Goal: Information Seeking & Learning: Find contact information

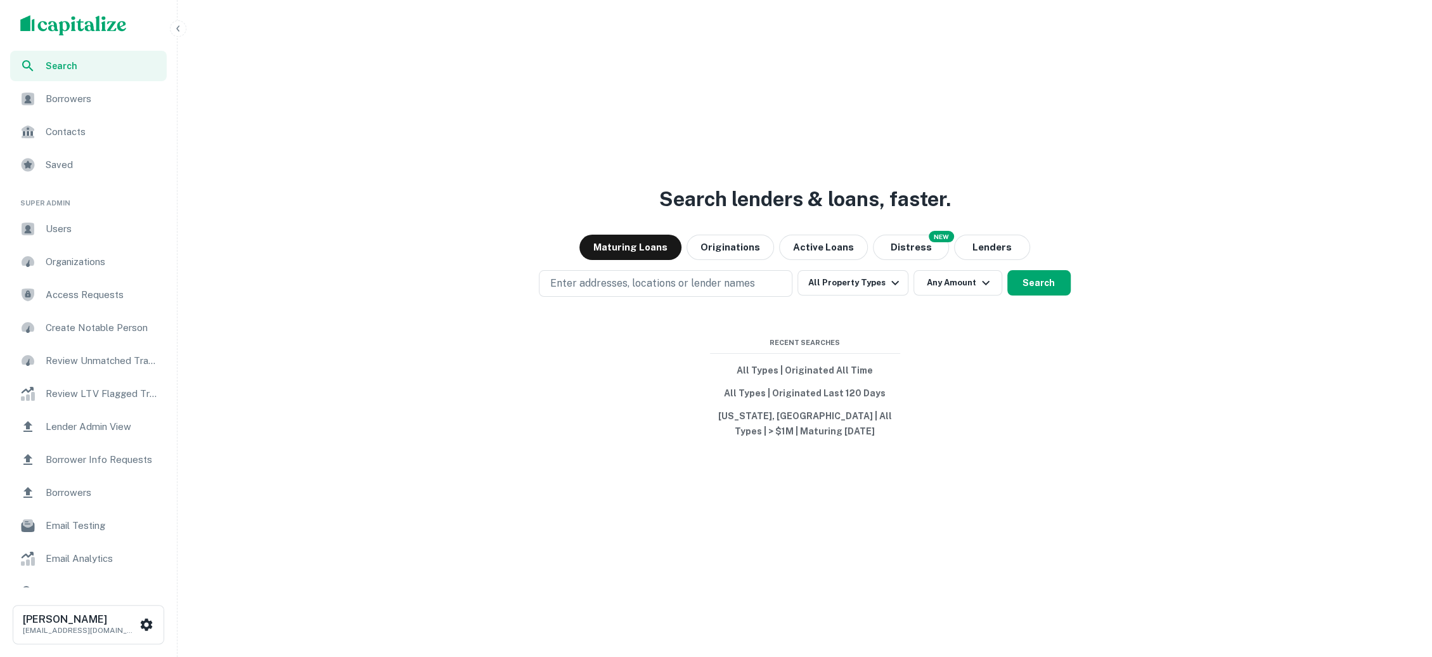
click at [177, 32] on icon "button" at bounding box center [178, 28] width 10 height 10
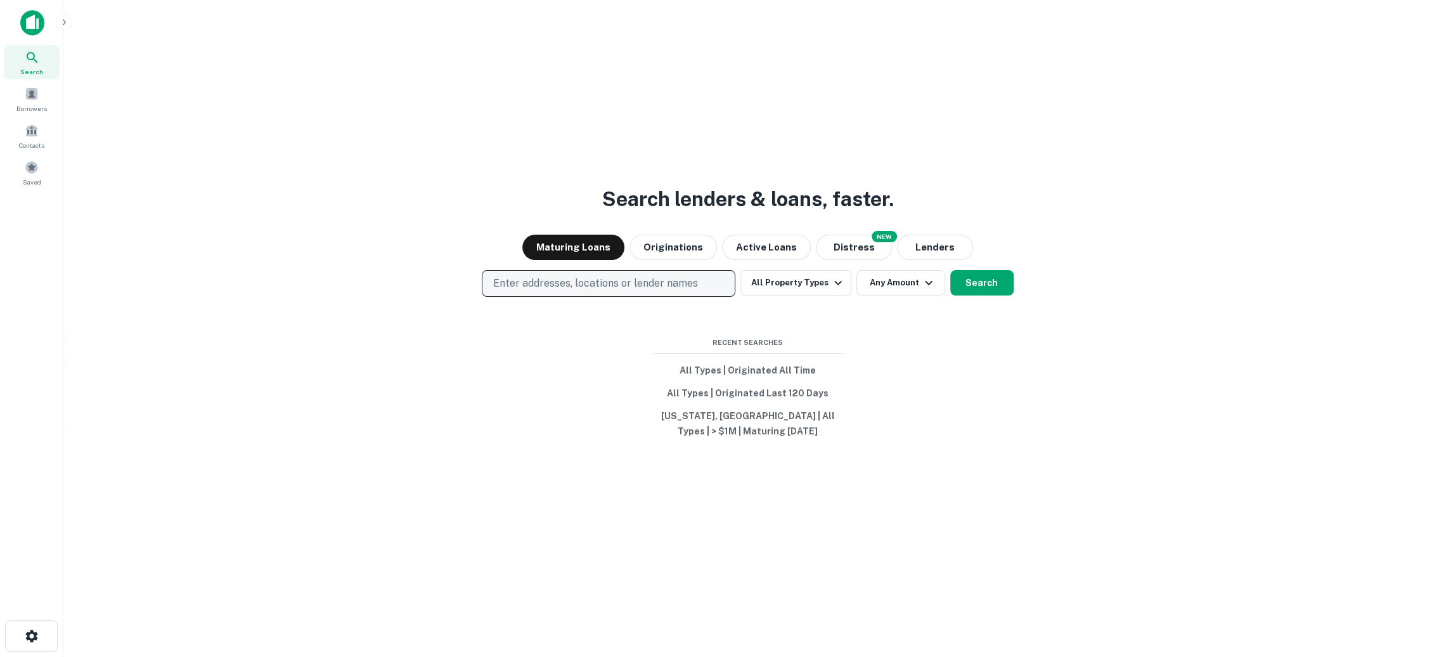
click at [575, 280] on p "Enter addresses, locations or lender names" at bounding box center [595, 283] width 205 height 15
click at [169, 23] on div "Search lenders & loans, faster. Maturing Loans Originations Active Loans NEW Di…" at bounding box center [748, 348] width 1349 height 657
click at [659, 276] on p "Enter addresses, locations or lender names" at bounding box center [595, 283] width 205 height 15
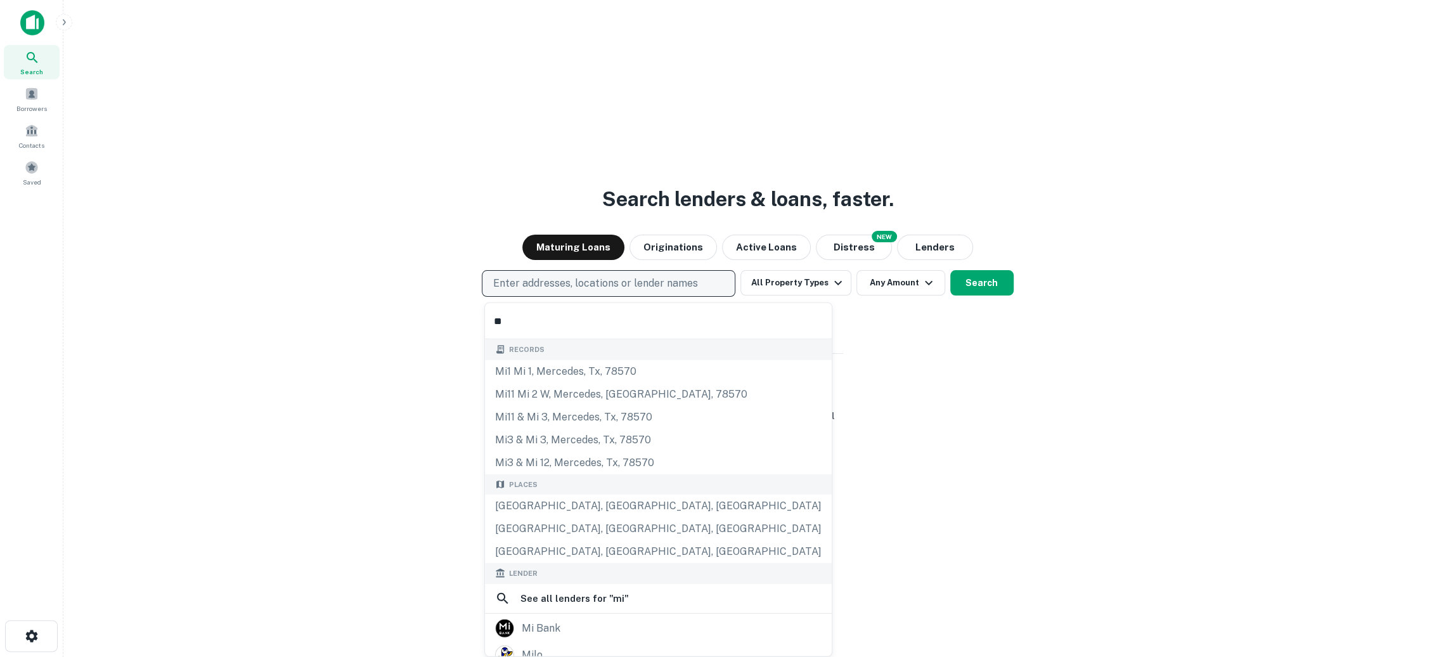
type input "*"
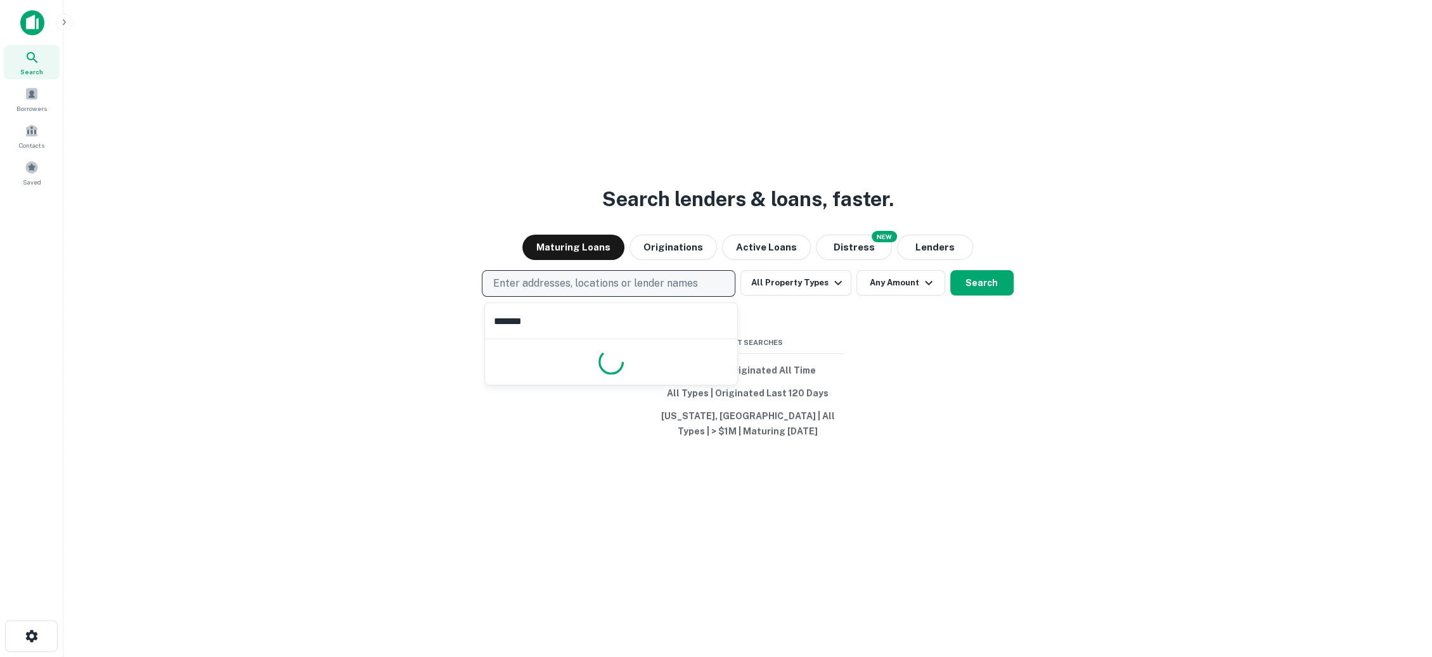
type input "*******"
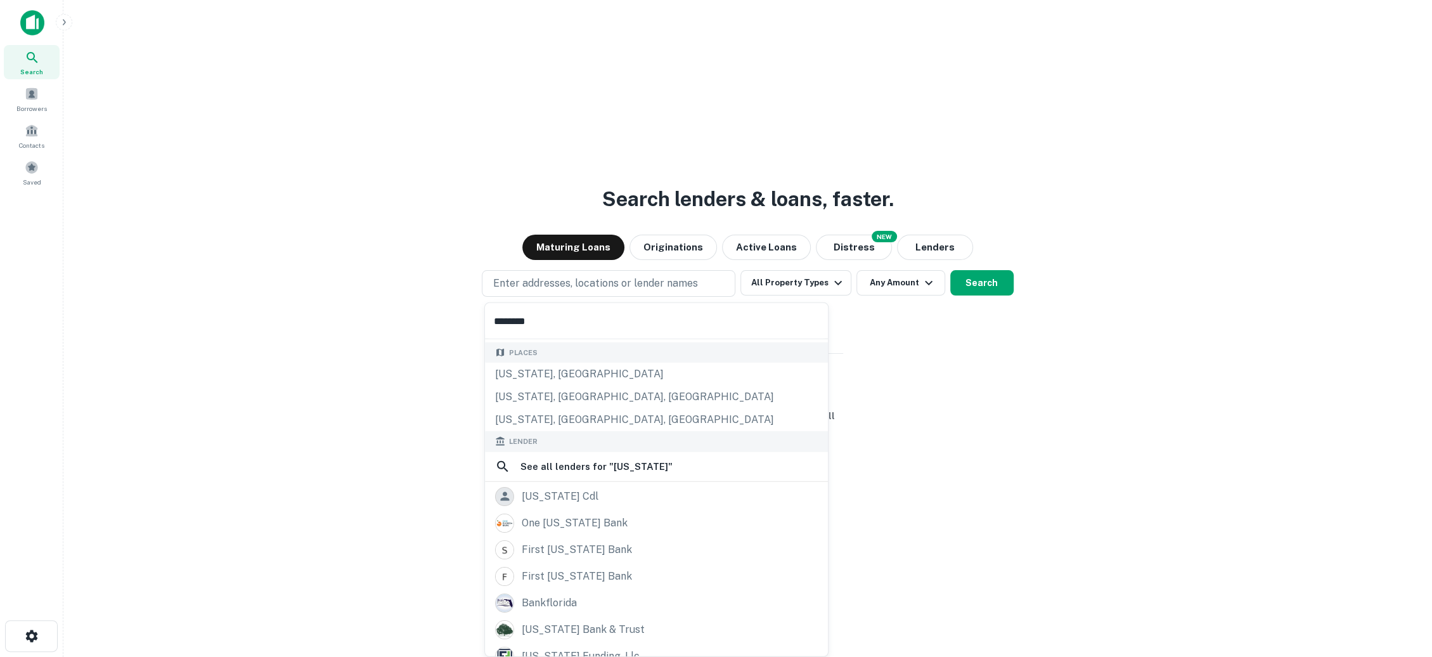
scroll to position [85, 0]
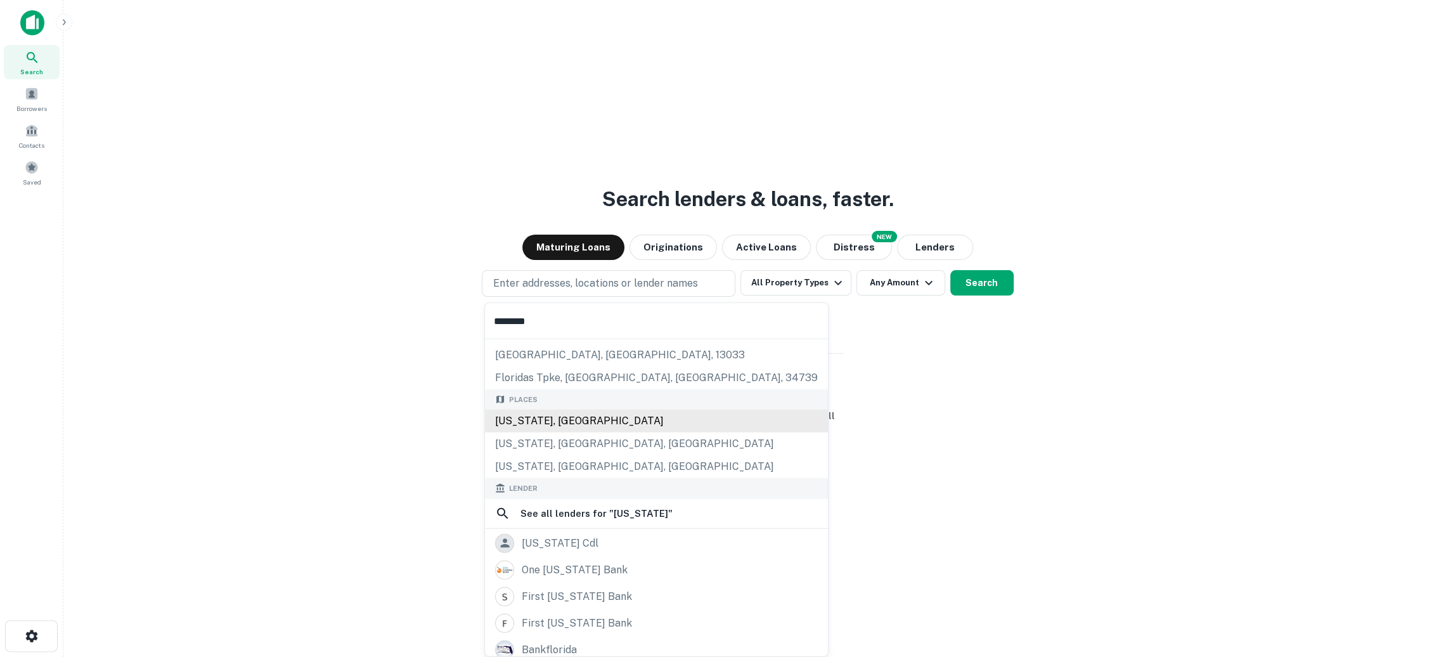
click at [580, 426] on div "Florida, USA" at bounding box center [656, 421] width 343 height 23
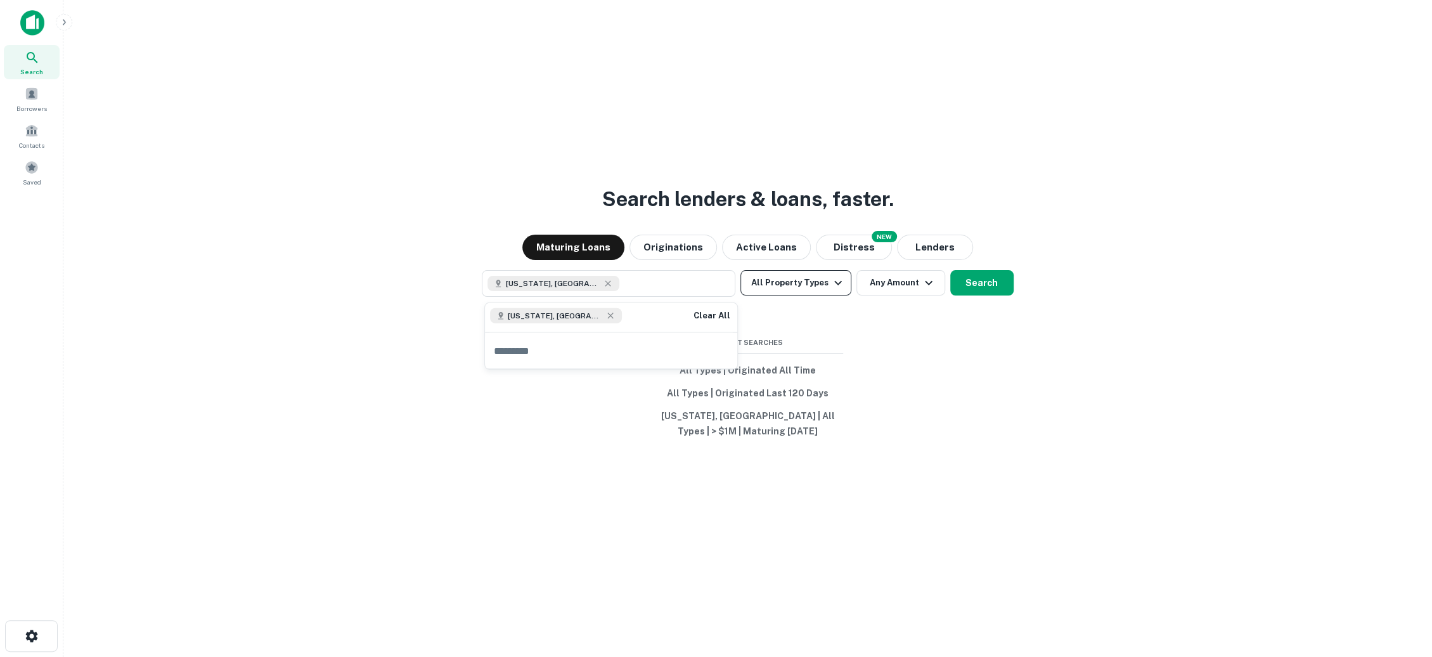
click at [827, 287] on button "All Property Types" at bounding box center [796, 282] width 110 height 25
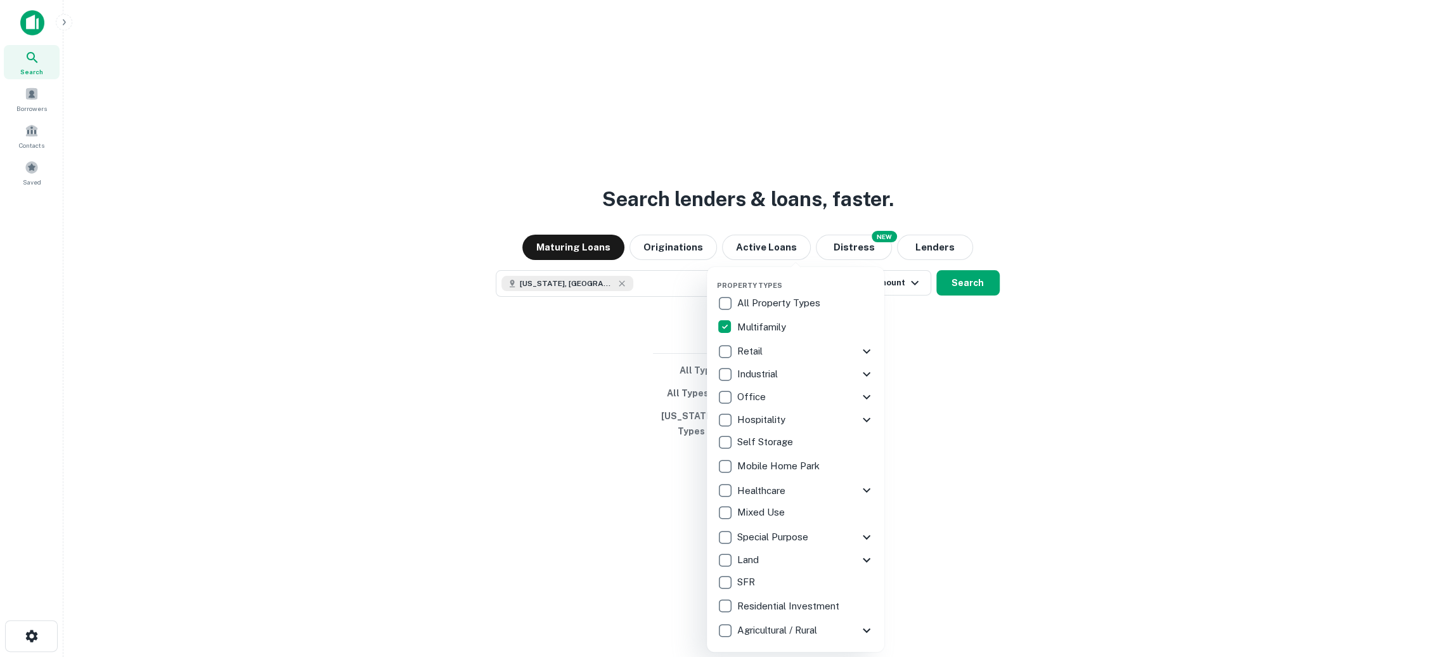
click at [868, 348] on icon at bounding box center [866, 351] width 15 height 15
click at [867, 352] on icon at bounding box center [866, 351] width 15 height 15
click at [867, 367] on icon at bounding box center [866, 374] width 15 height 15
click at [864, 375] on icon at bounding box center [867, 374] width 8 height 4
click at [901, 357] on div at bounding box center [716, 328] width 1432 height 657
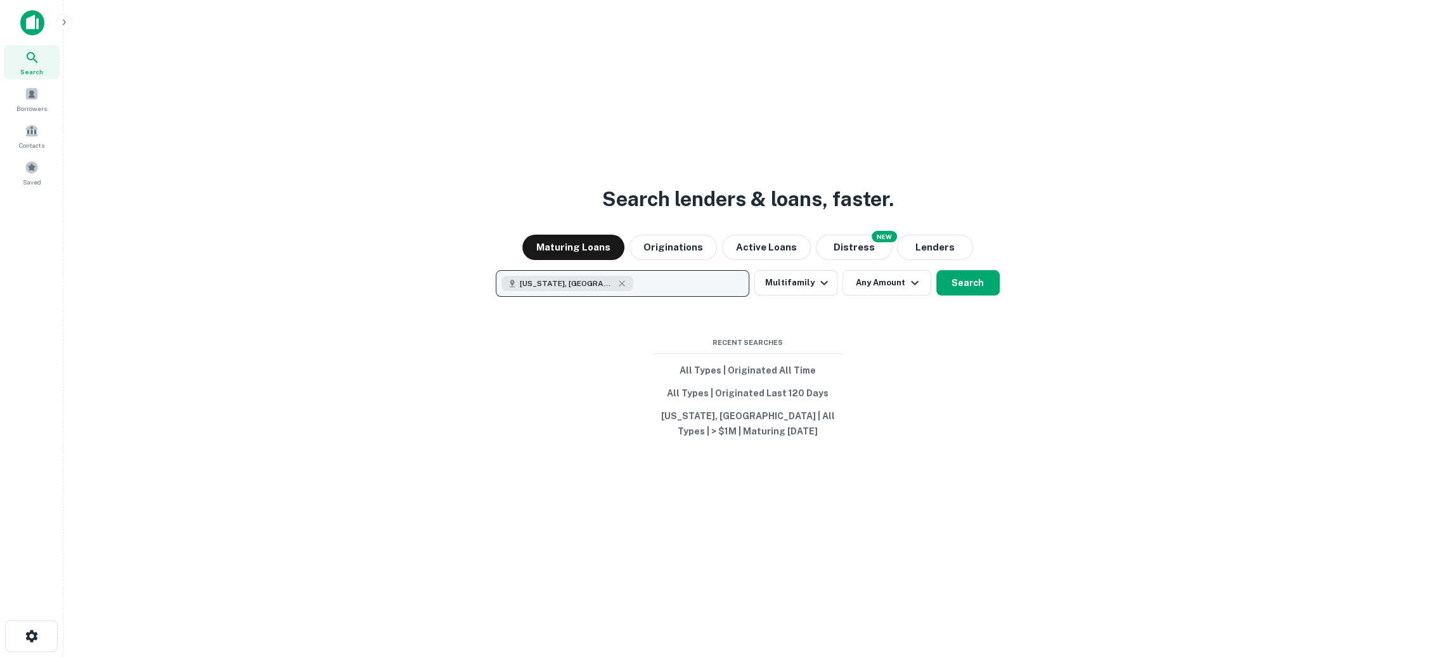
click at [675, 282] on button "Florida, USA" at bounding box center [623, 283] width 254 height 27
click at [613, 316] on div "Florida, USA Clear All" at bounding box center [625, 317] width 252 height 29
click at [619, 315] on div "Florida, USA Clear All" at bounding box center [625, 317] width 252 height 29
click at [595, 315] on div "Florida, USA Clear All" at bounding box center [625, 317] width 252 height 29
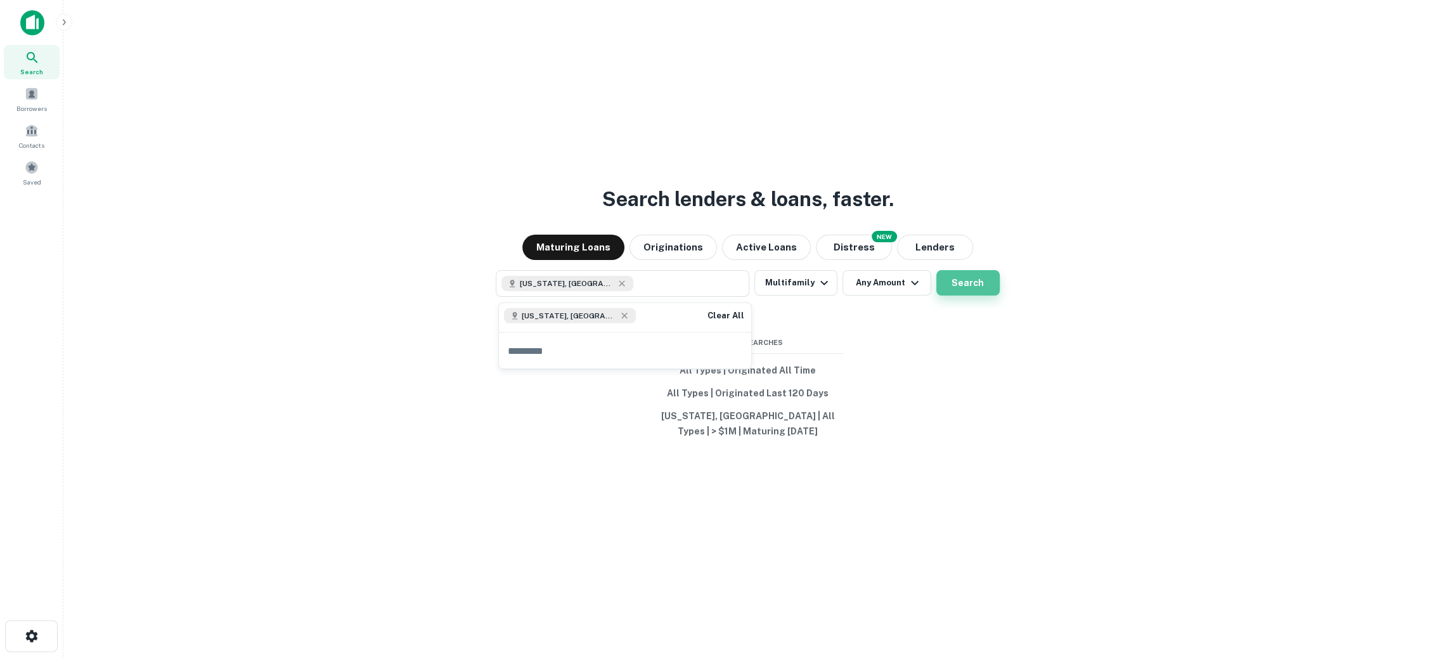
click at [959, 286] on button "Search" at bounding box center [968, 282] width 63 height 25
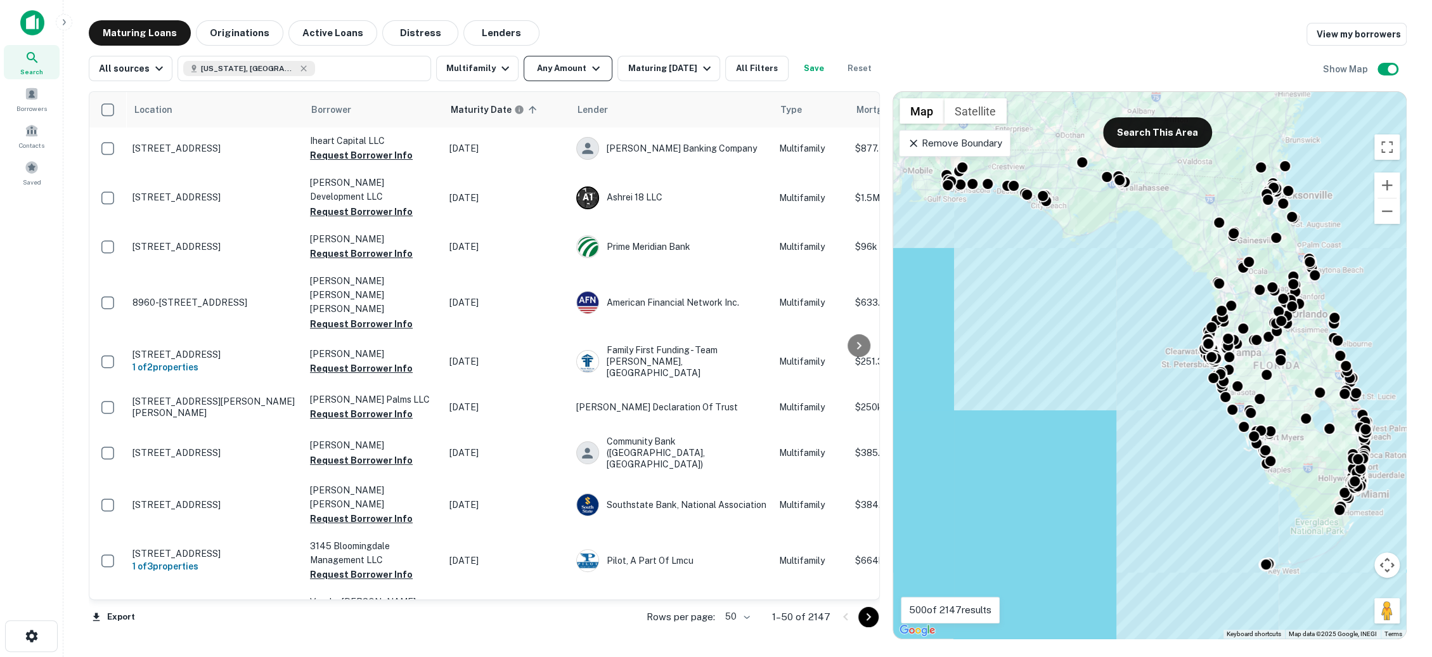
click at [595, 68] on button "Any Amount" at bounding box center [568, 68] width 89 height 25
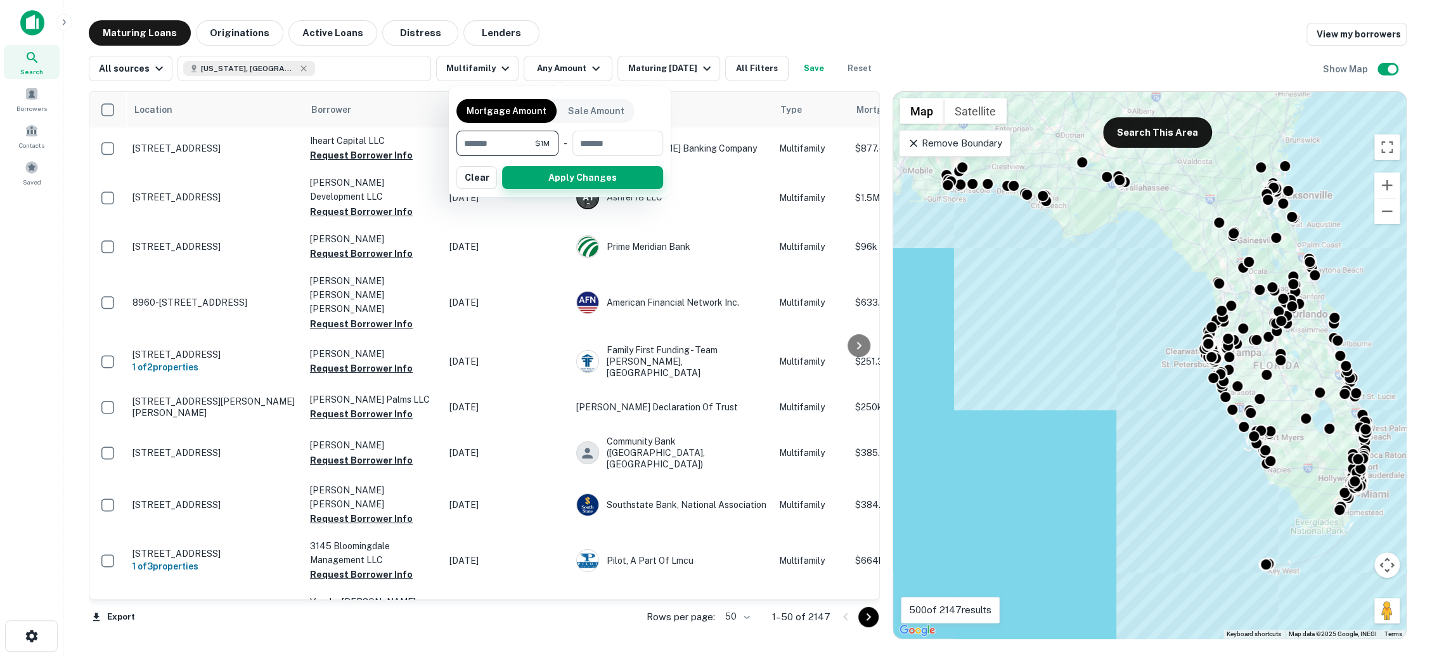
type input "*******"
click at [596, 174] on button "Apply Changes" at bounding box center [582, 177] width 161 height 23
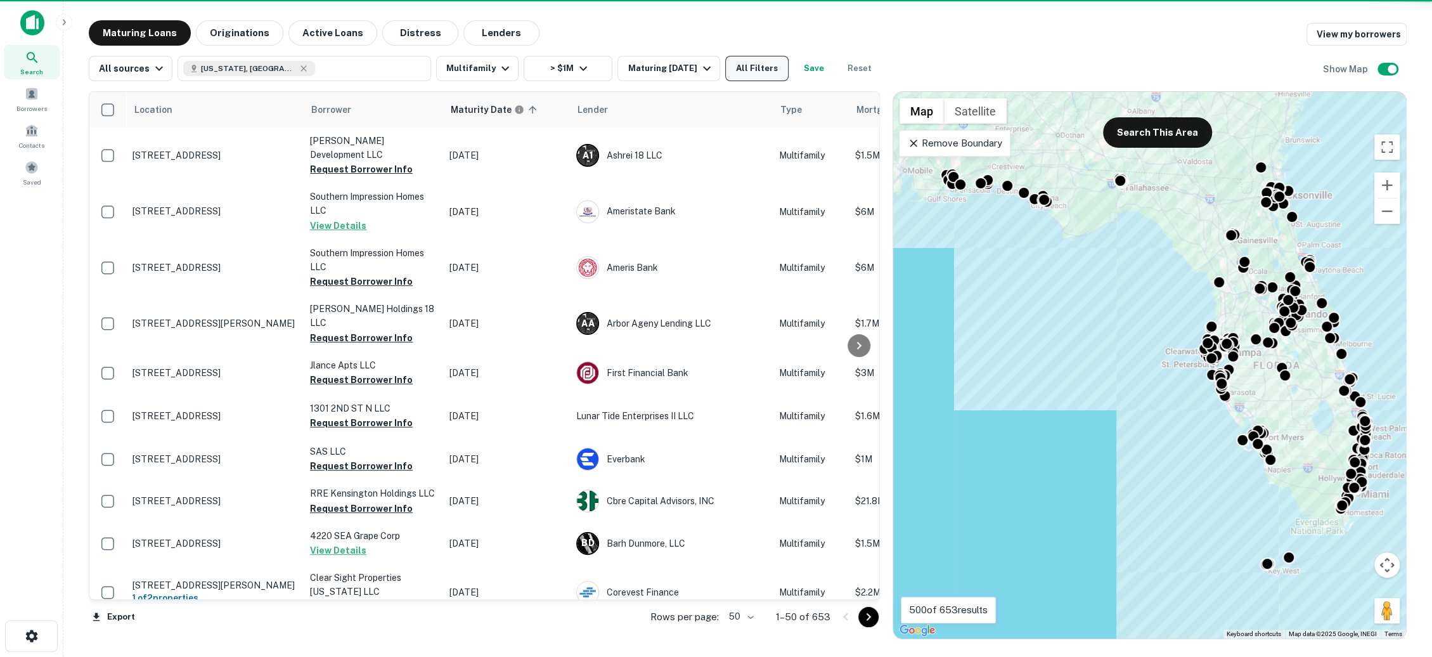
click at [752, 71] on button "All Filters" at bounding box center [756, 68] width 63 height 25
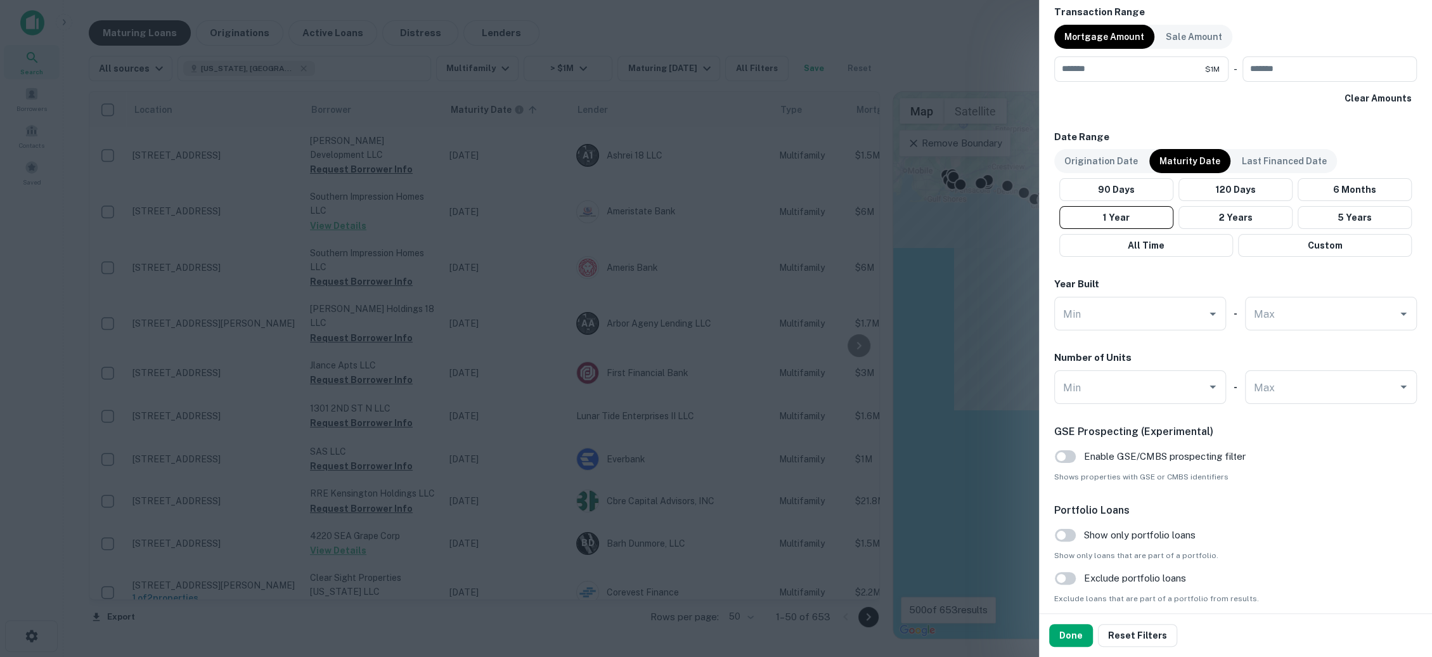
scroll to position [966, 0]
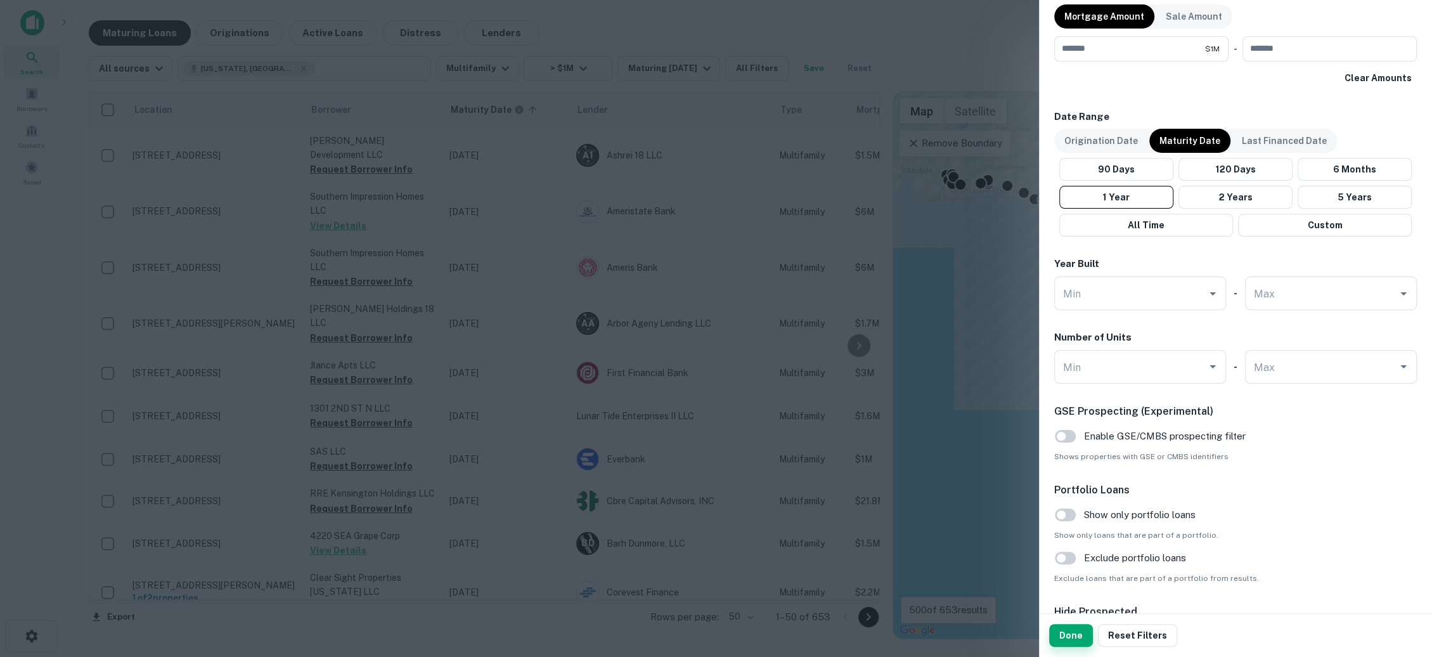
click at [1075, 632] on button "Done" at bounding box center [1071, 635] width 44 height 23
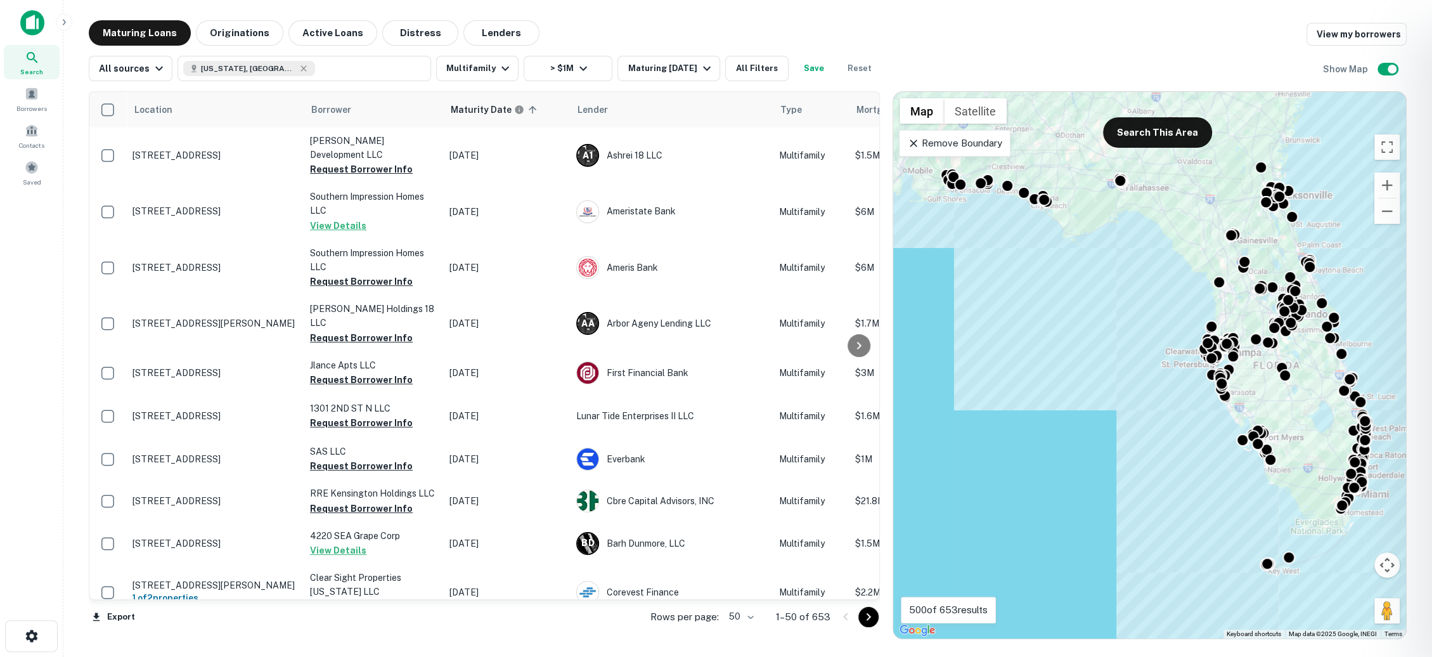
click at [421, 289] on div at bounding box center [716, 328] width 1432 height 657
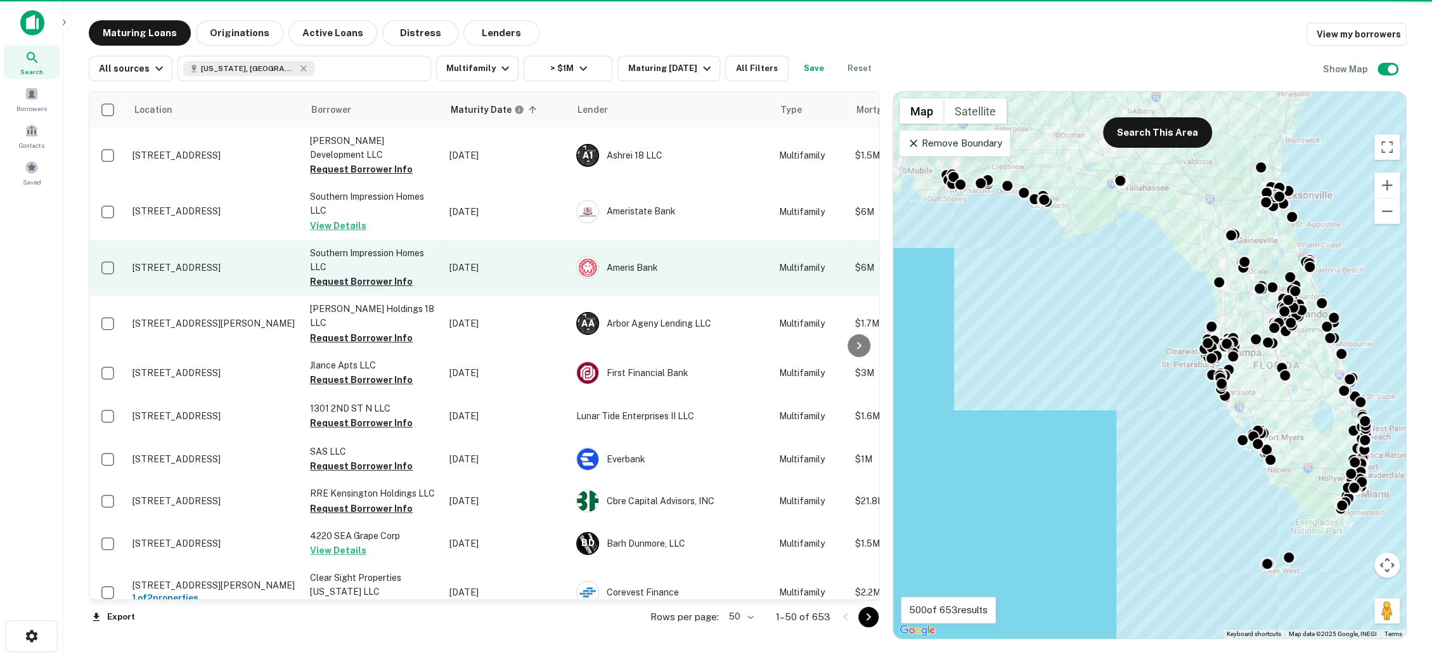
click at [230, 275] on td "50 Laurel Pass Ln Ocala, FL 34480" at bounding box center [215, 268] width 178 height 56
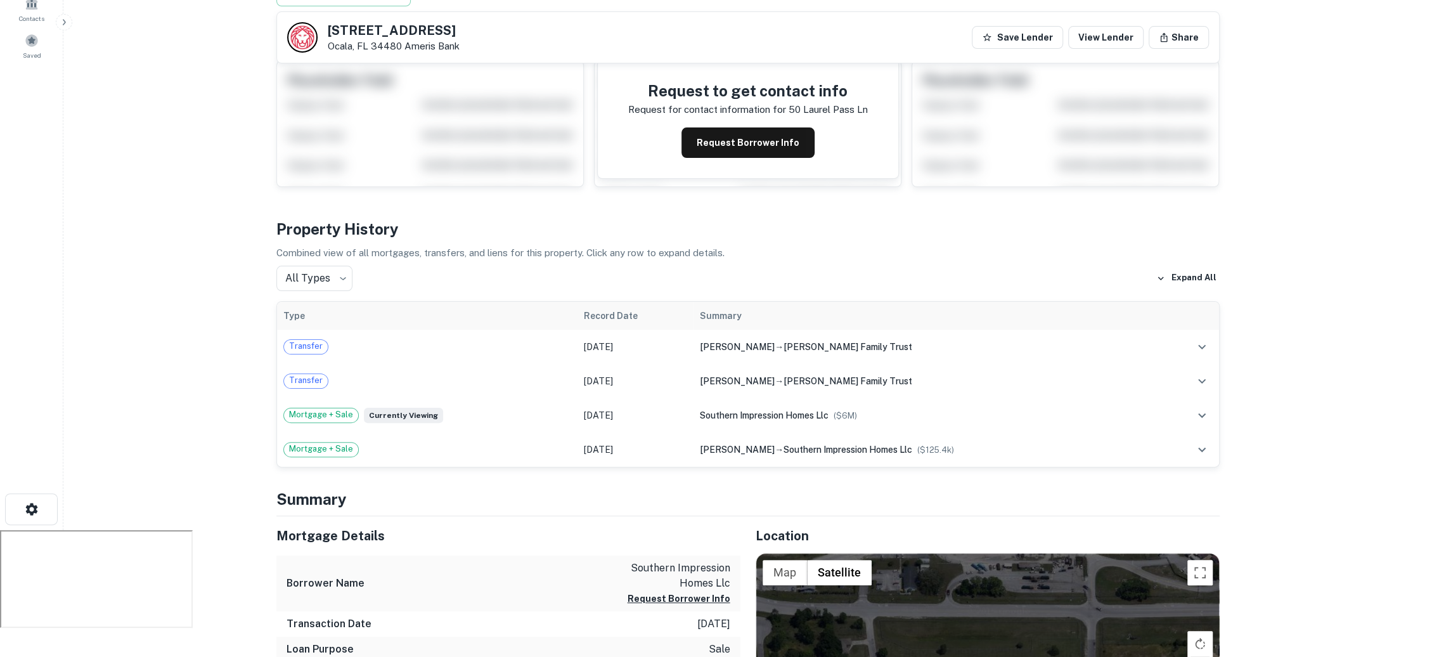
scroll to position [51, 0]
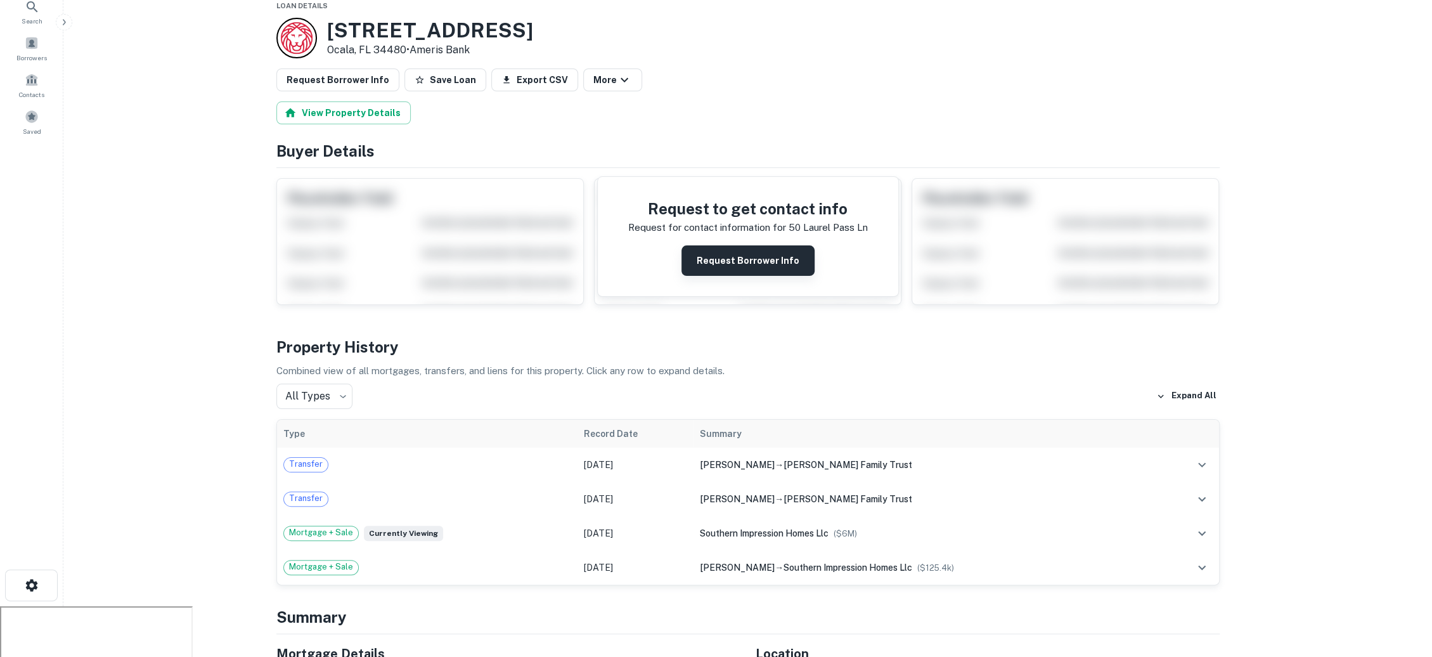
click at [732, 253] on button "Request Borrower Info" at bounding box center [748, 260] width 133 height 30
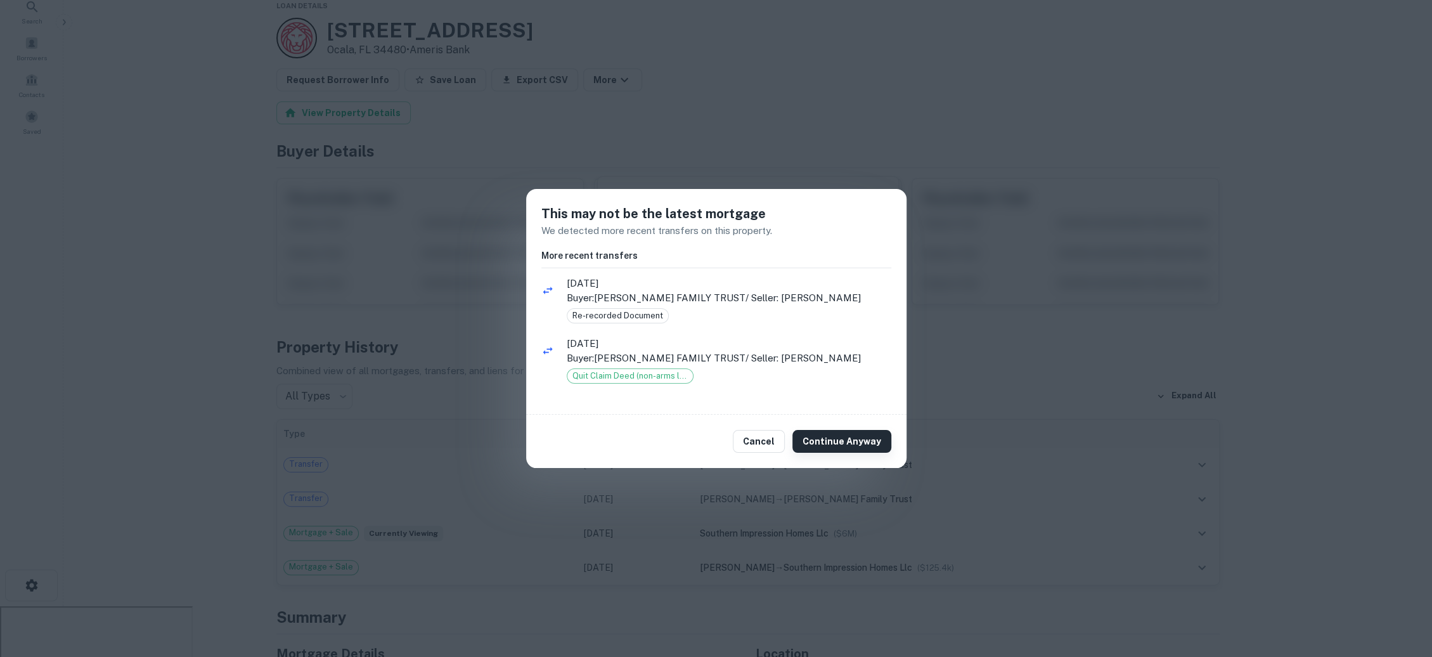
click at [839, 445] on button "Continue Anyway" at bounding box center [842, 441] width 99 height 23
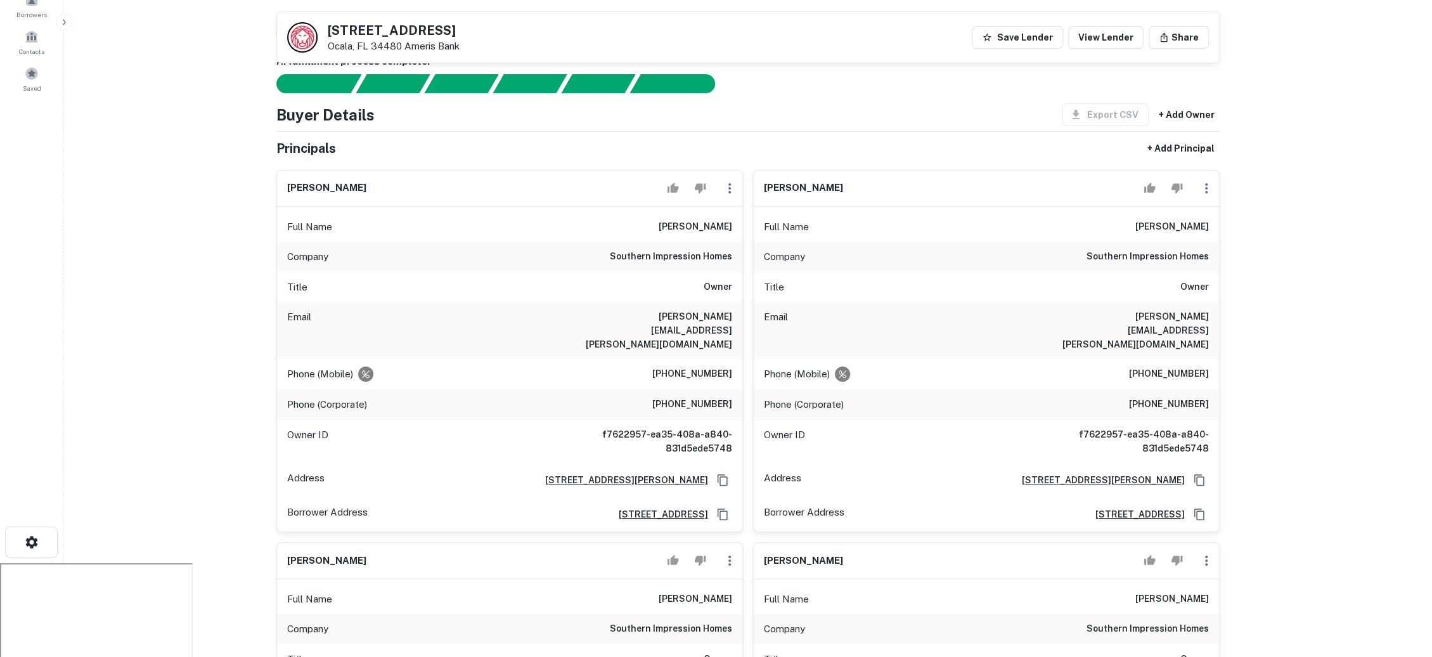
scroll to position [76, 0]
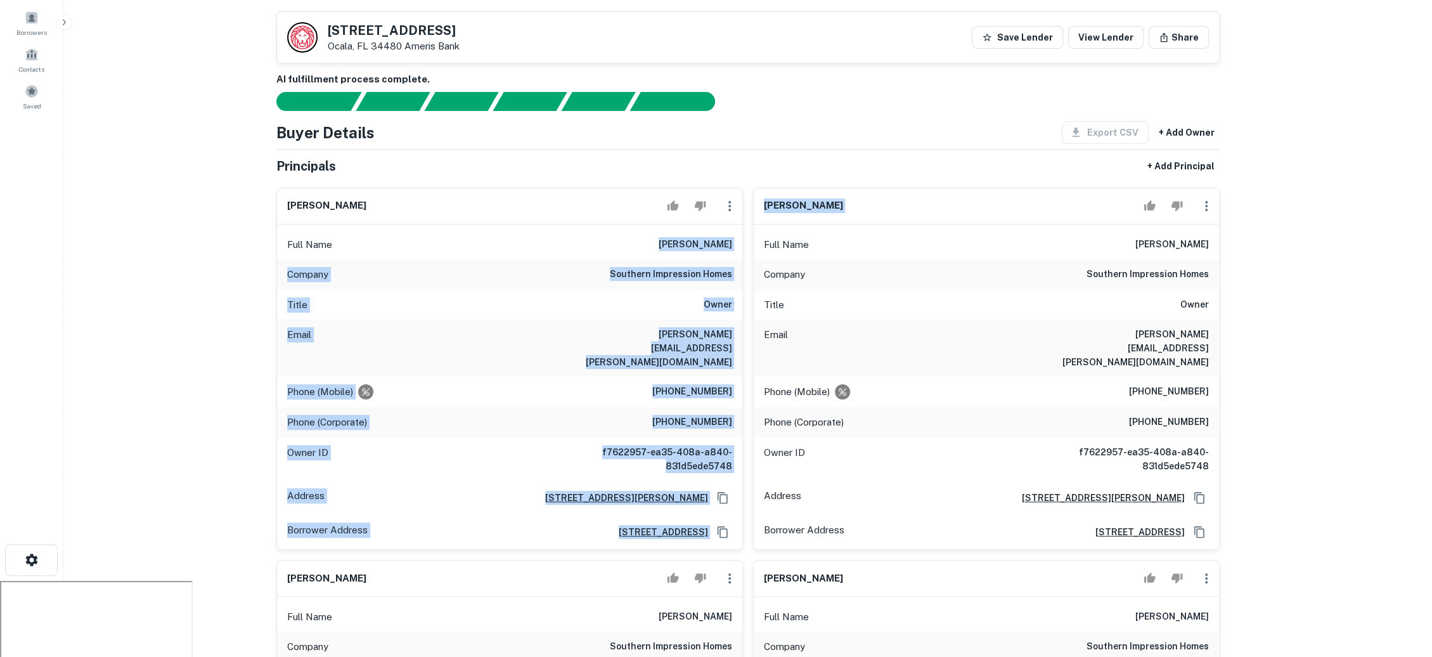
drag, startPoint x: 647, startPoint y: 238, endPoint x: 744, endPoint y: 243, distance: 96.5
click at [725, 245] on h6 "christopher k. funk" at bounding box center [696, 244] width 74 height 15
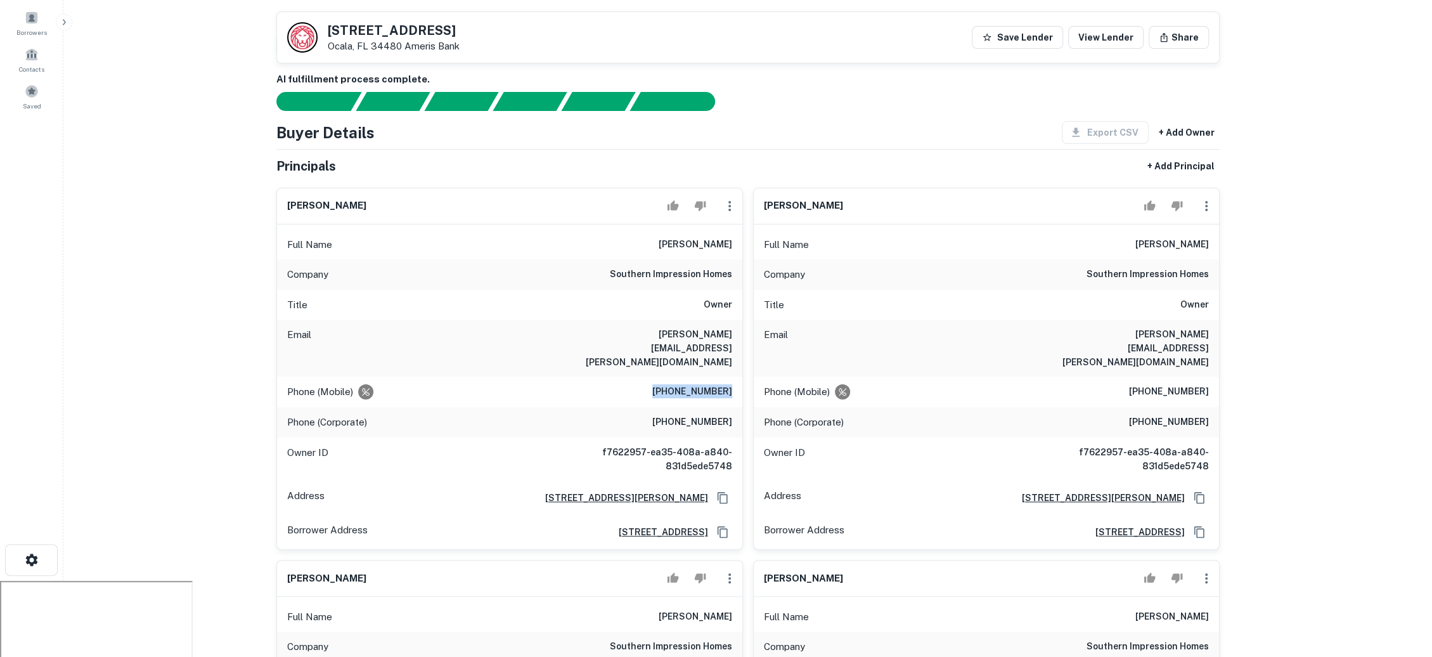
drag, startPoint x: 667, startPoint y: 364, endPoint x: 734, endPoint y: 358, distance: 67.5
click at [734, 377] on div "Phone (Mobile) (904) 814-7428" at bounding box center [509, 392] width 465 height 30
click at [691, 384] on h6 "(904) 814-7428" at bounding box center [692, 391] width 80 height 15
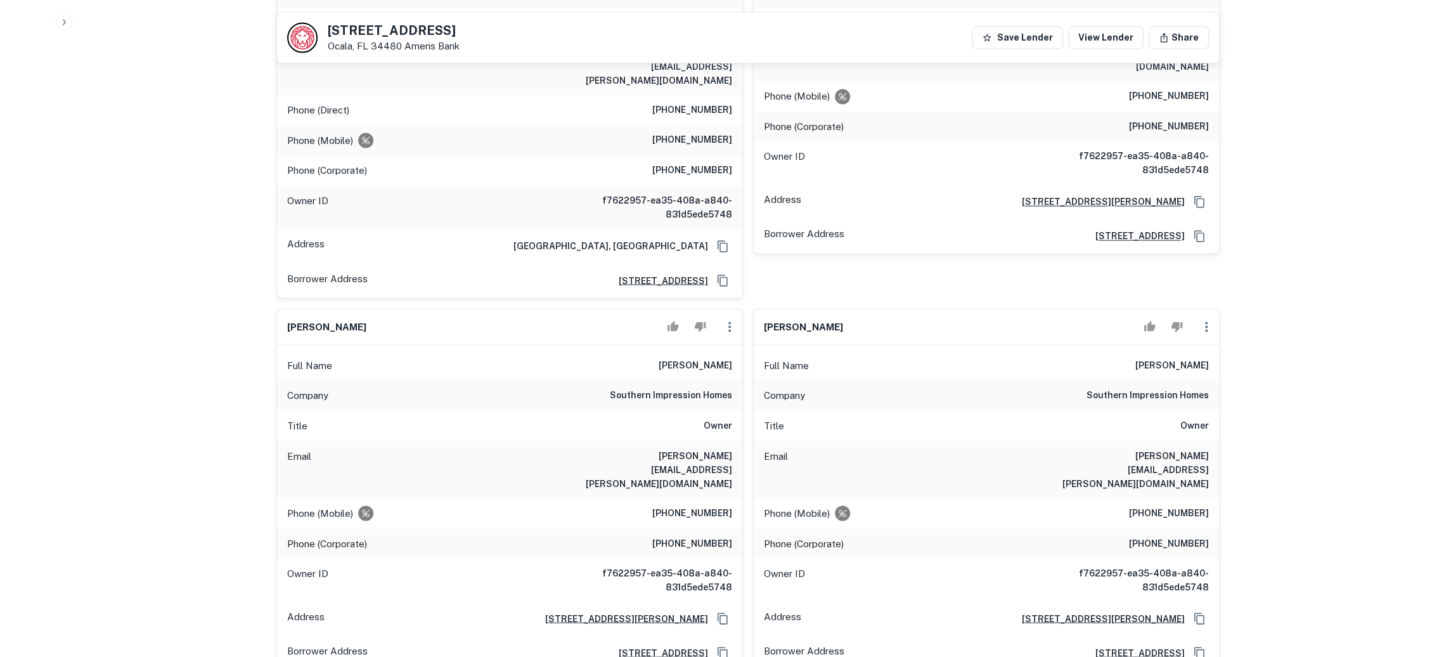
scroll to position [2893, 0]
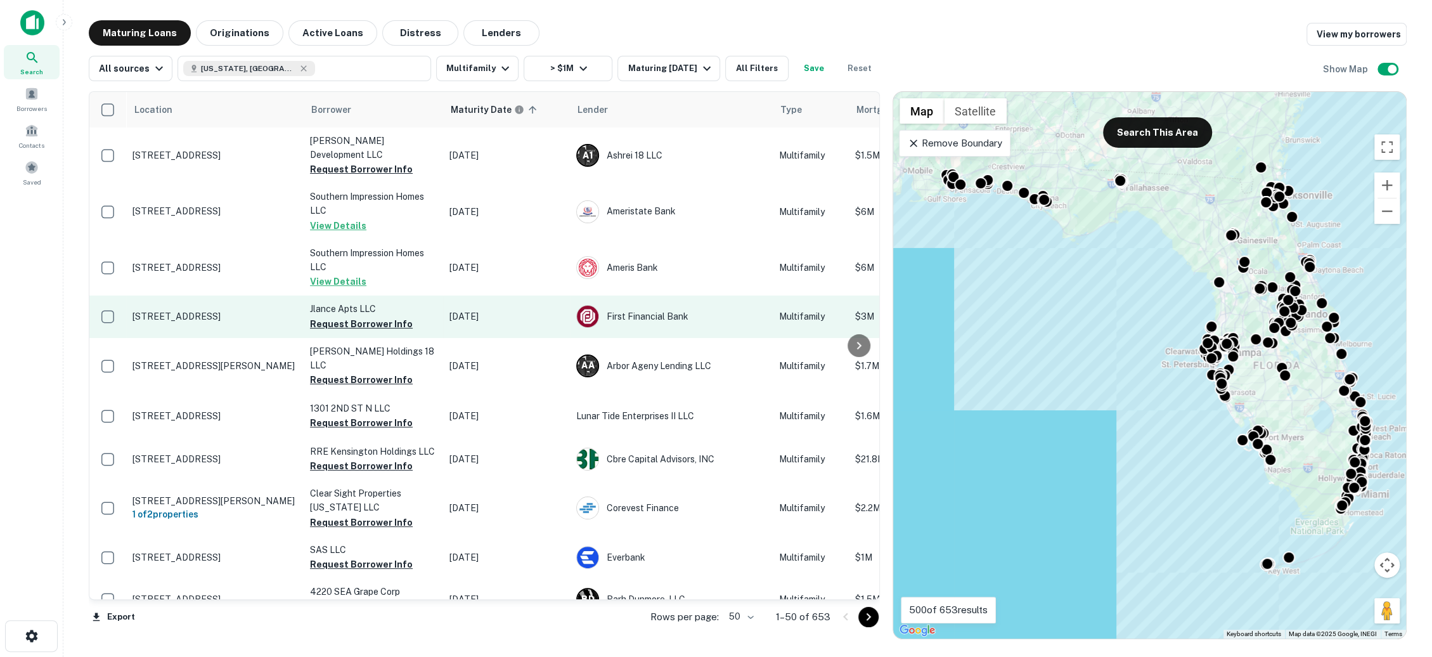
click at [233, 312] on p "2290 S Palmetto Ave South Daytona, FL 32119" at bounding box center [215, 316] width 165 height 11
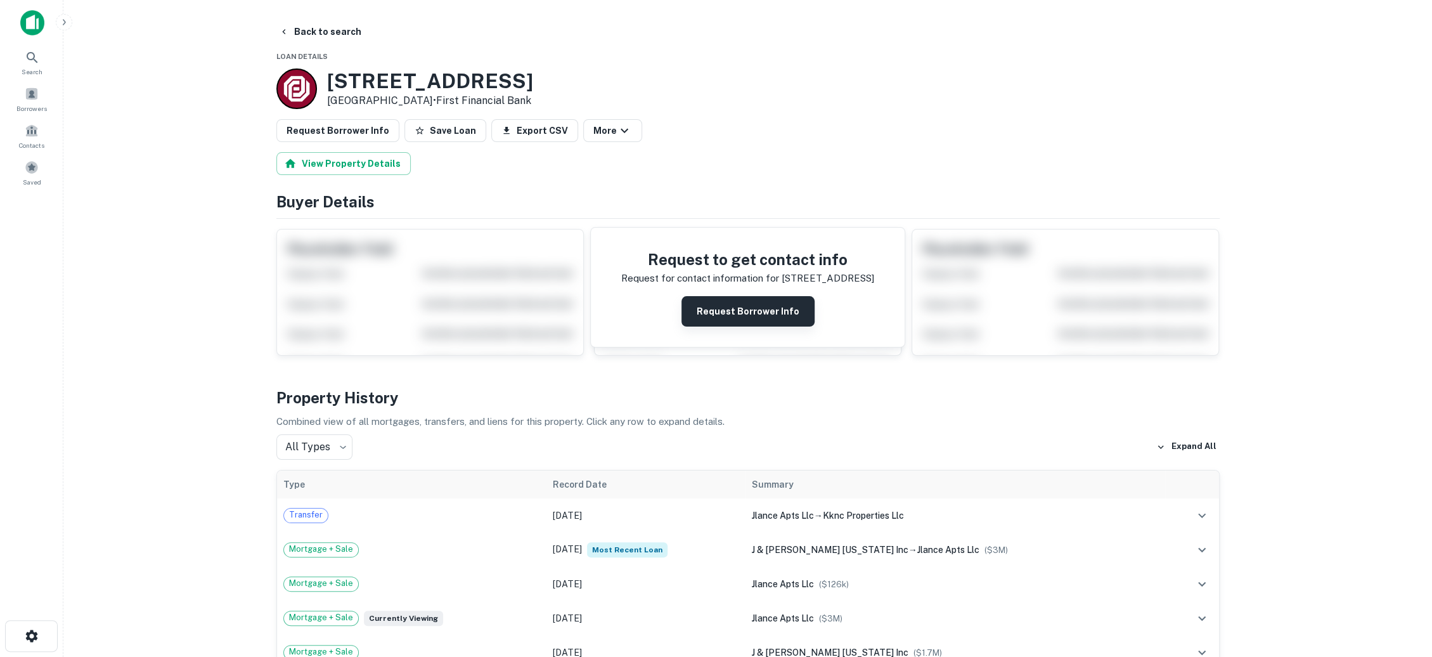
click at [720, 311] on button "Request Borrower Info" at bounding box center [748, 311] width 133 height 30
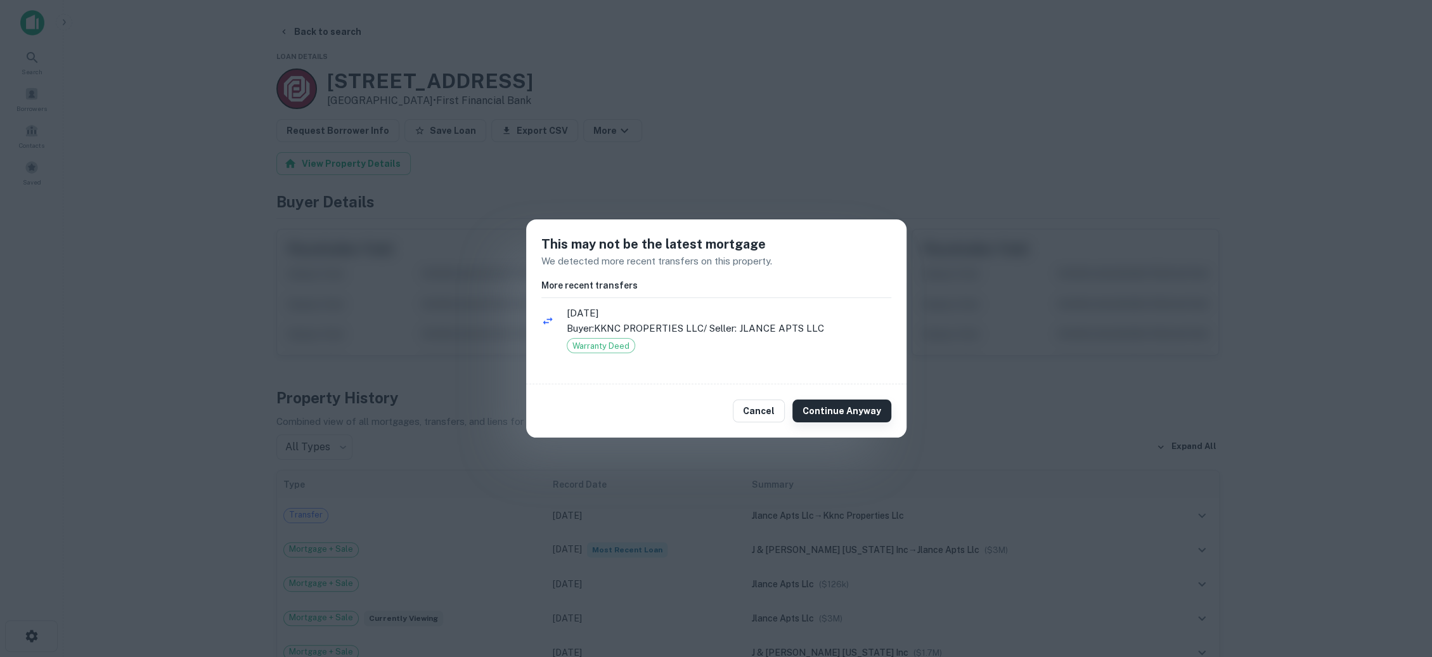
click at [836, 408] on button "Continue Anyway" at bounding box center [842, 410] width 99 height 23
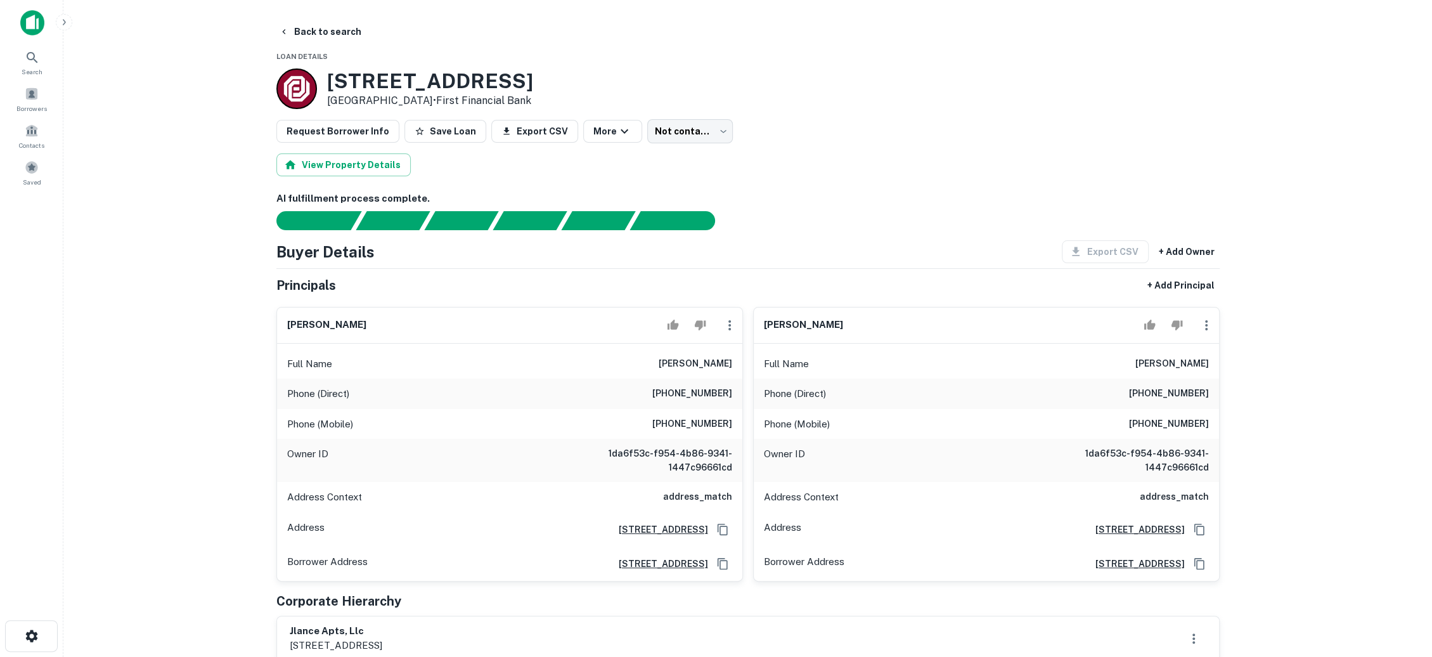
drag, startPoint x: 656, startPoint y: 361, endPoint x: 732, endPoint y: 357, distance: 76.2
click at [732, 357] on div "Full Name paulette faulkner" at bounding box center [509, 364] width 465 height 30
click at [725, 396] on h6 "(973) 659-0351" at bounding box center [692, 393] width 80 height 15
click at [334, 35] on button "Back to search" at bounding box center [320, 31] width 93 height 23
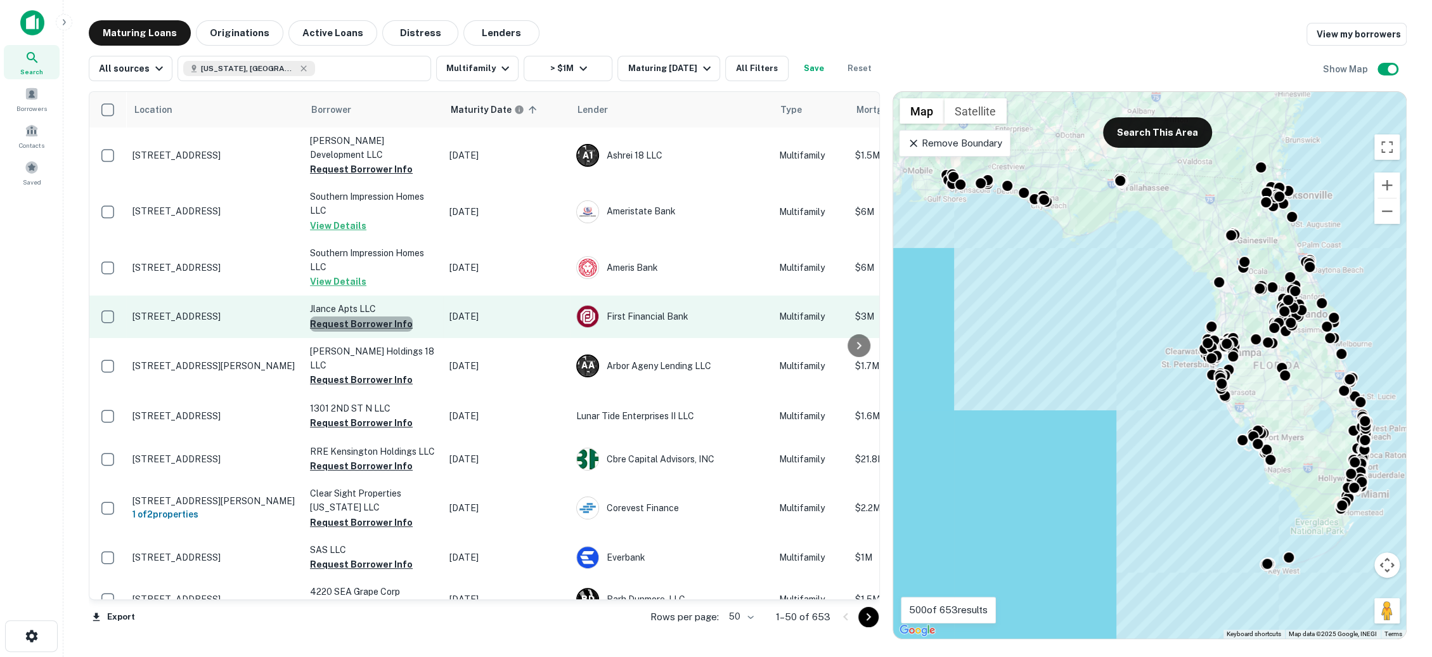
click at [368, 325] on button "Request Borrower Info" at bounding box center [361, 323] width 103 height 15
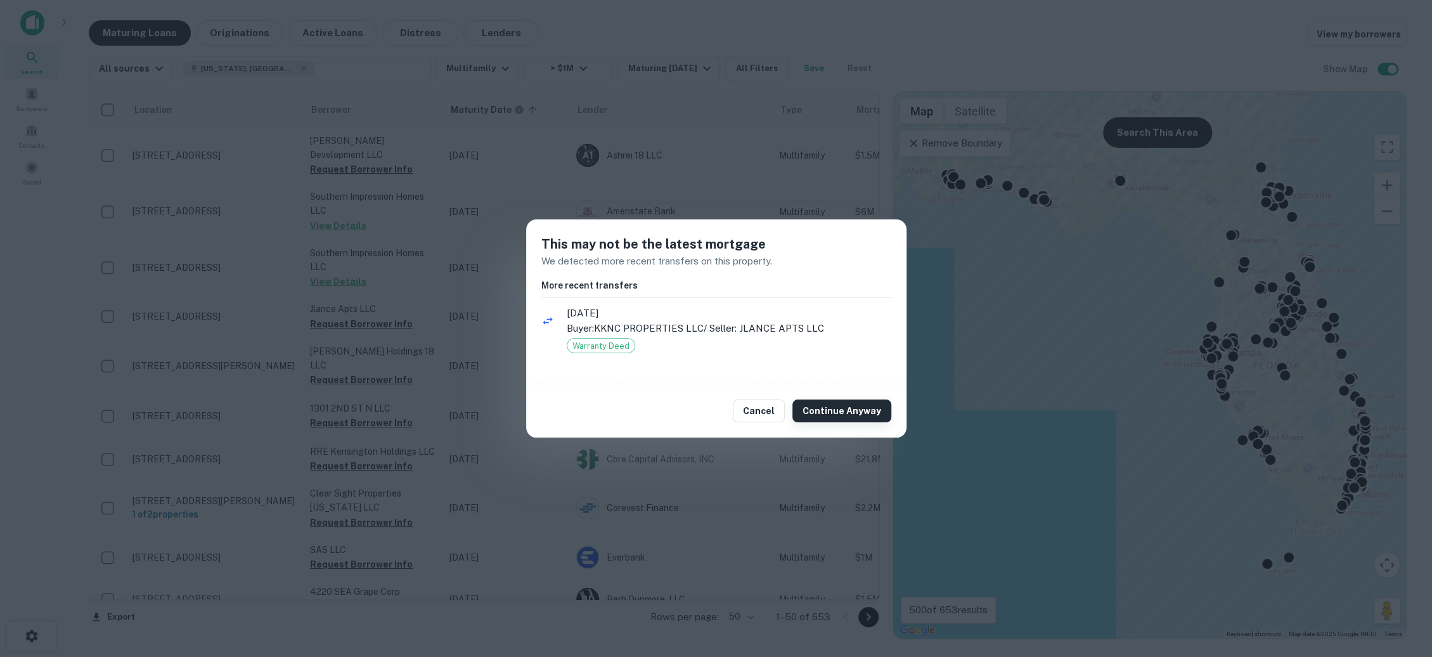
click at [822, 405] on button "Continue Anyway" at bounding box center [842, 410] width 99 height 23
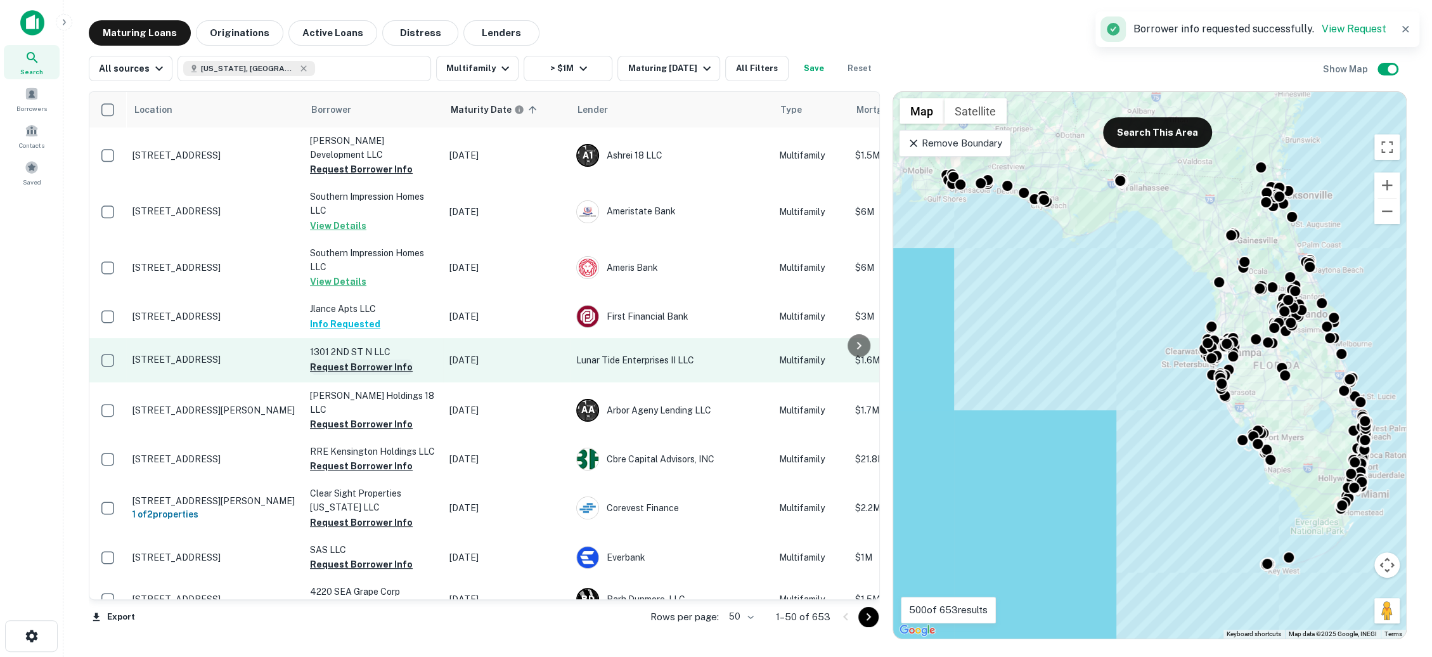
click at [393, 368] on button "Request Borrower Info" at bounding box center [361, 367] width 103 height 15
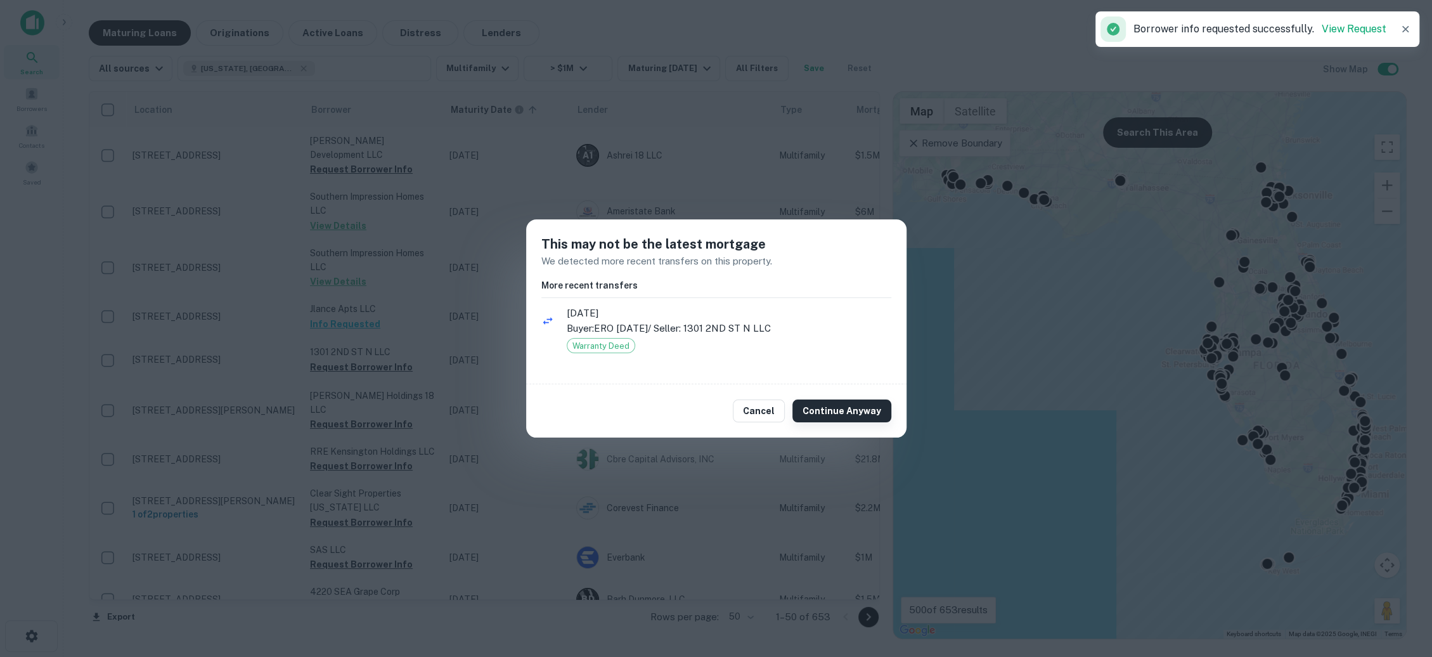
click at [832, 415] on button "Continue Anyway" at bounding box center [842, 410] width 99 height 23
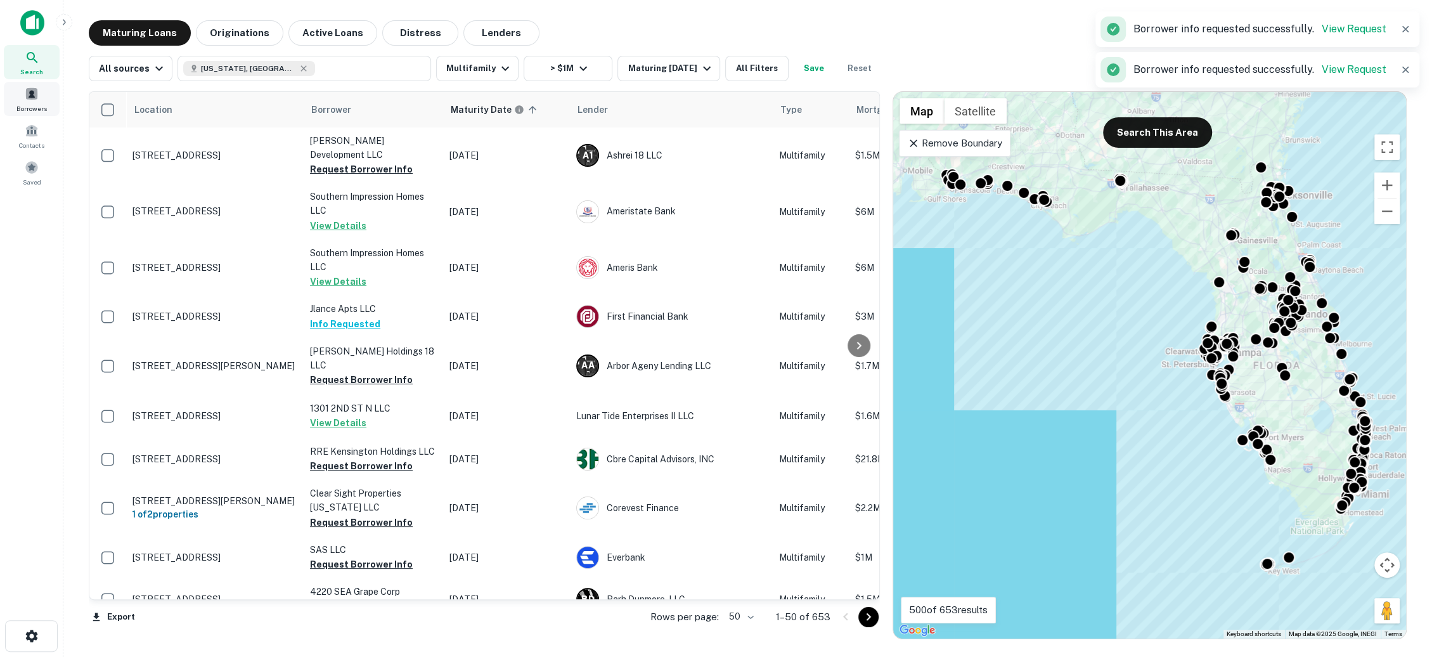
click at [18, 102] on div "Borrowers" at bounding box center [32, 99] width 56 height 34
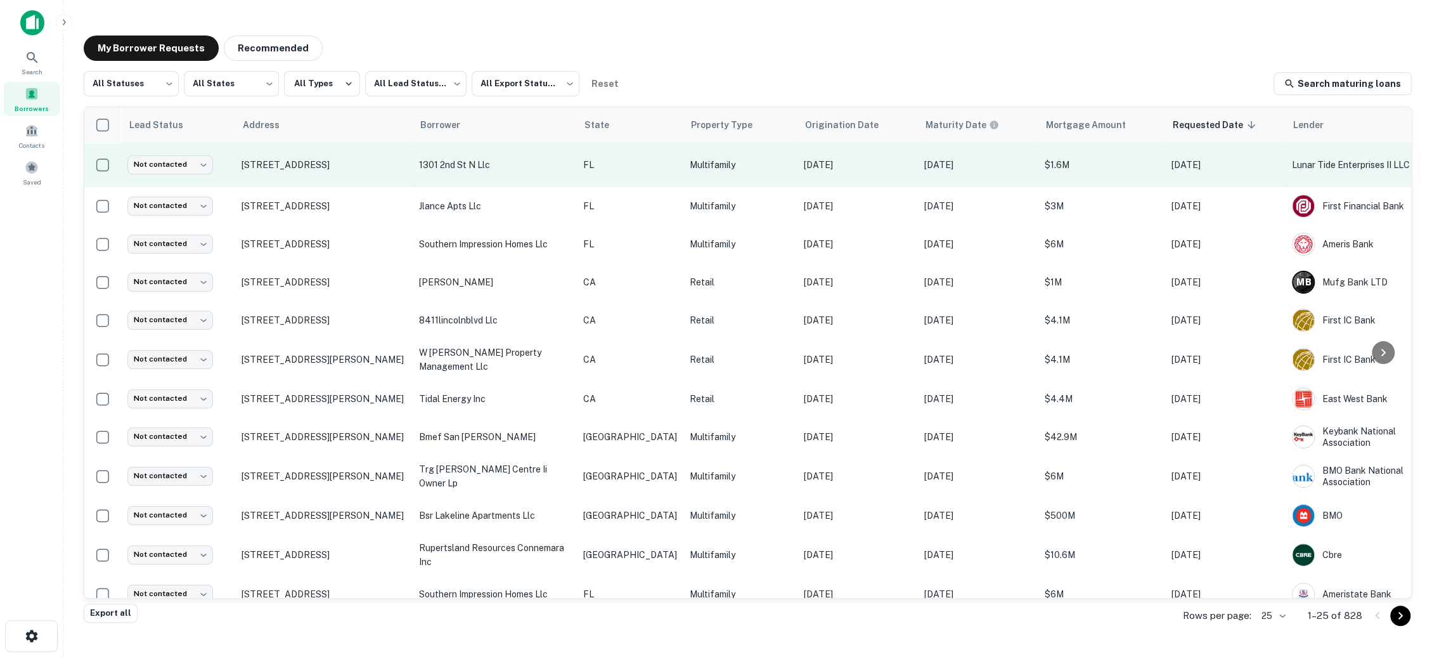
click at [519, 171] on p "1301 2nd st n llc" at bounding box center [495, 165] width 152 height 14
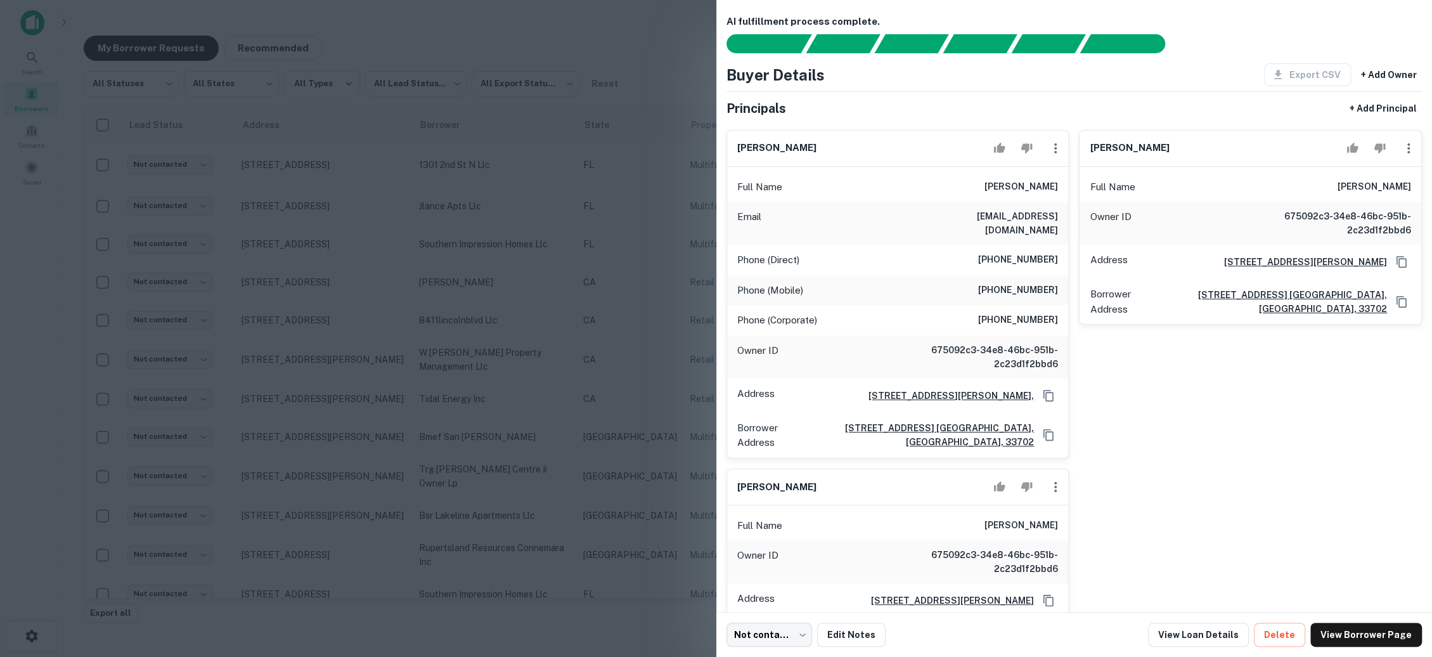
scroll to position [6, 0]
click at [859, 631] on button "Edit Notes" at bounding box center [851, 635] width 68 height 24
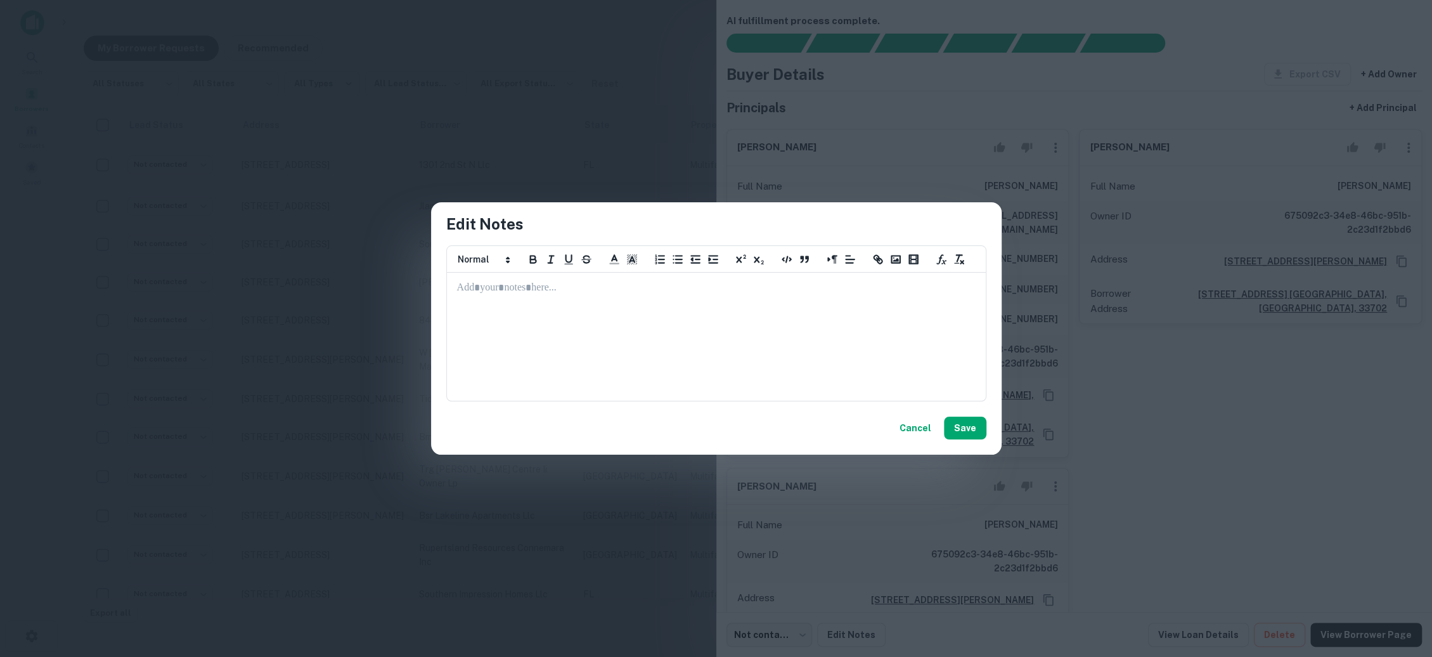
click at [693, 329] on div at bounding box center [717, 336] width 538 height 127
click at [916, 424] on button "Cancel" at bounding box center [916, 428] width 42 height 23
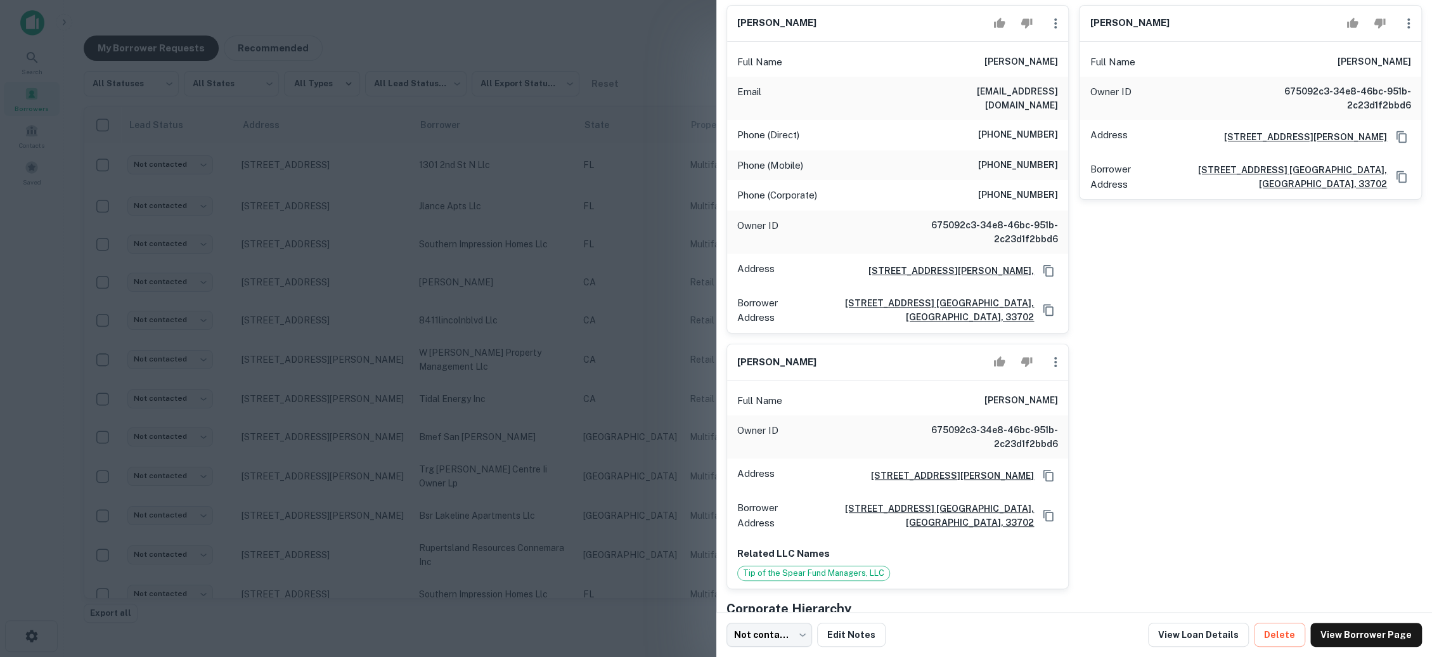
scroll to position [143, 0]
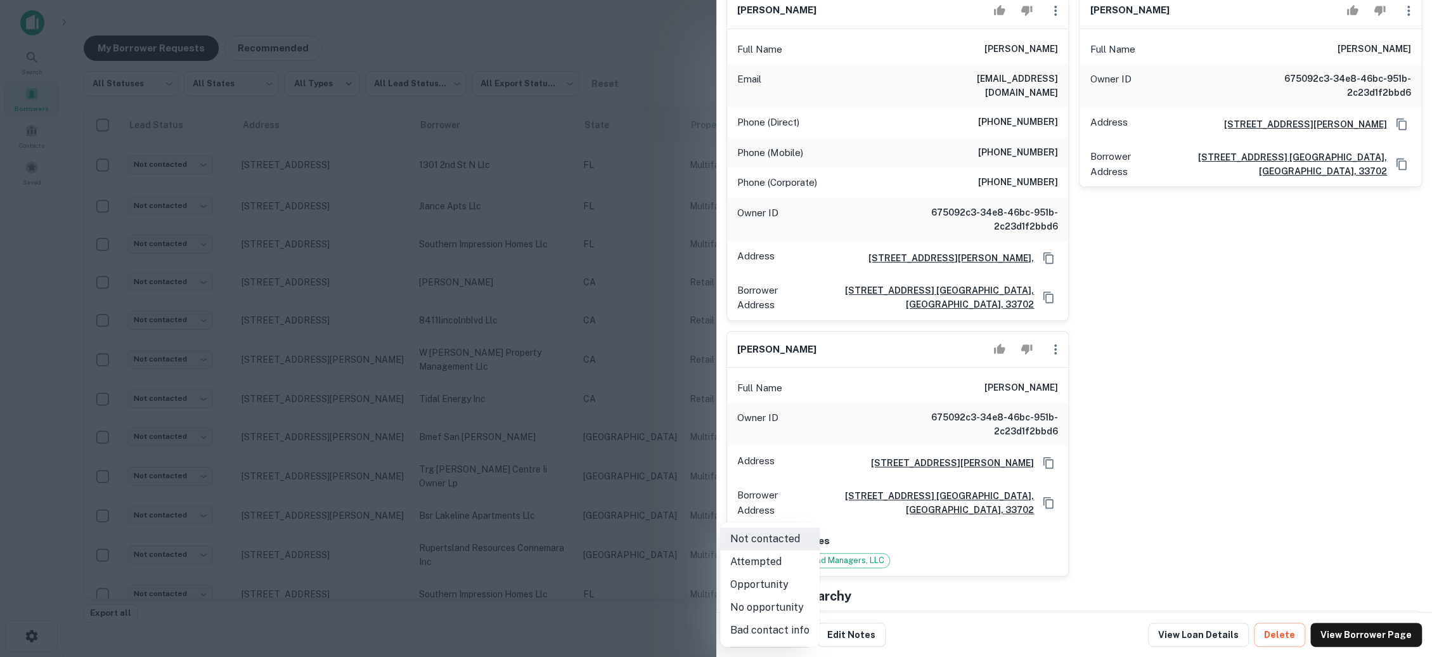
click at [794, 640] on body "Search Borrowers Contacts Saved My Borrower Requests Recommended All Statuses *…" at bounding box center [716, 328] width 1432 height 657
click at [667, 575] on div at bounding box center [716, 328] width 1432 height 657
click at [603, 67] on div at bounding box center [716, 328] width 1432 height 657
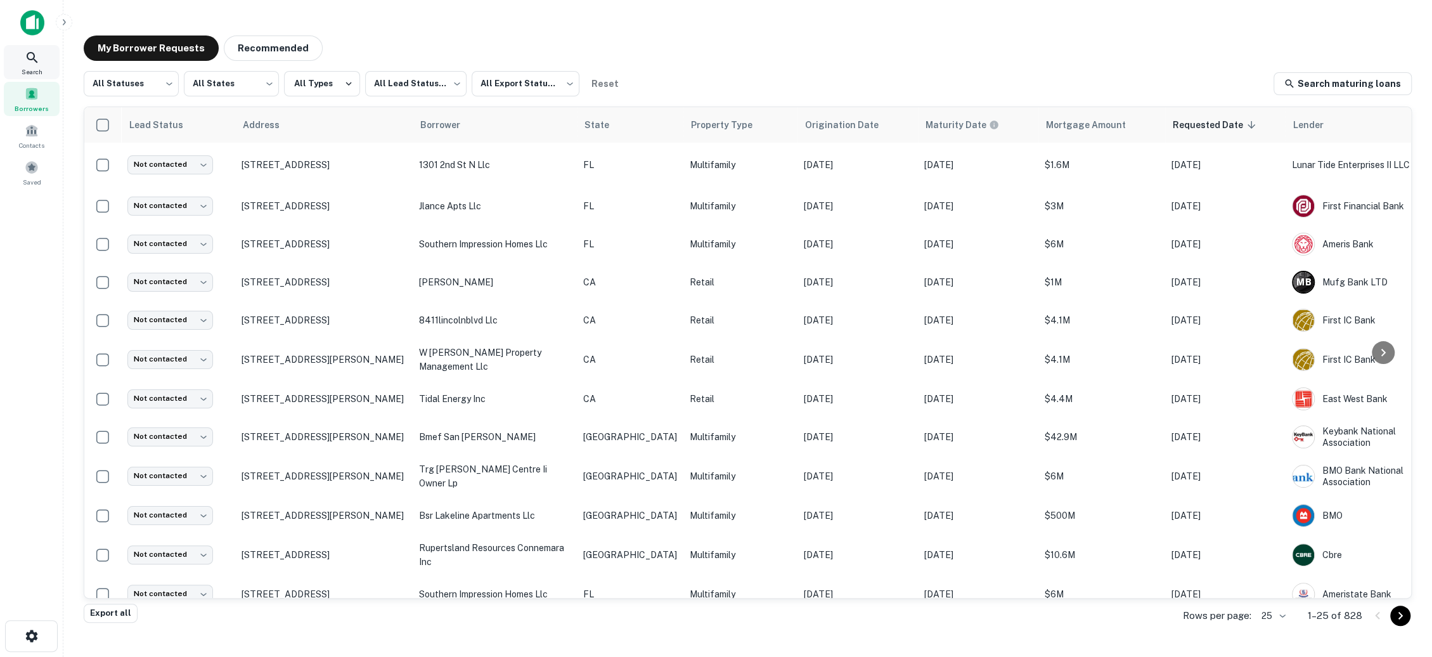
click at [29, 69] on span "Search" at bounding box center [32, 72] width 21 height 10
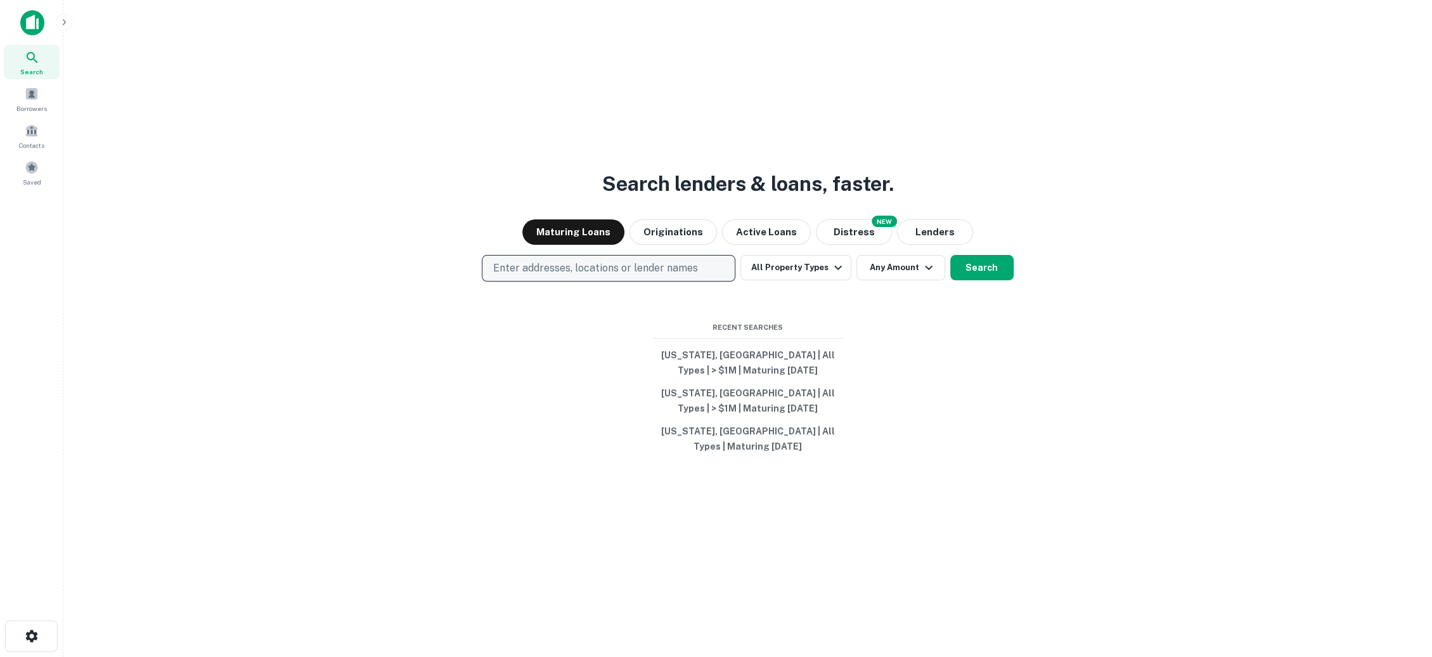
click at [670, 274] on p "Enter addresses, locations or lender names" at bounding box center [595, 268] width 205 height 15
type input "*******"
click at [991, 270] on button "Search" at bounding box center [982, 267] width 63 height 25
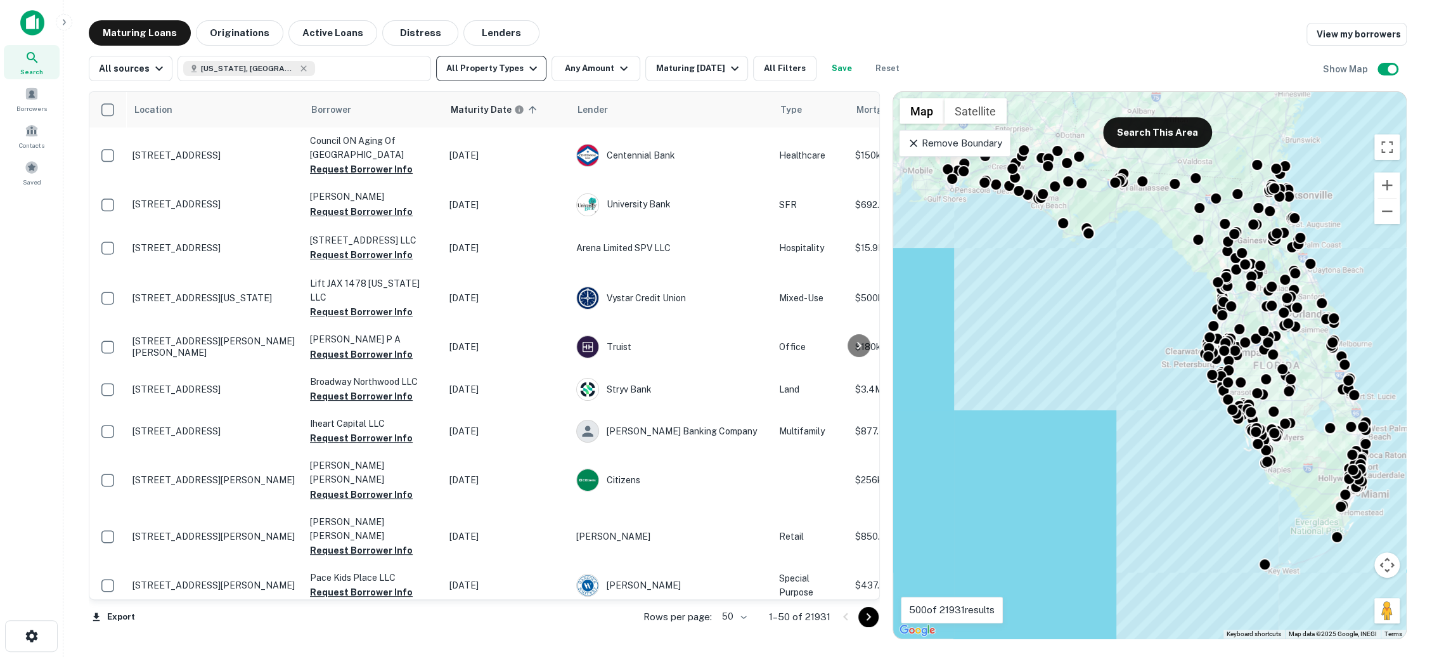
click at [531, 74] on icon "button" at bounding box center [533, 68] width 15 height 15
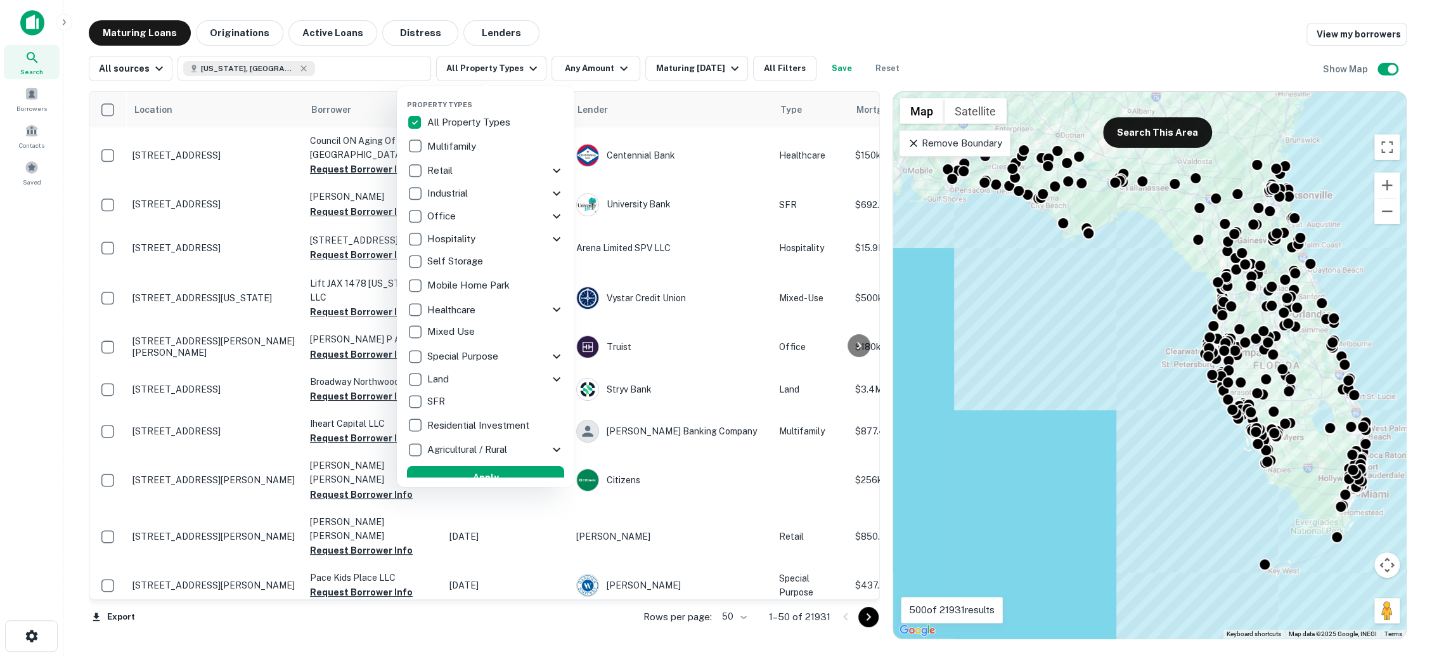
click at [620, 63] on div at bounding box center [716, 328] width 1432 height 657
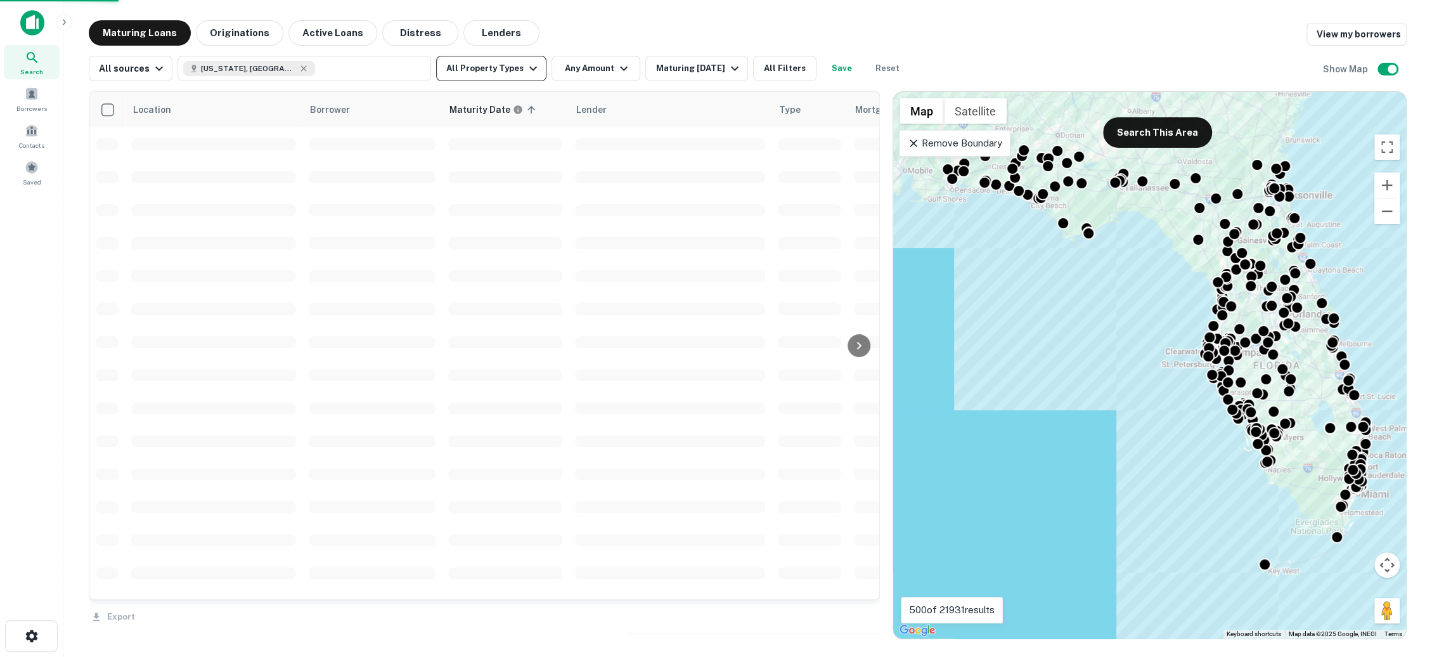
click at [529, 73] on icon "button" at bounding box center [533, 68] width 15 height 15
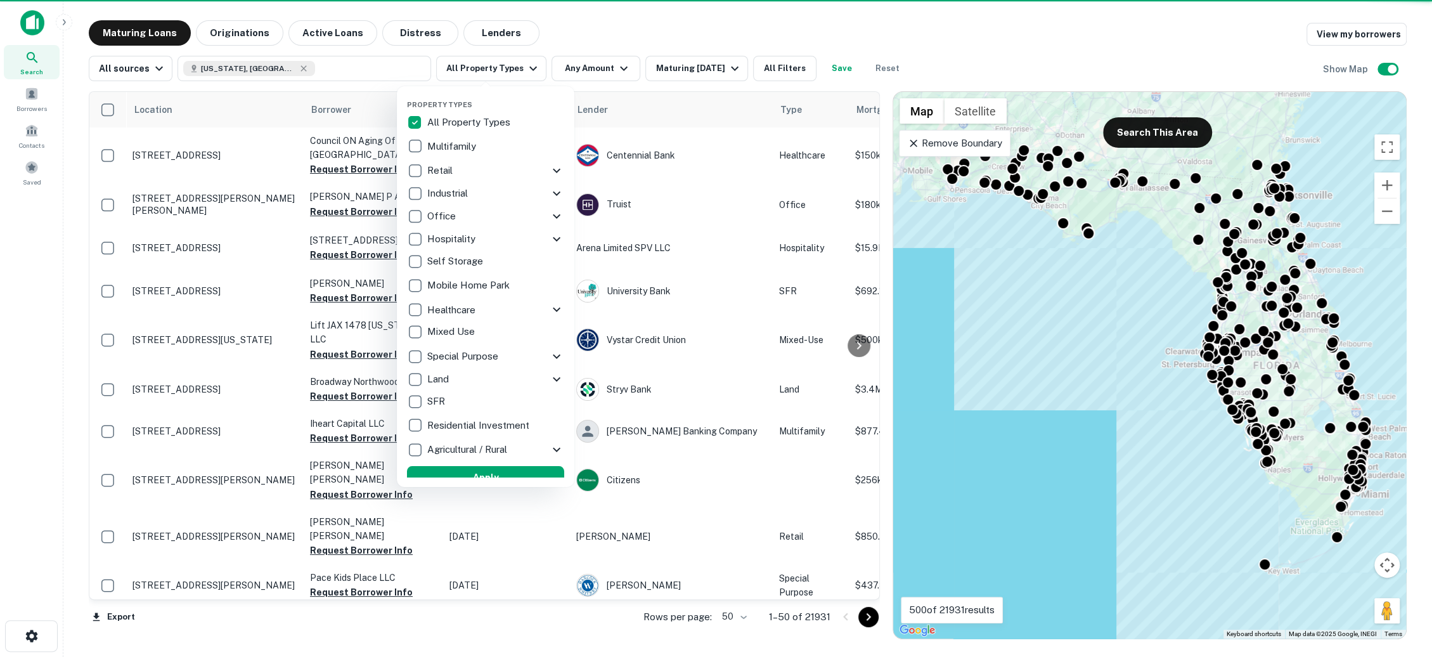
scroll to position [12, 0]
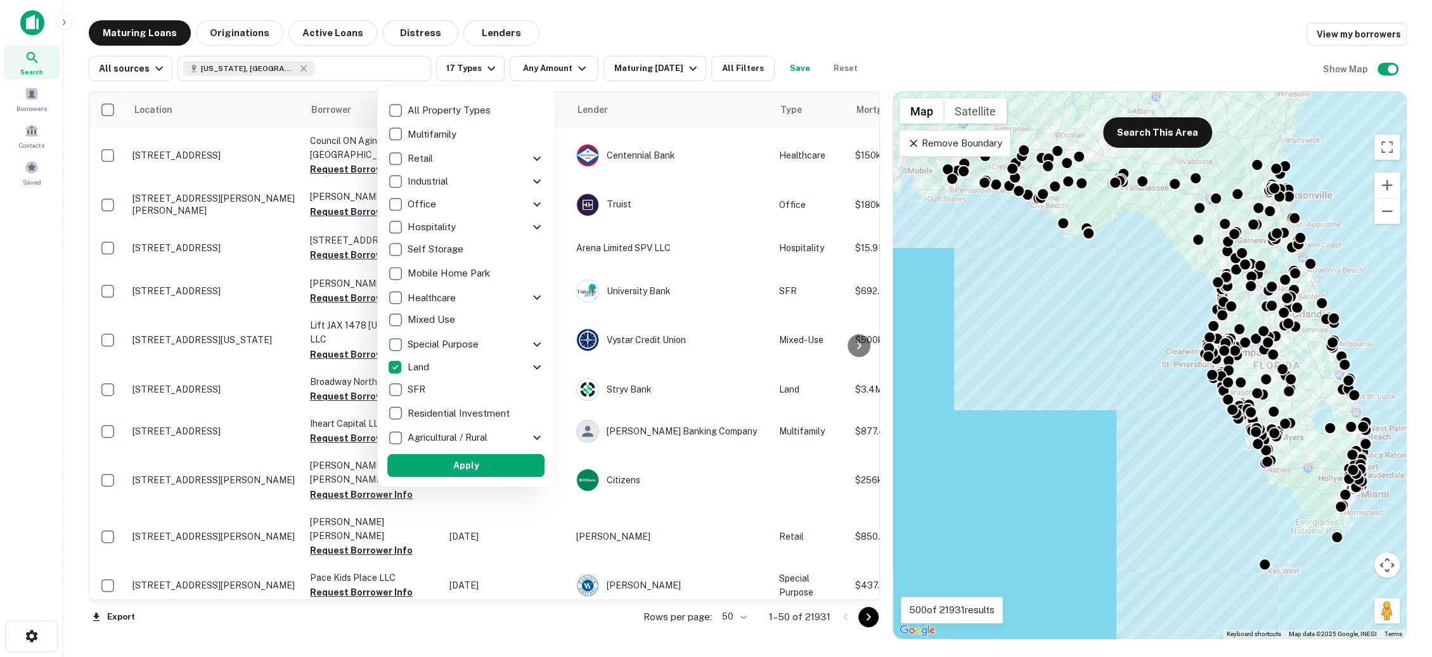
click at [448, 460] on button "Apply" at bounding box center [465, 465] width 157 height 23
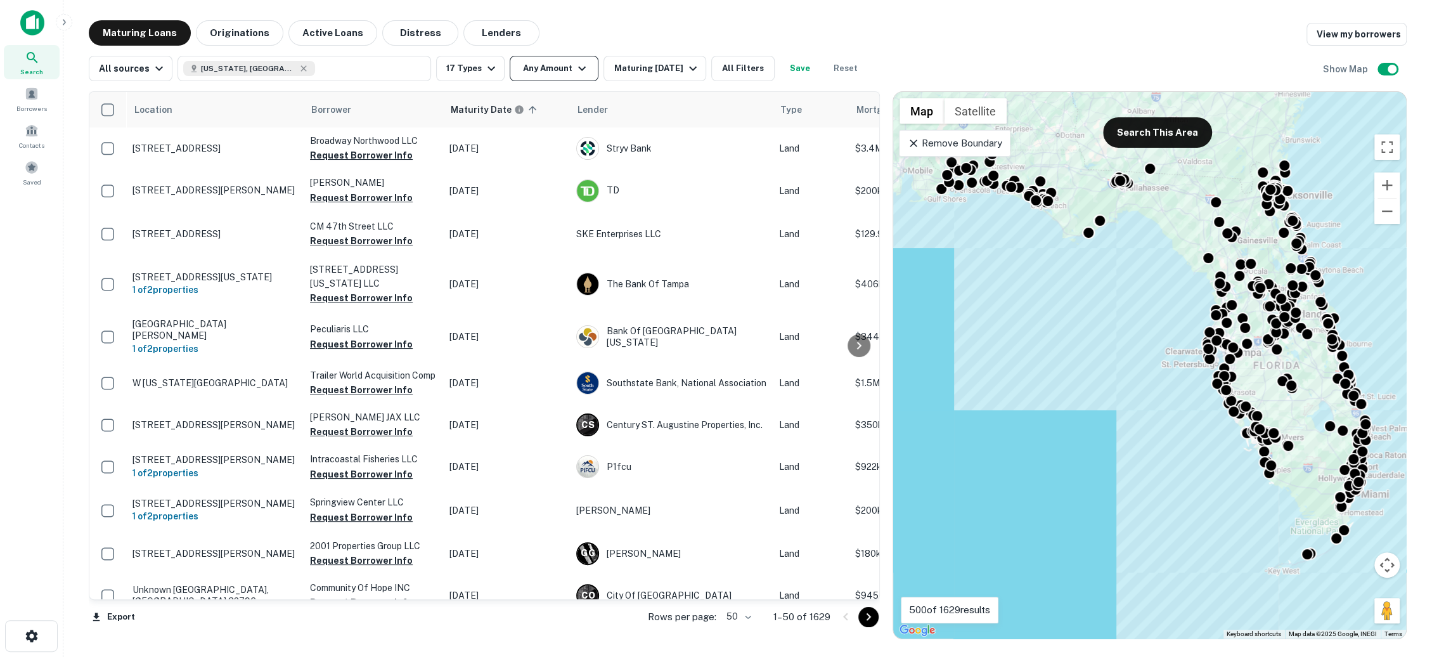
click at [577, 75] on icon "button" at bounding box center [581, 68] width 15 height 15
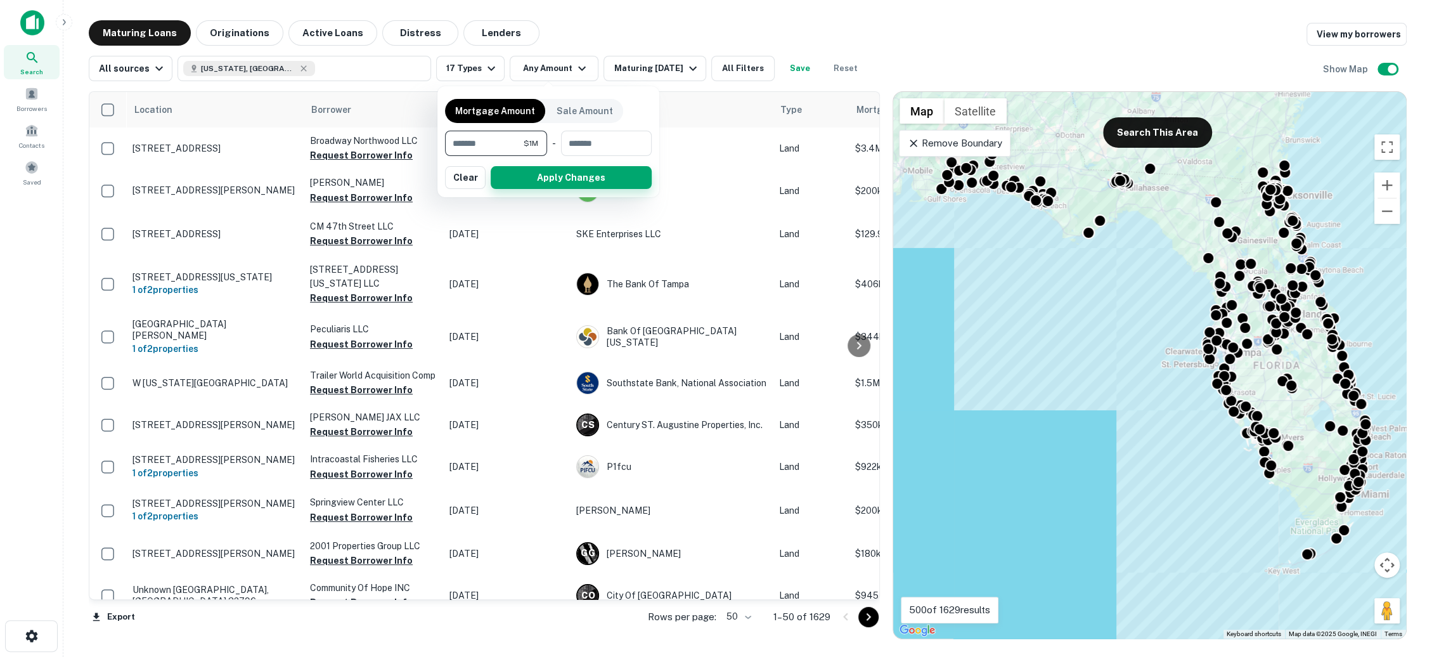
type input "*******"
click at [539, 172] on button "Apply Changes" at bounding box center [571, 177] width 161 height 23
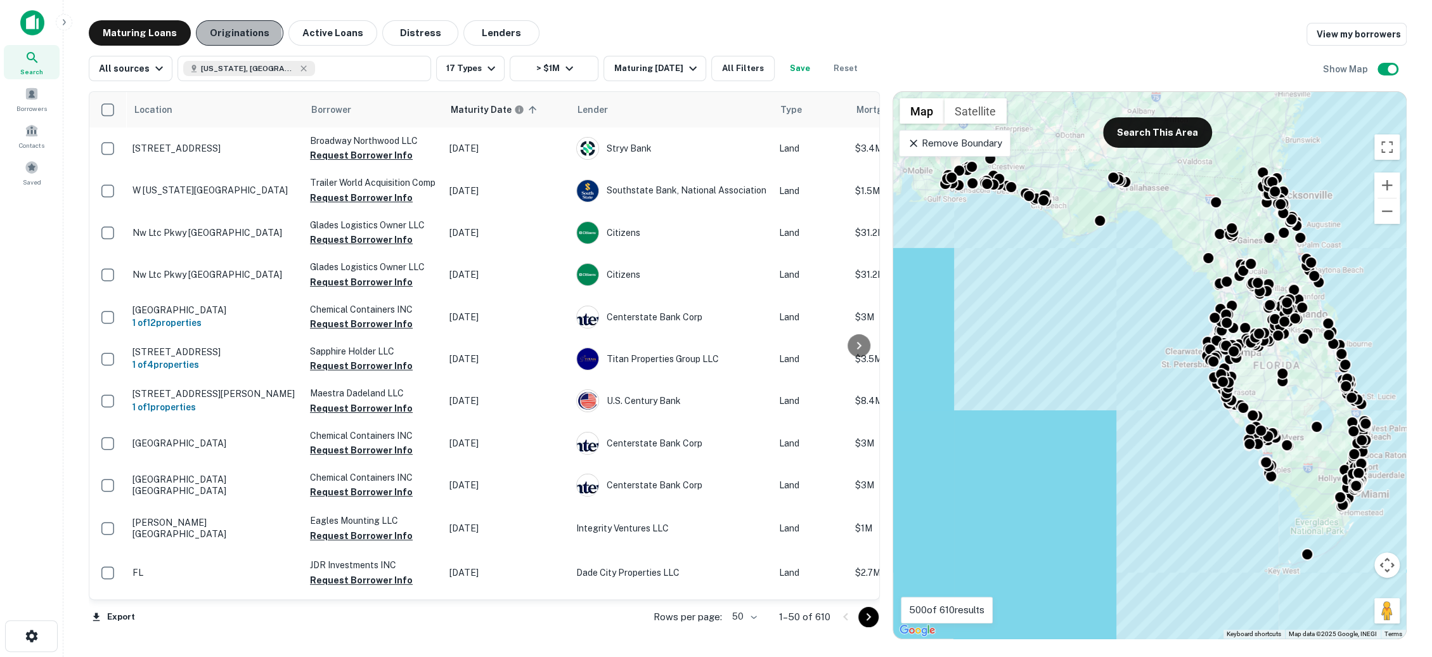
click at [220, 34] on button "Originations" at bounding box center [240, 32] width 88 height 25
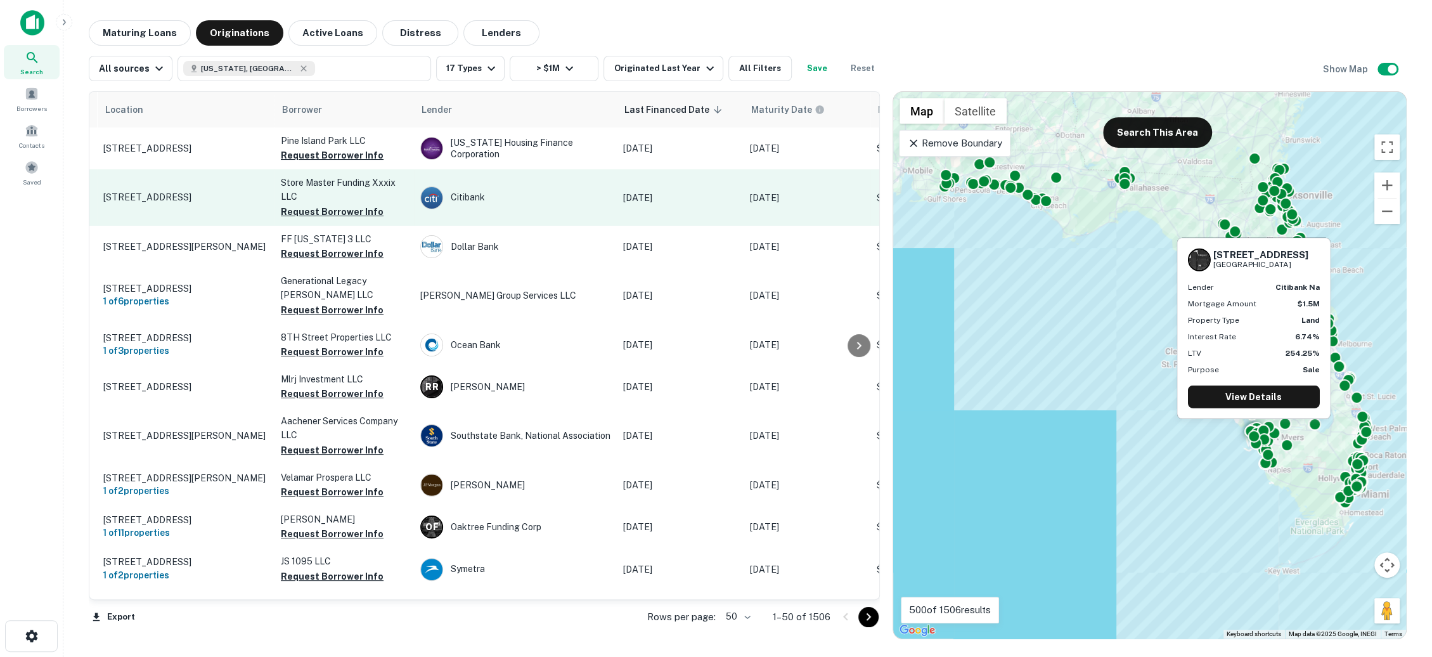
scroll to position [0, 14]
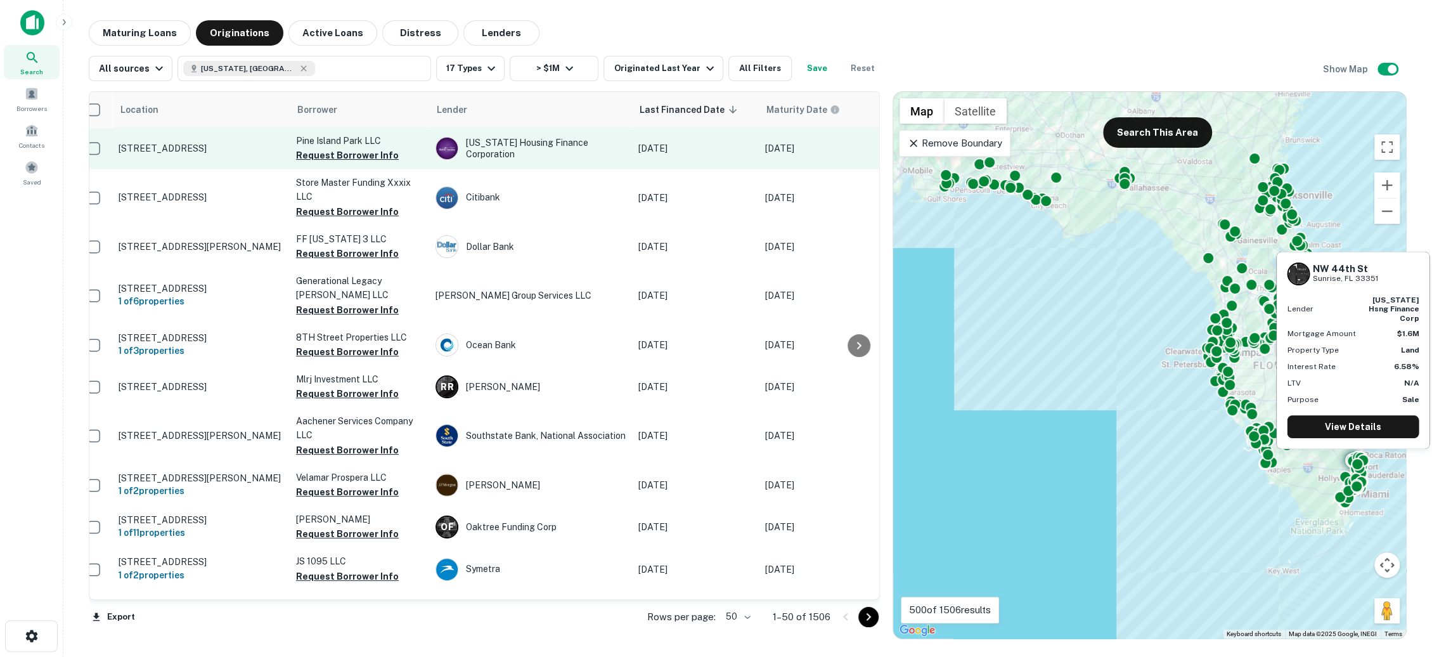
click at [214, 140] on td "Nw 44th St Sunrise, FL 33351" at bounding box center [201, 148] width 178 height 42
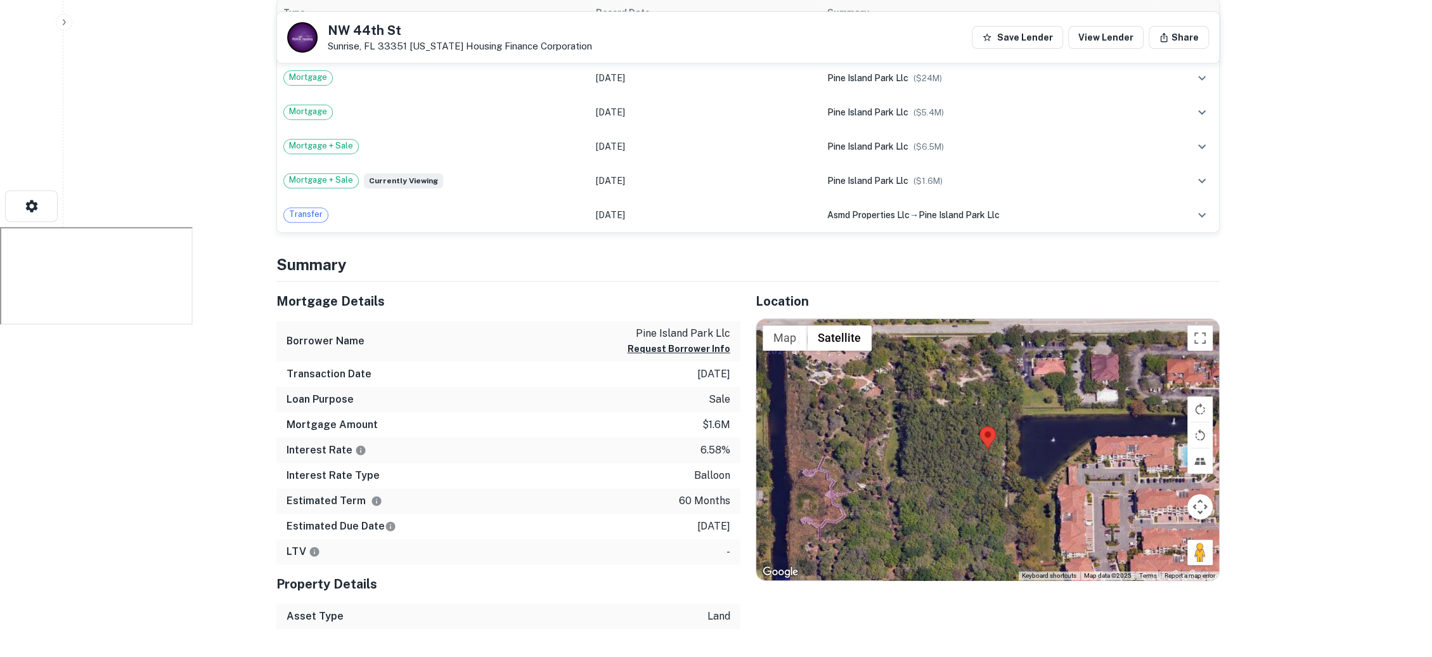
scroll to position [113, 0]
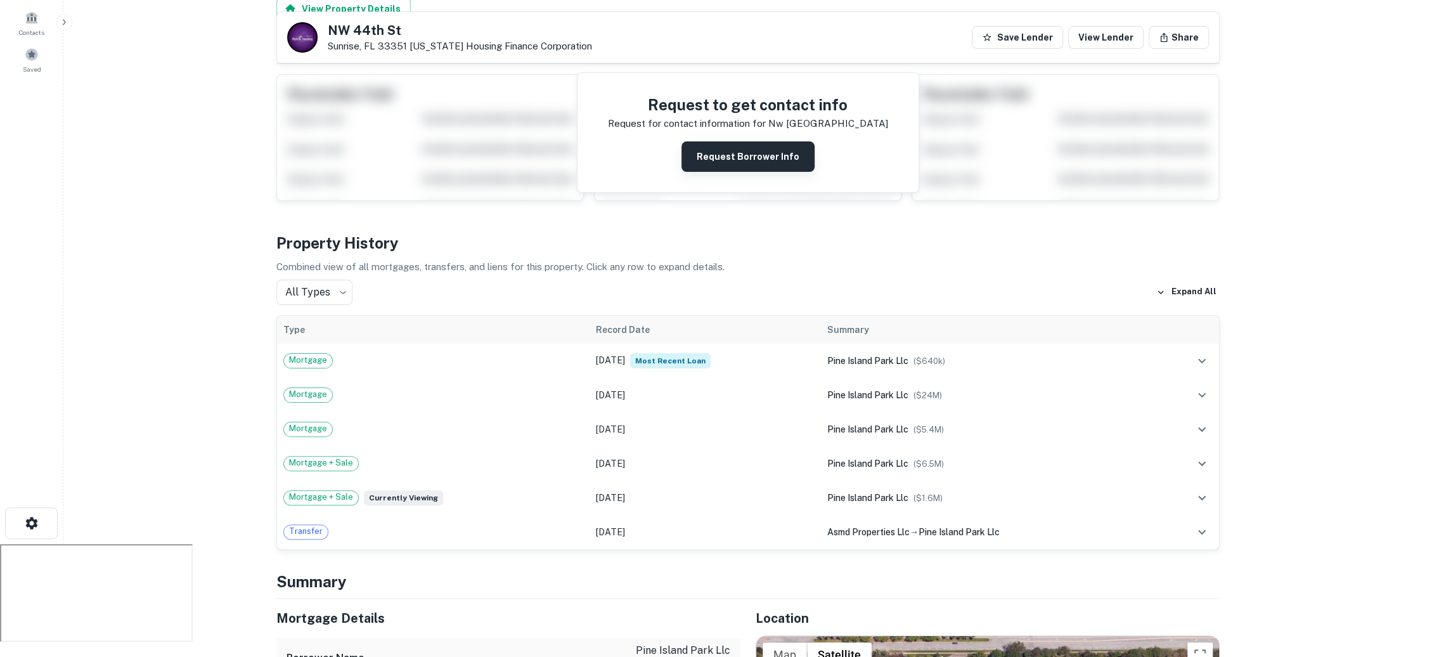
click at [699, 162] on button "Request Borrower Info" at bounding box center [748, 156] width 133 height 30
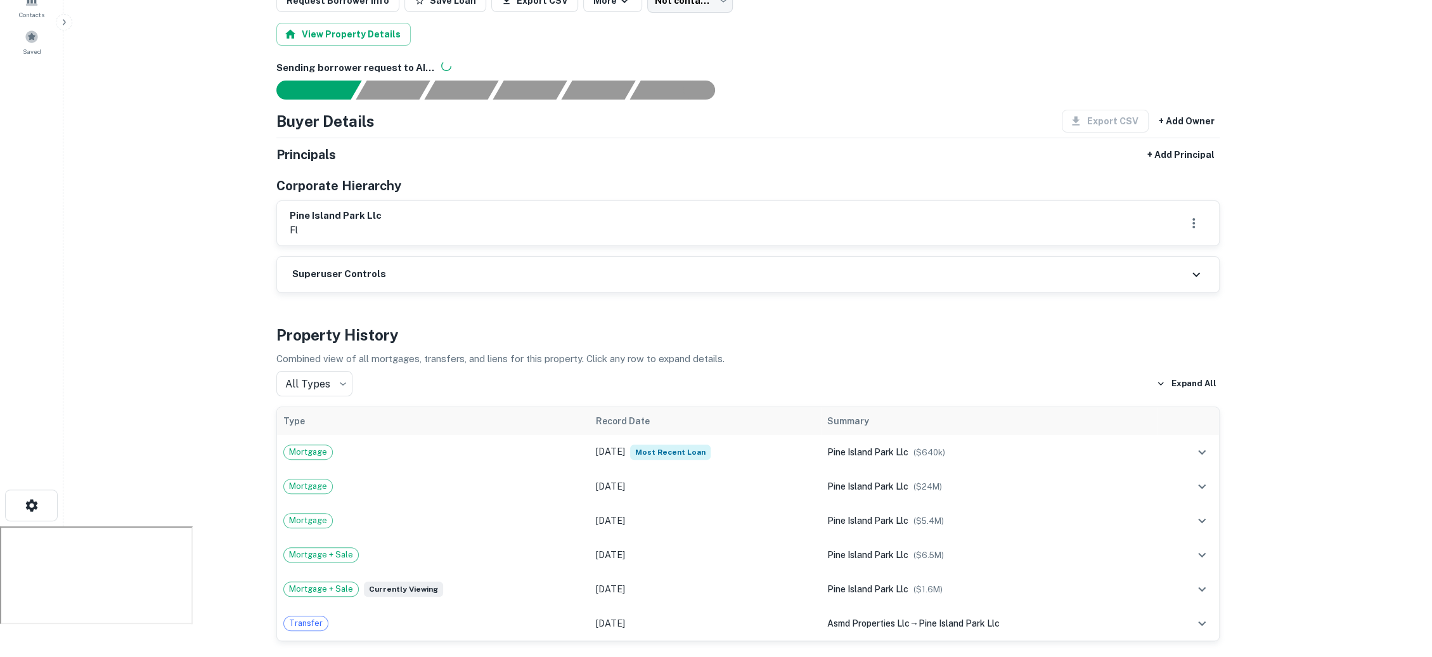
scroll to position [0, 0]
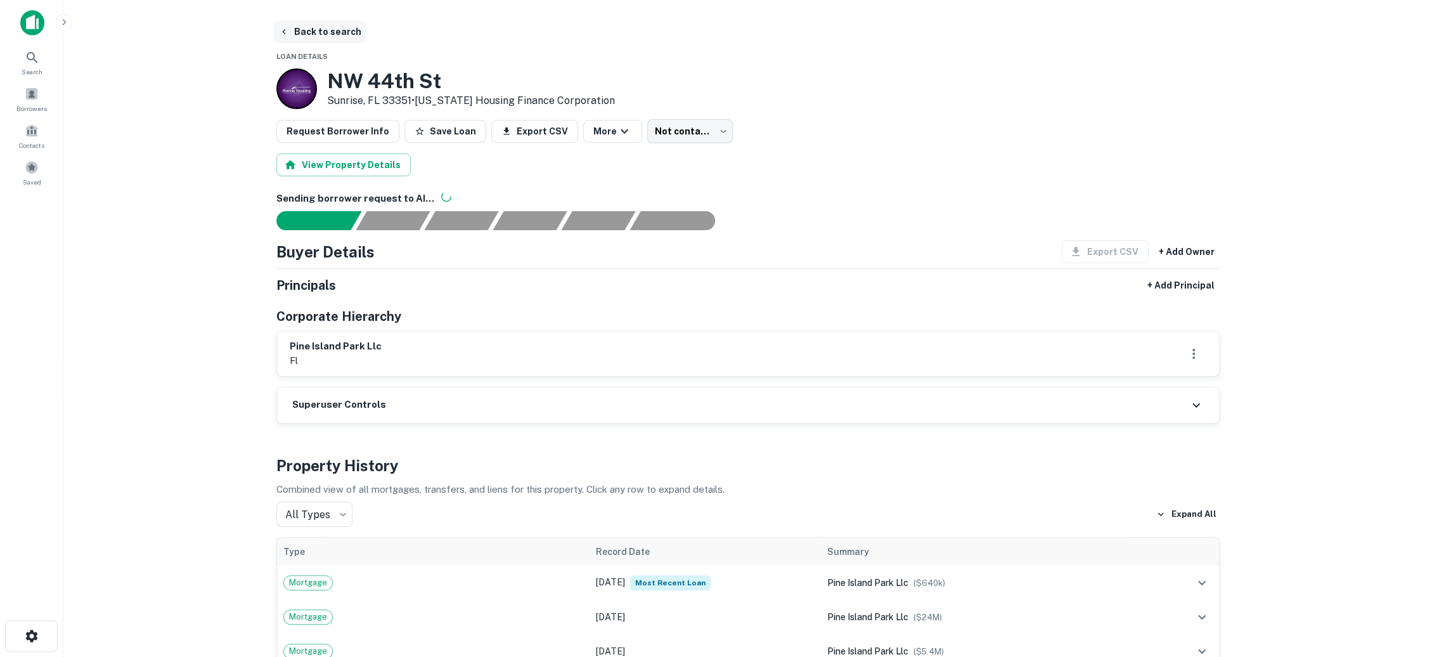
click at [330, 35] on button "Back to search" at bounding box center [320, 31] width 93 height 23
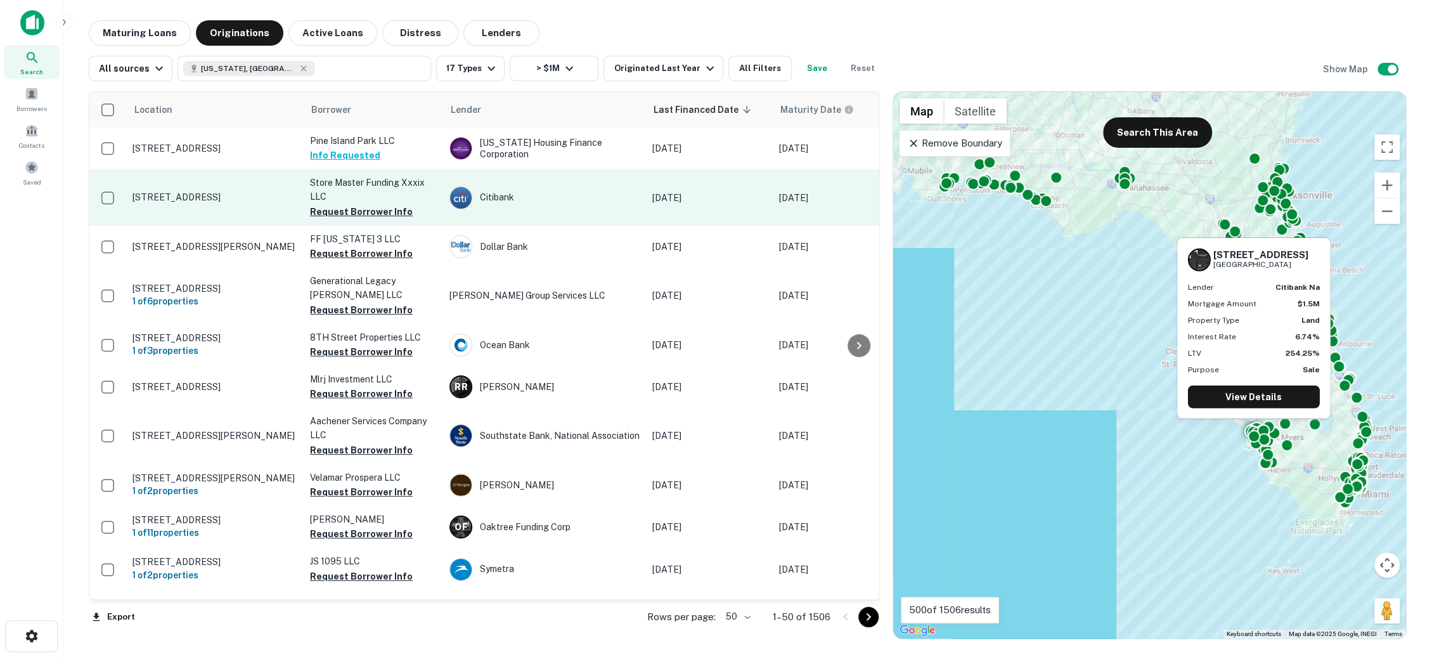
click at [240, 191] on p "1189 Sw Pine Island Rd Cape Coral, FL 33991" at bounding box center [215, 196] width 165 height 11
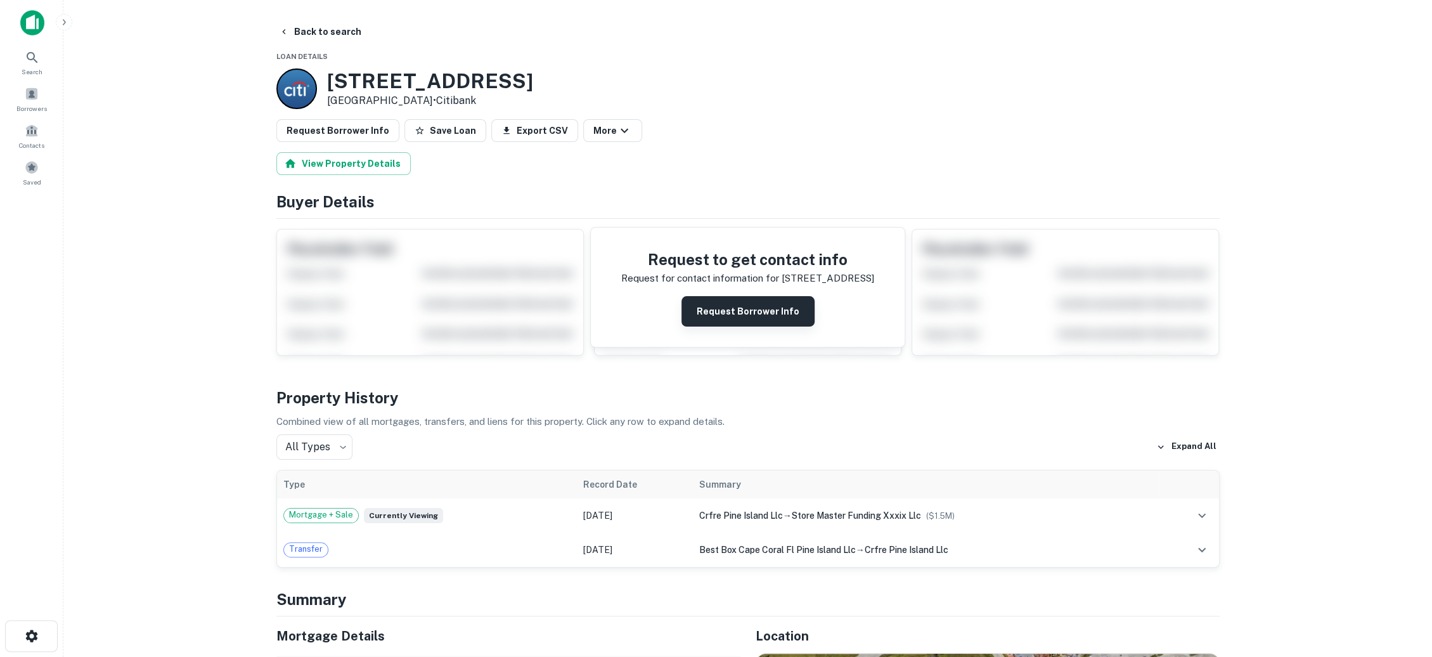
click at [764, 299] on button "Request Borrower Info" at bounding box center [748, 311] width 133 height 30
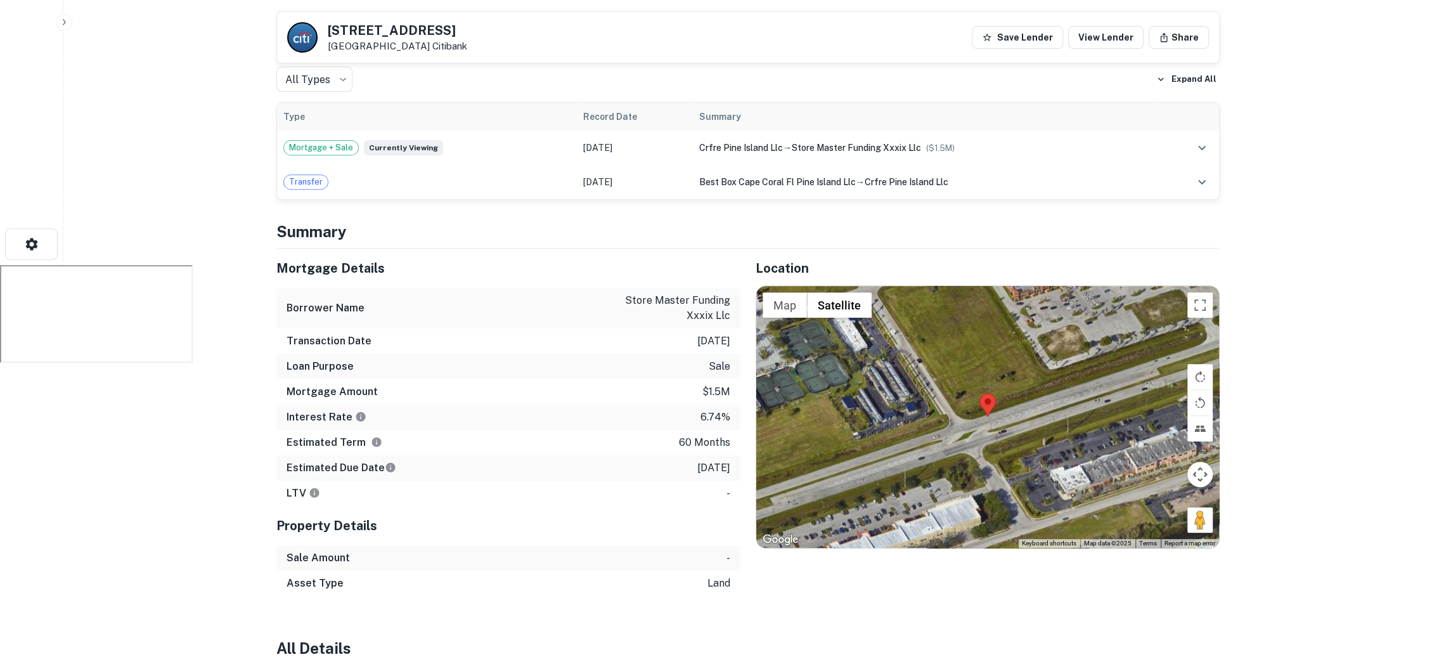
scroll to position [432, 0]
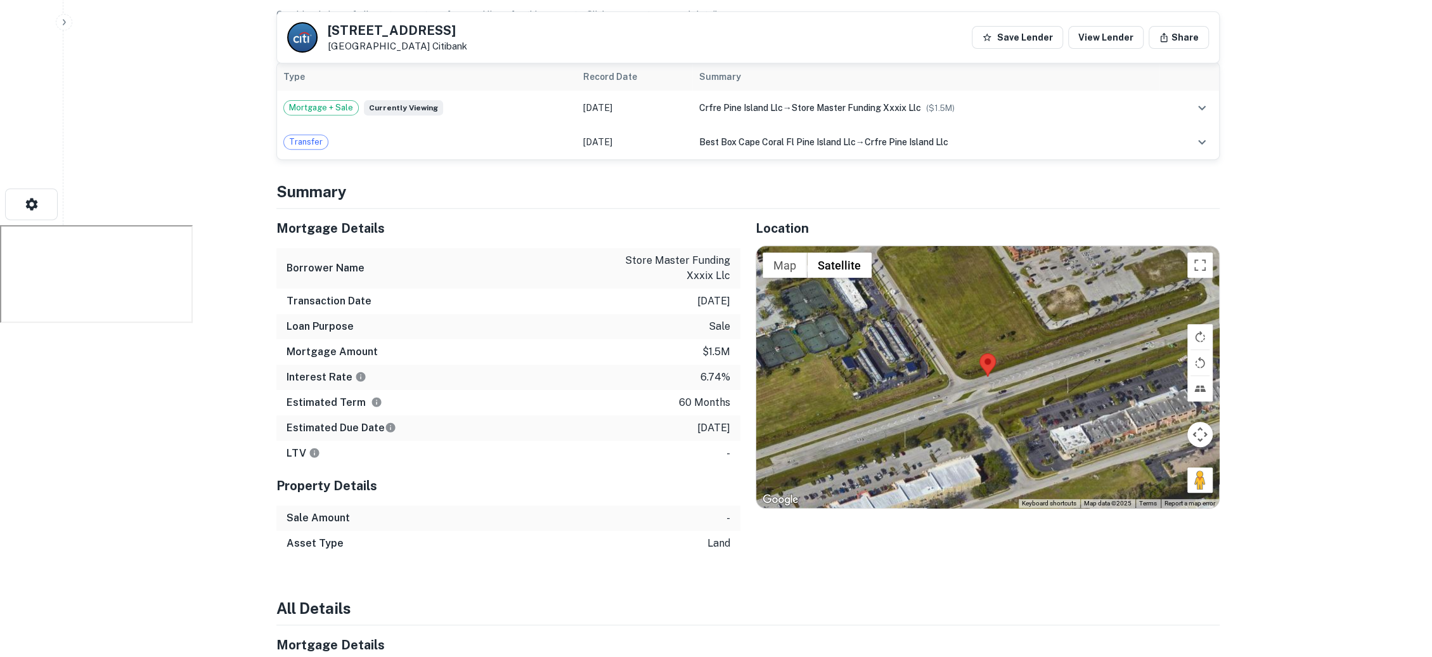
drag, startPoint x: 682, startPoint y: 296, endPoint x: 730, endPoint y: 295, distance: 48.2
click at [730, 295] on div "Transaction Date 9/8/2025" at bounding box center [508, 301] width 464 height 25
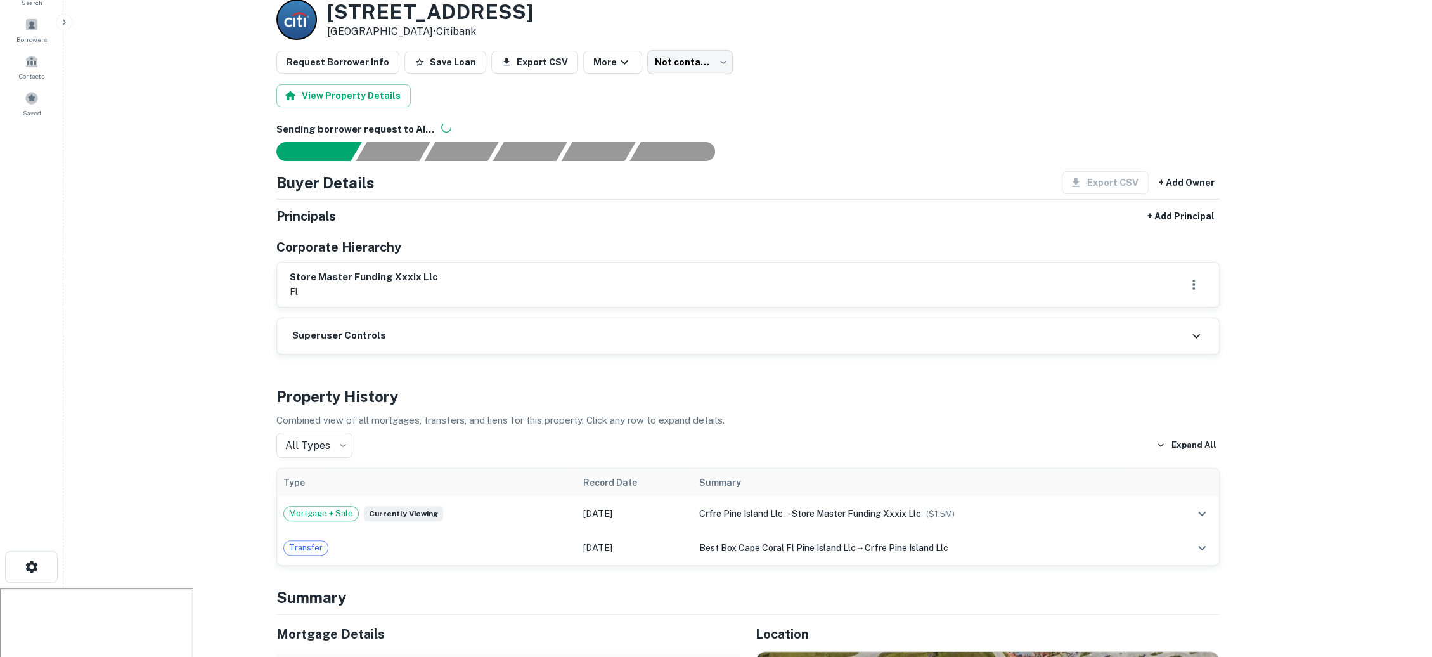
scroll to position [0, 0]
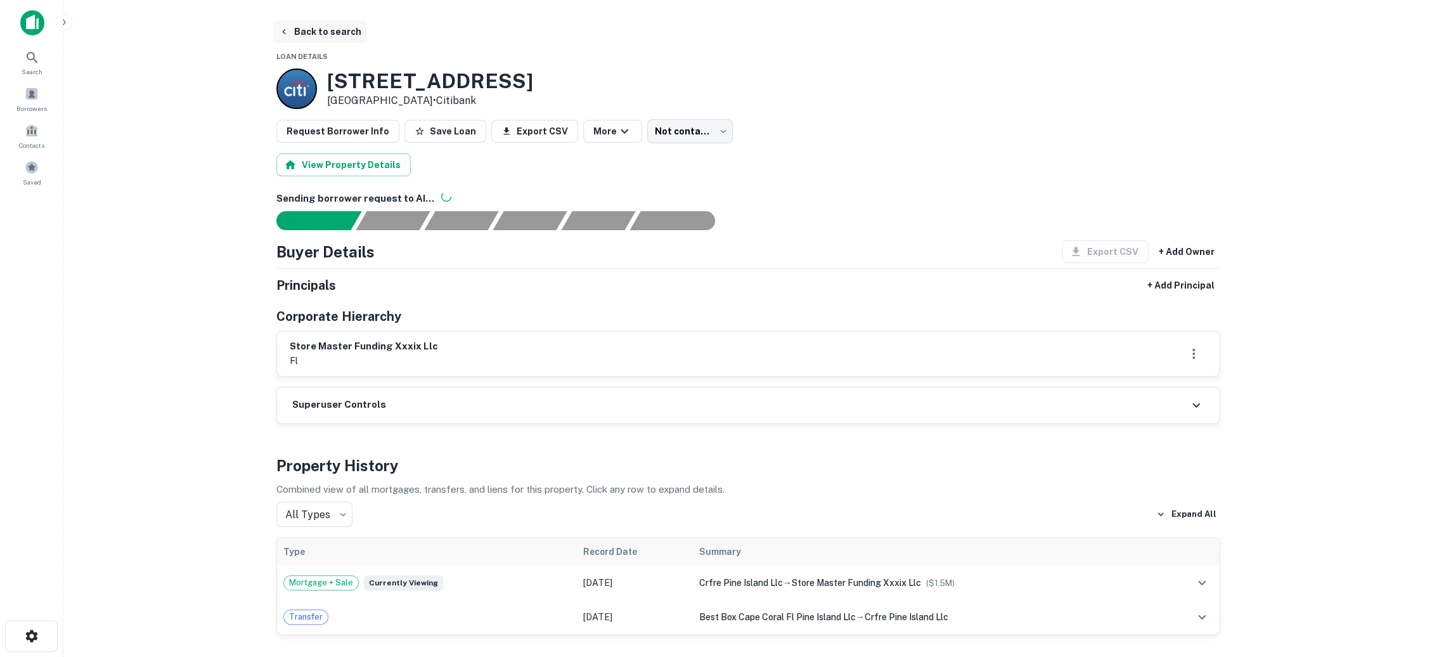
click at [318, 21] on button "Back to search" at bounding box center [320, 31] width 93 height 23
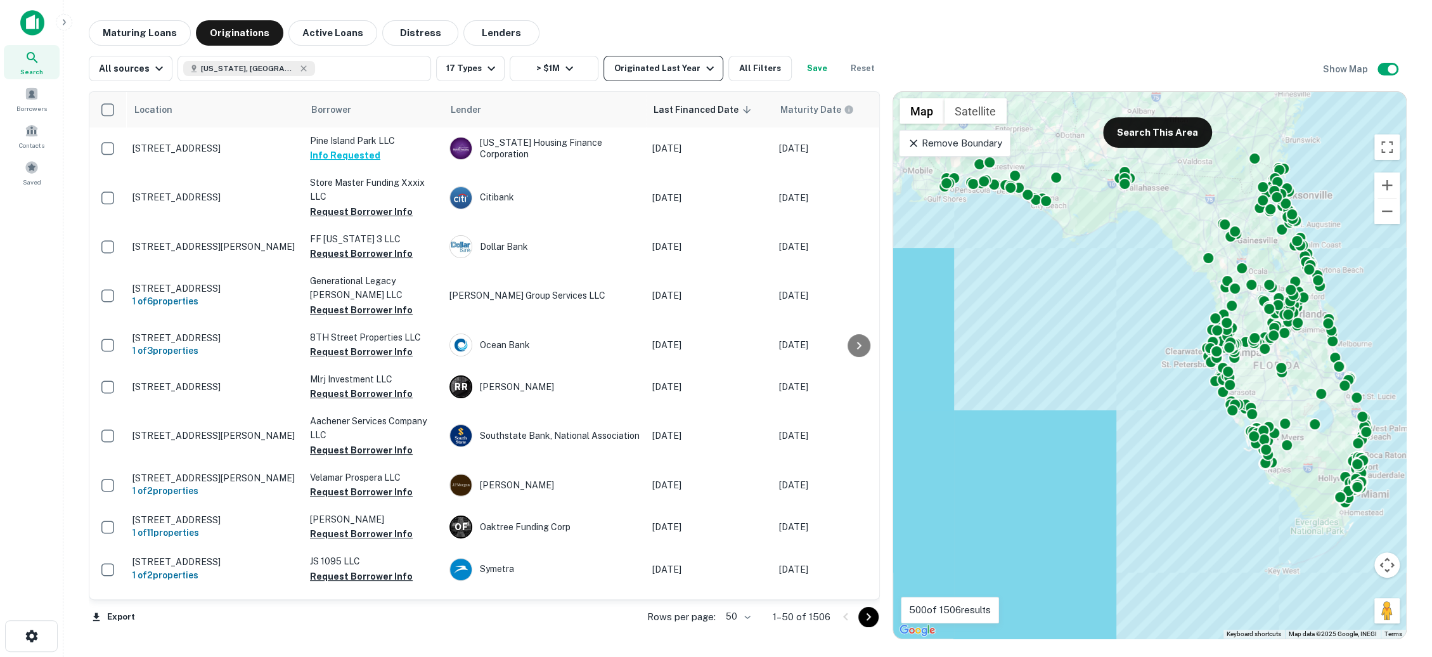
click at [703, 64] on icon "button" at bounding box center [710, 68] width 15 height 15
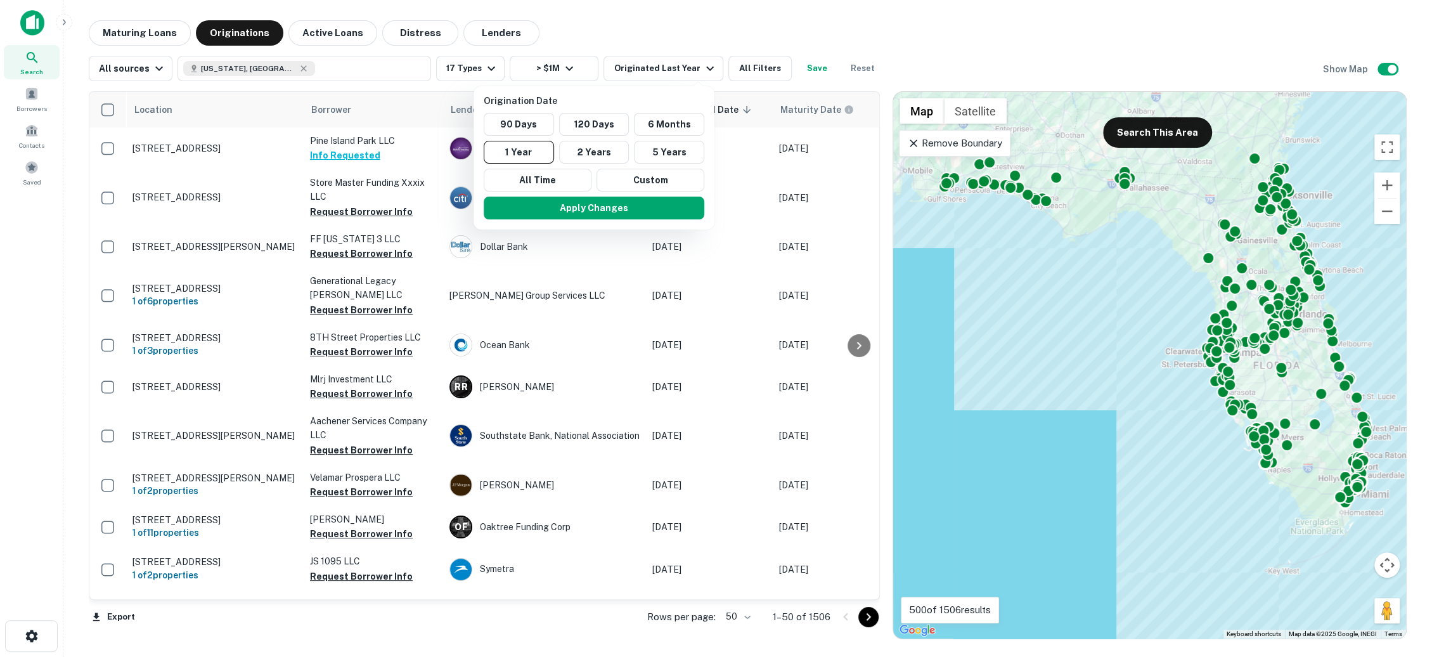
click at [644, 34] on div at bounding box center [716, 328] width 1432 height 657
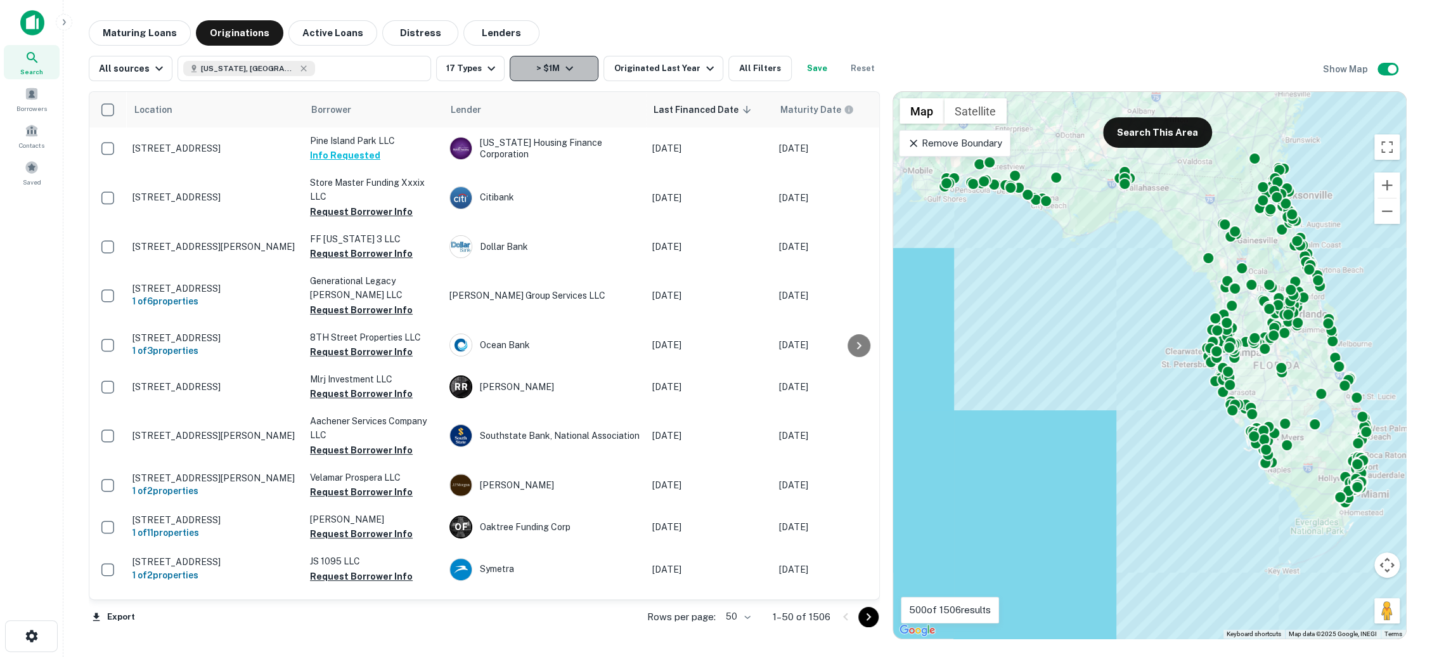
click at [571, 75] on button "> $1M" at bounding box center [554, 68] width 89 height 25
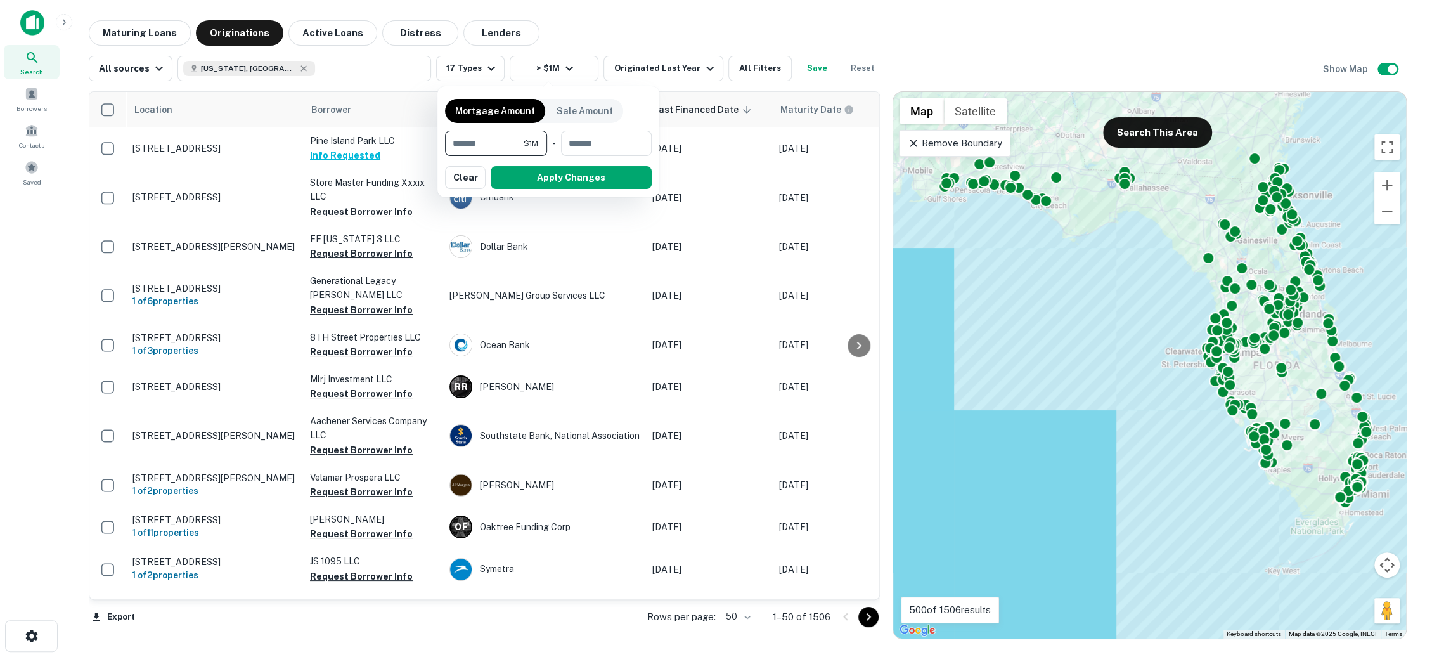
click at [488, 141] on input "*******" at bounding box center [484, 143] width 79 height 25
click at [527, 175] on button "Apply Changes" at bounding box center [548, 177] width 207 height 23
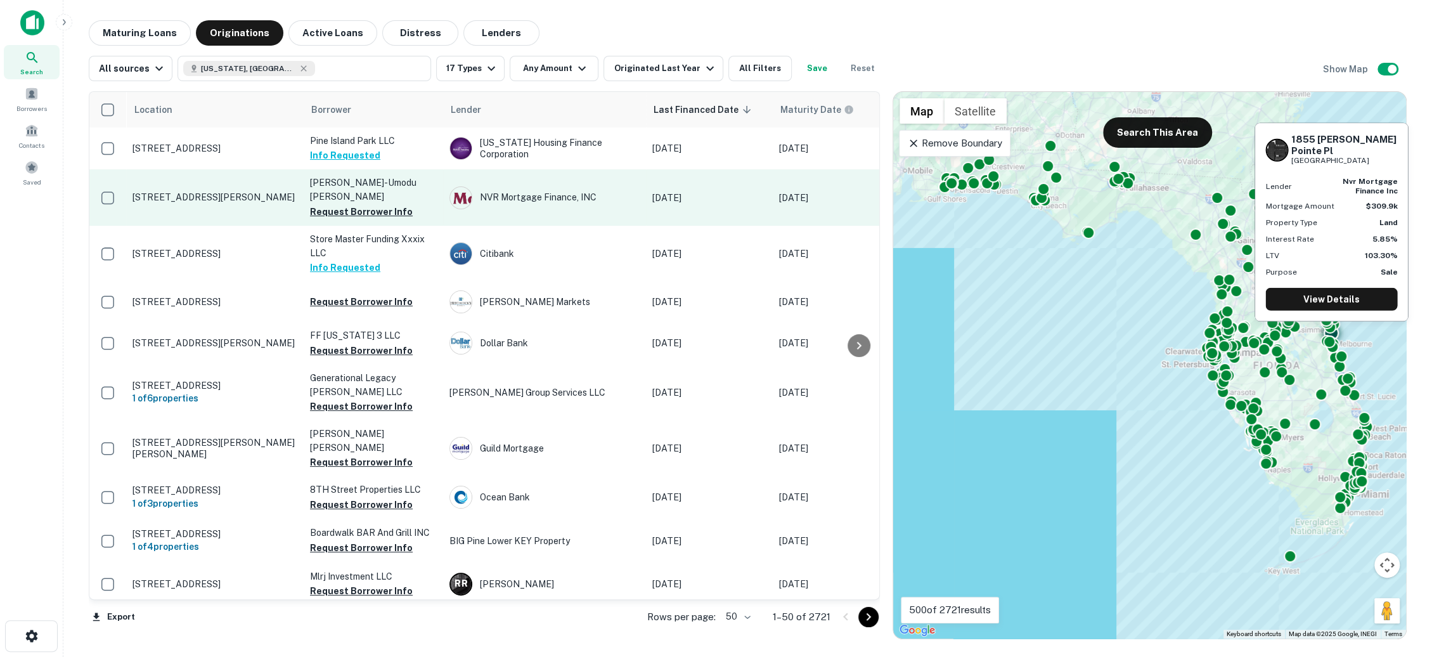
click at [211, 191] on p "1855 Kendall Pointe Pl Melbourne, FL 32935" at bounding box center [215, 196] width 165 height 11
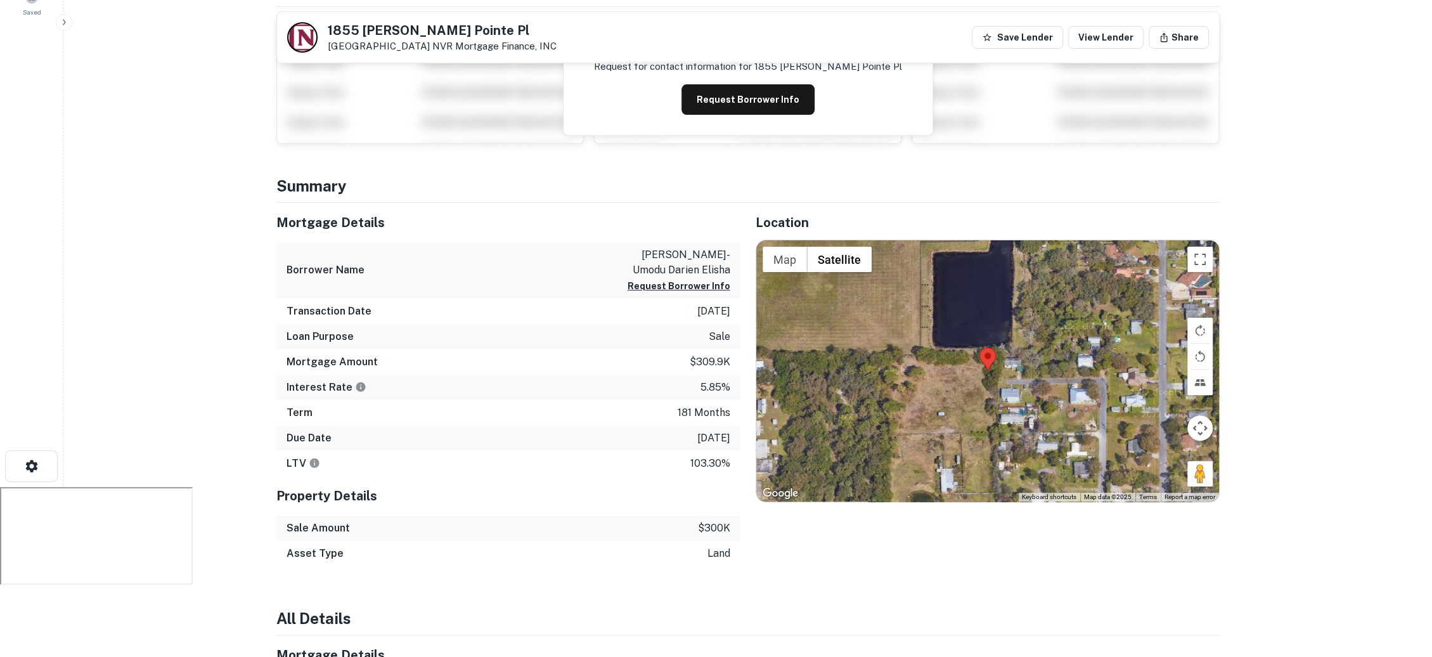
scroll to position [169, 0]
drag, startPoint x: 730, startPoint y: 527, endPoint x: 687, endPoint y: 527, distance: 43.8
click at [687, 527] on div "Sale Amount $300k" at bounding box center [508, 528] width 464 height 25
click at [800, 525] on div "Location ← Move left → Move right ↑ Move up ↓ Move down + Zoom in - Zoom out Ho…" at bounding box center [980, 385] width 479 height 363
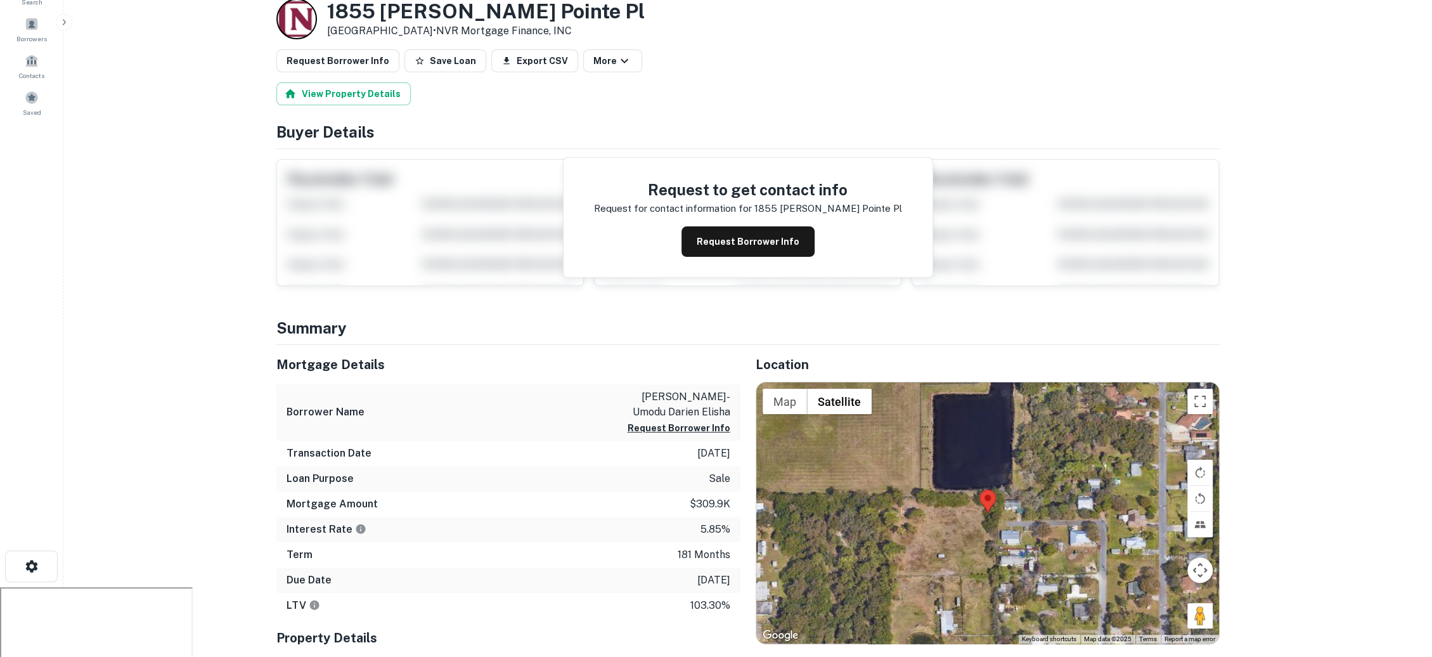
scroll to position [0, 0]
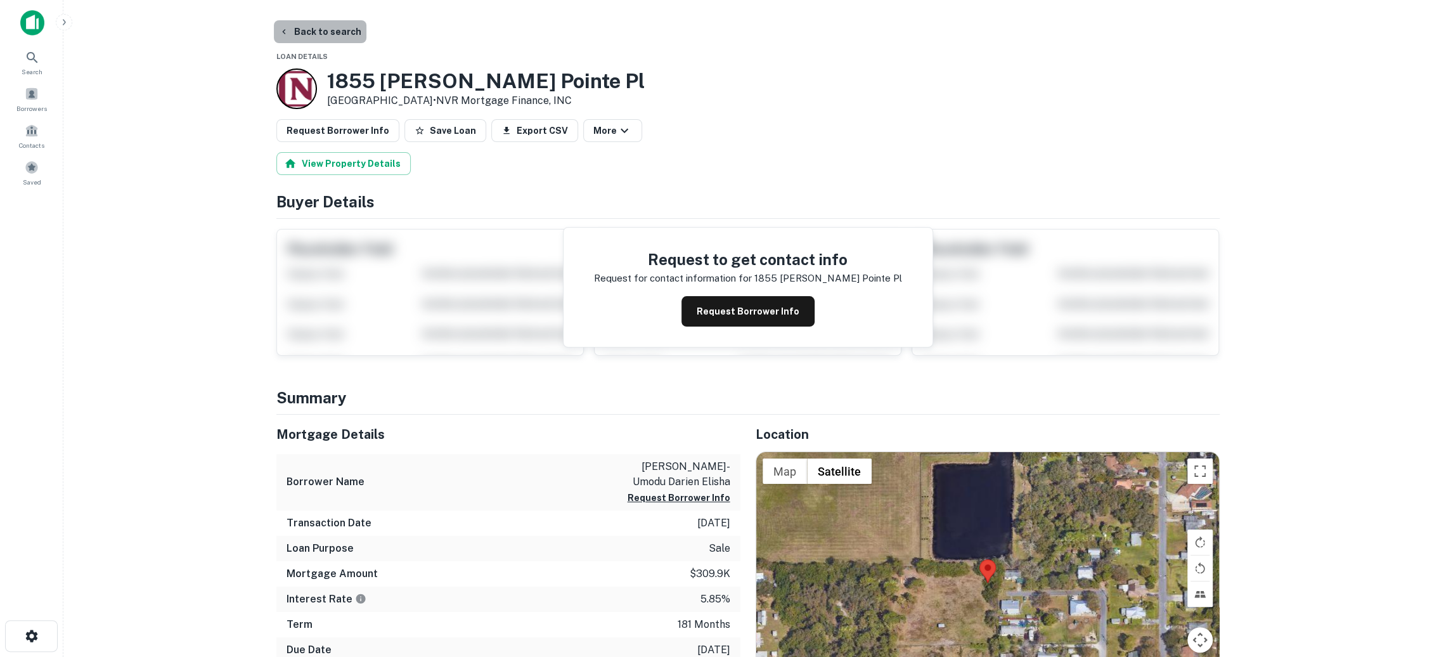
click at [331, 28] on button "Back to search" at bounding box center [320, 31] width 93 height 23
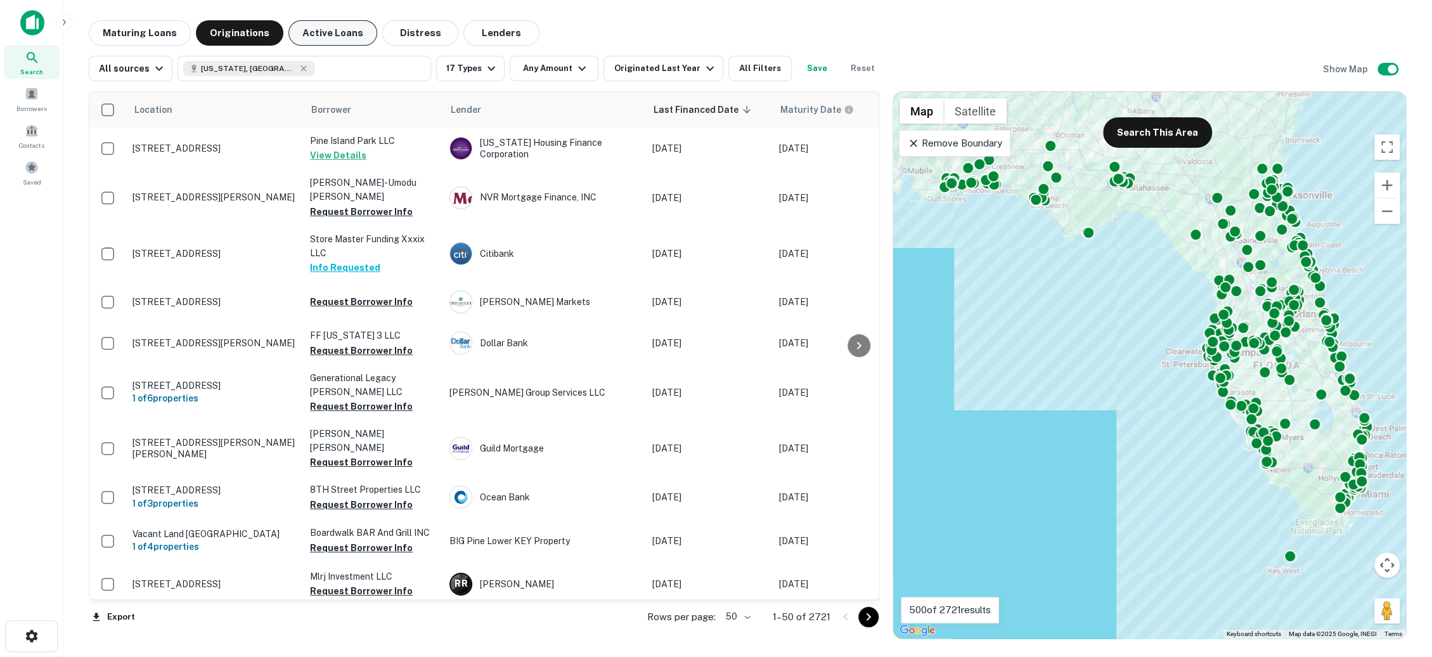
click at [334, 31] on button "Active Loans" at bounding box center [333, 32] width 89 height 25
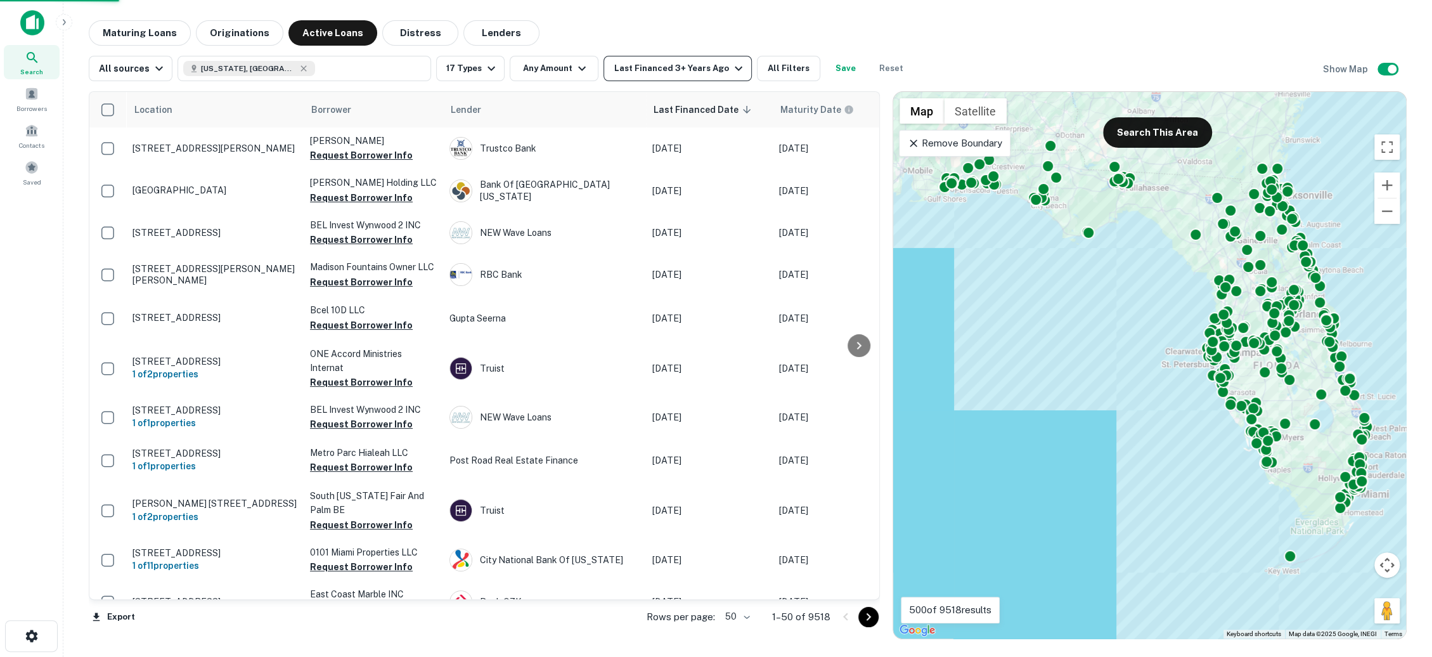
click at [731, 72] on icon "button" at bounding box center [738, 68] width 15 height 15
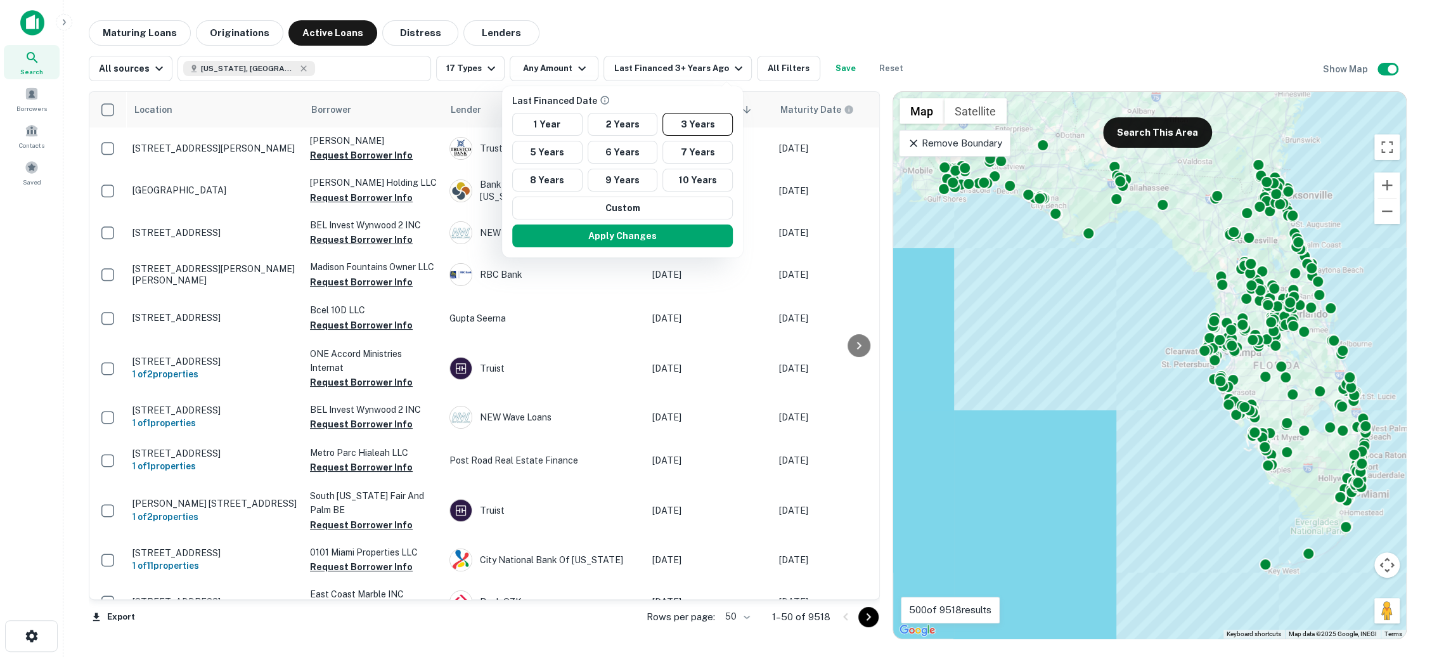
click at [625, 16] on div at bounding box center [716, 328] width 1432 height 657
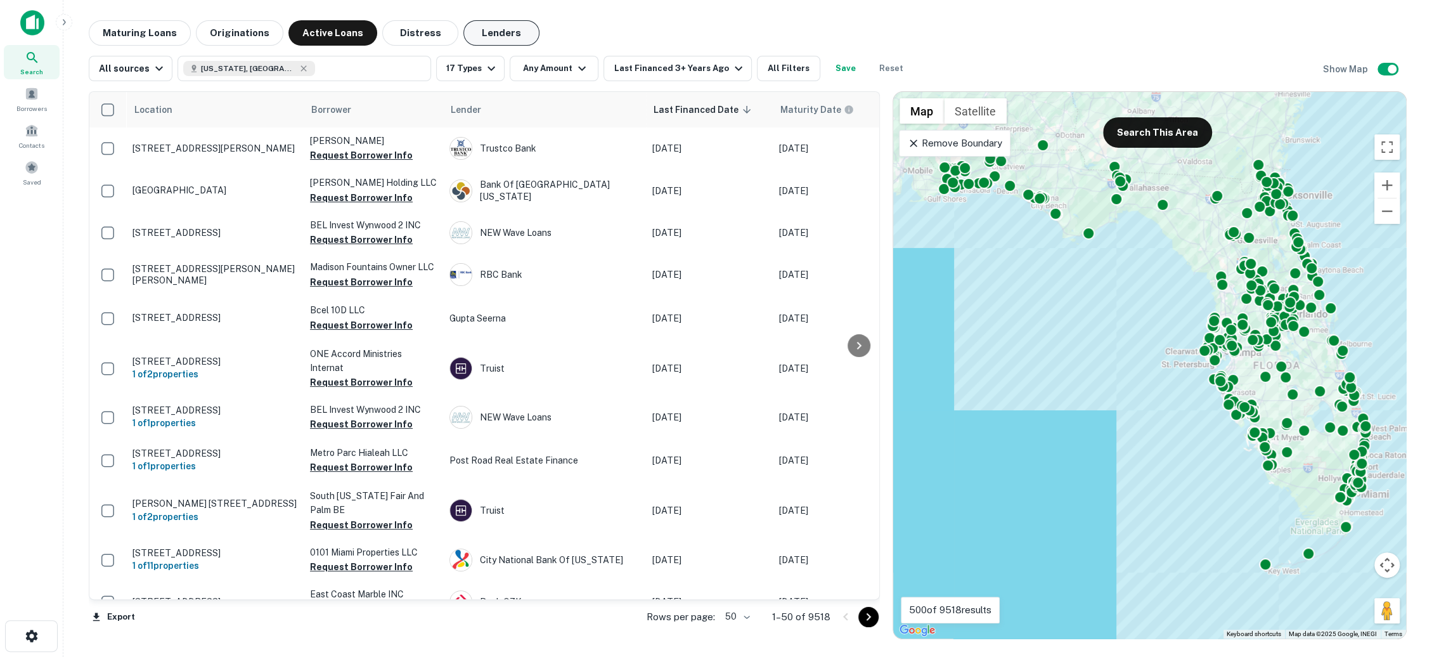
click at [499, 38] on button "Lenders" at bounding box center [502, 32] width 76 height 25
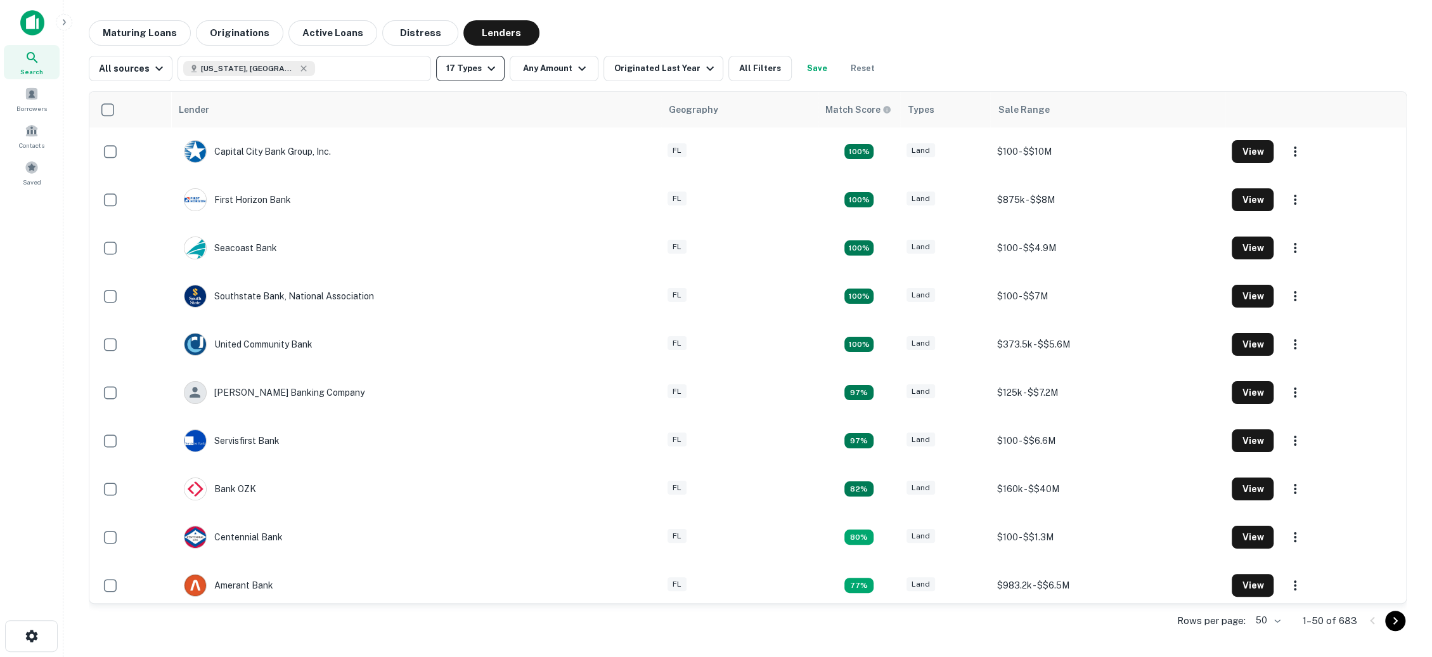
click at [494, 70] on button "17 Types" at bounding box center [470, 68] width 68 height 25
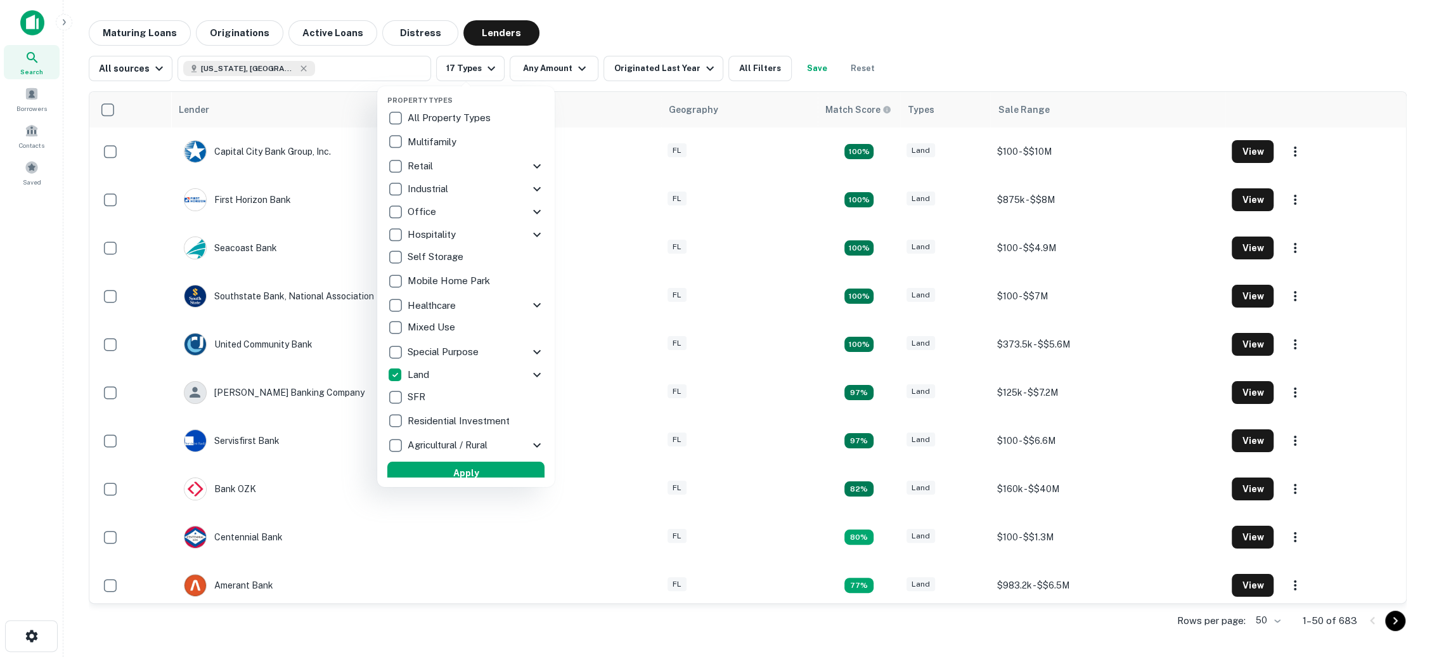
scroll to position [3, 0]
click at [625, 23] on div at bounding box center [716, 328] width 1432 height 657
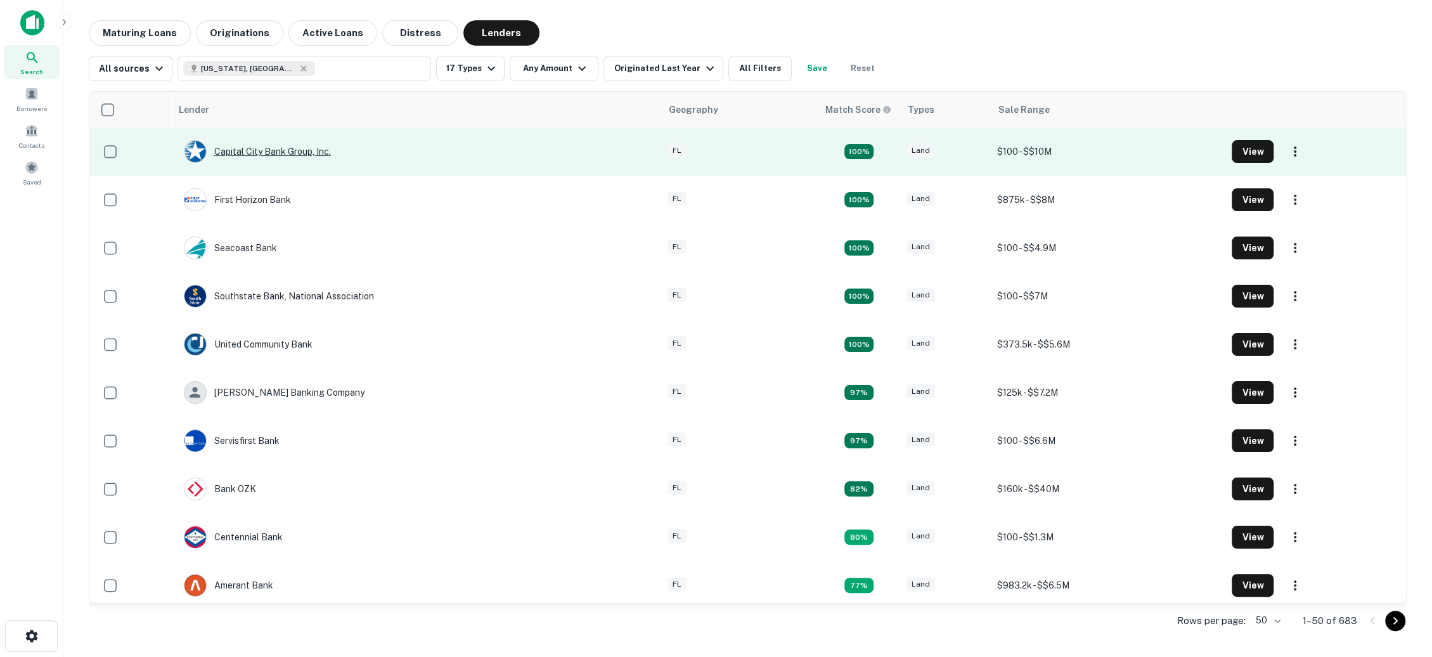
click at [311, 149] on div "Capital City Bank Group, Inc." at bounding box center [257, 151] width 147 height 23
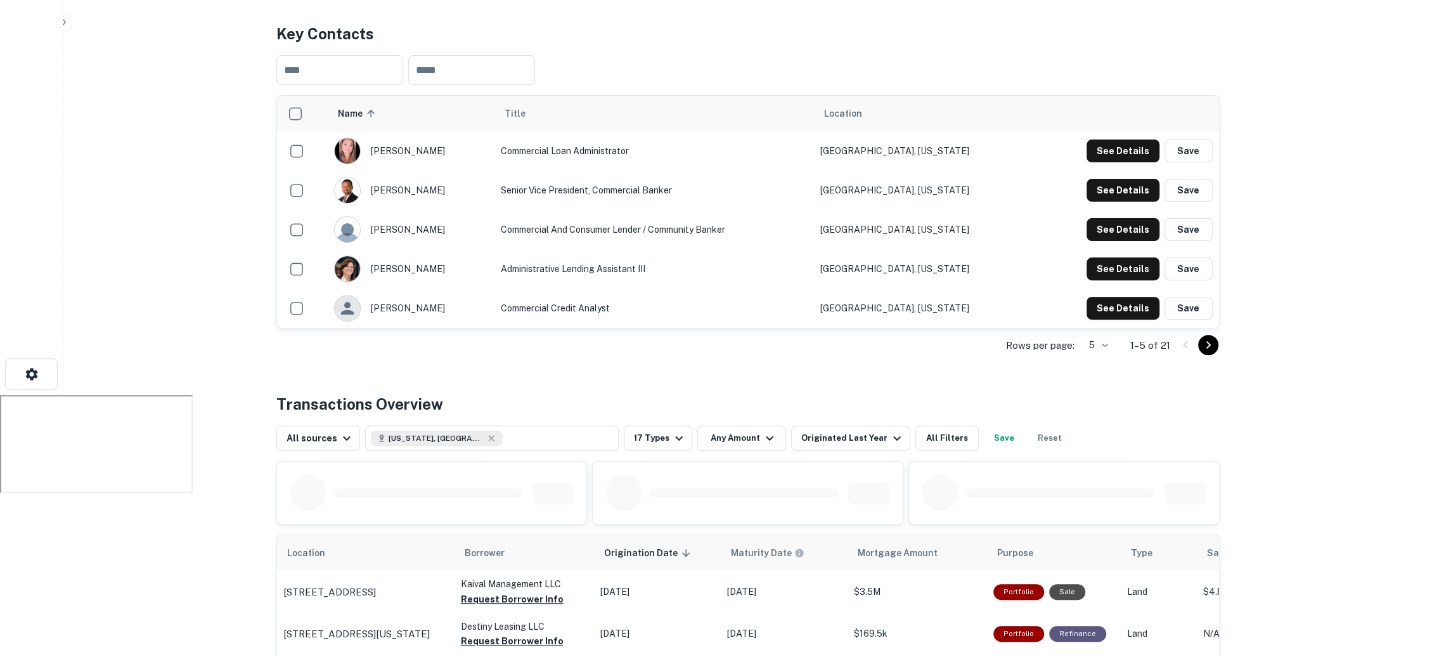
scroll to position [259, 0]
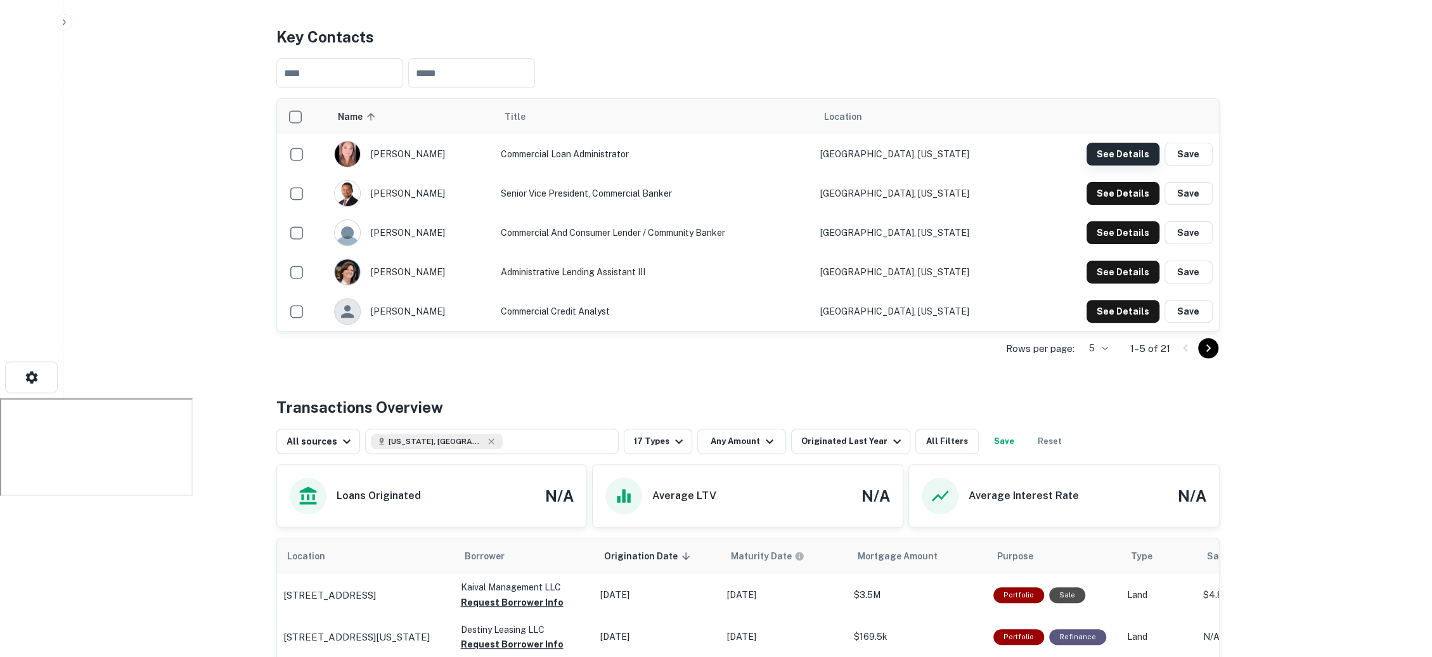
click at [1107, 144] on button "See Details" at bounding box center [1123, 154] width 73 height 23
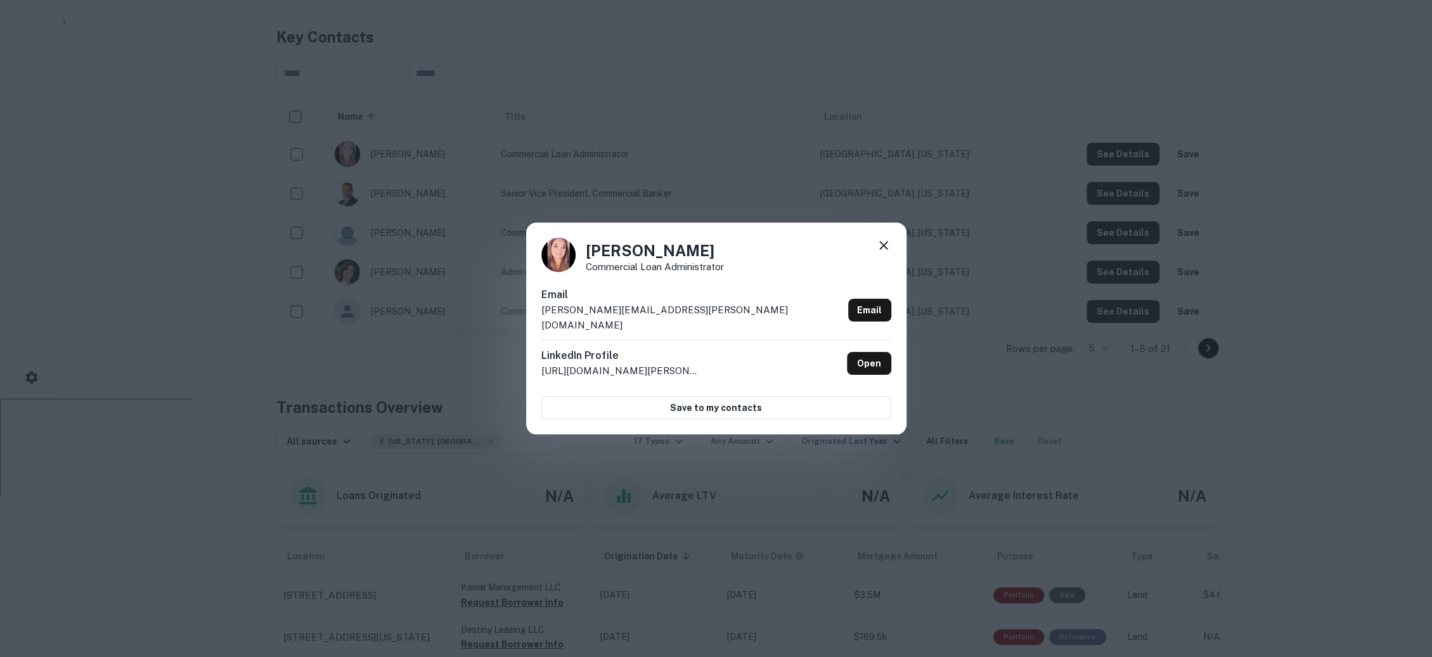
click at [880, 253] on icon at bounding box center [883, 245] width 15 height 15
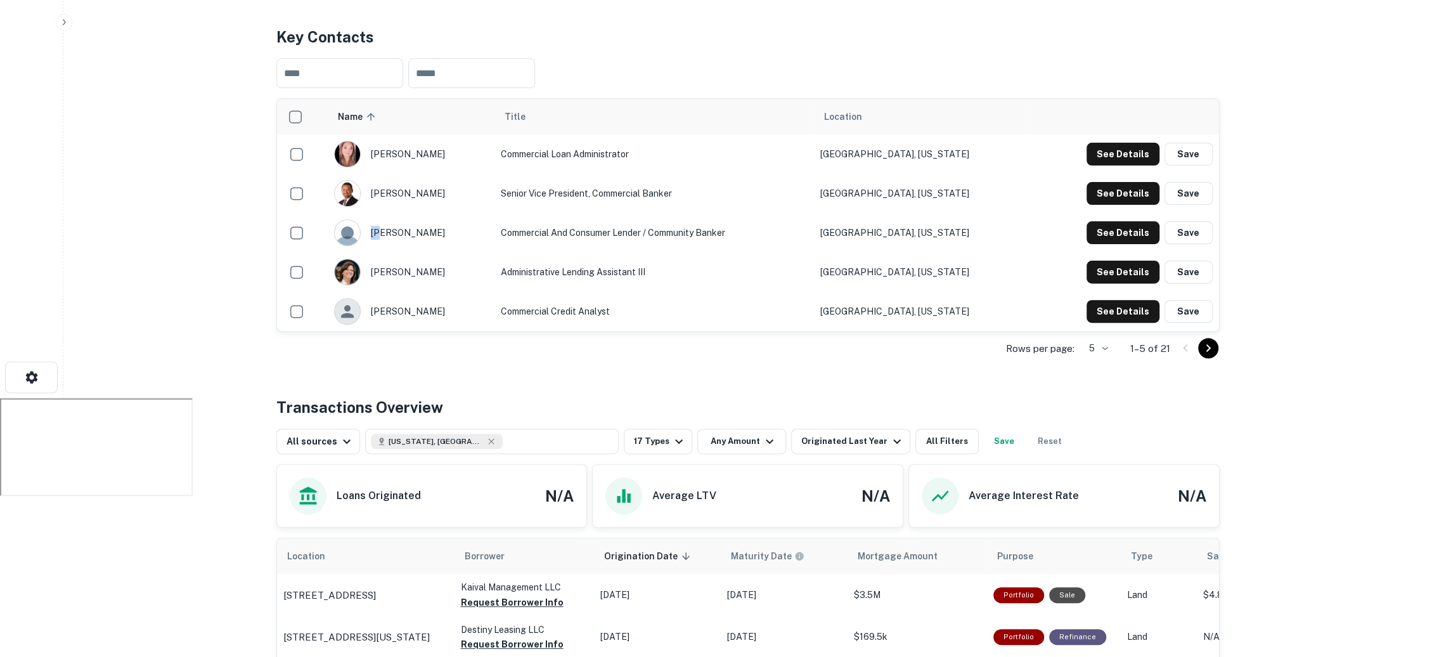
drag, startPoint x: 441, startPoint y: 228, endPoint x: 394, endPoint y: 228, distance: 46.9
click at [394, 228] on div "dawn mott" at bounding box center [411, 232] width 154 height 27
click at [458, 217] on td "dawn mott" at bounding box center [411, 232] width 167 height 39
click at [1107, 226] on button "See Details" at bounding box center [1123, 232] width 73 height 23
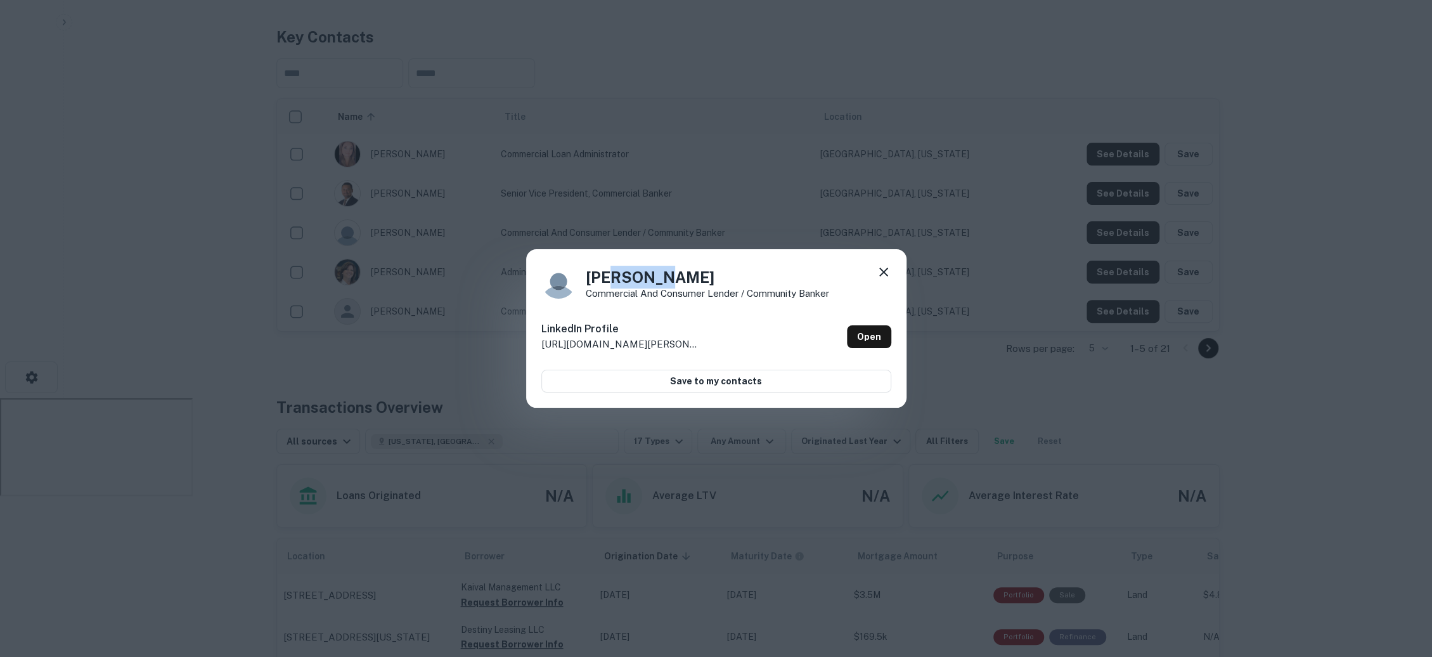
drag, startPoint x: 673, startPoint y: 285, endPoint x: 619, endPoint y: 279, distance: 54.2
click at [619, 279] on h4 "Dawn Mott" at bounding box center [707, 277] width 243 height 23
click at [438, 360] on div "Dawn Mott Commercial and Consumer Lender / Community Banker LinkedIn Profile ht…" at bounding box center [716, 328] width 1432 height 657
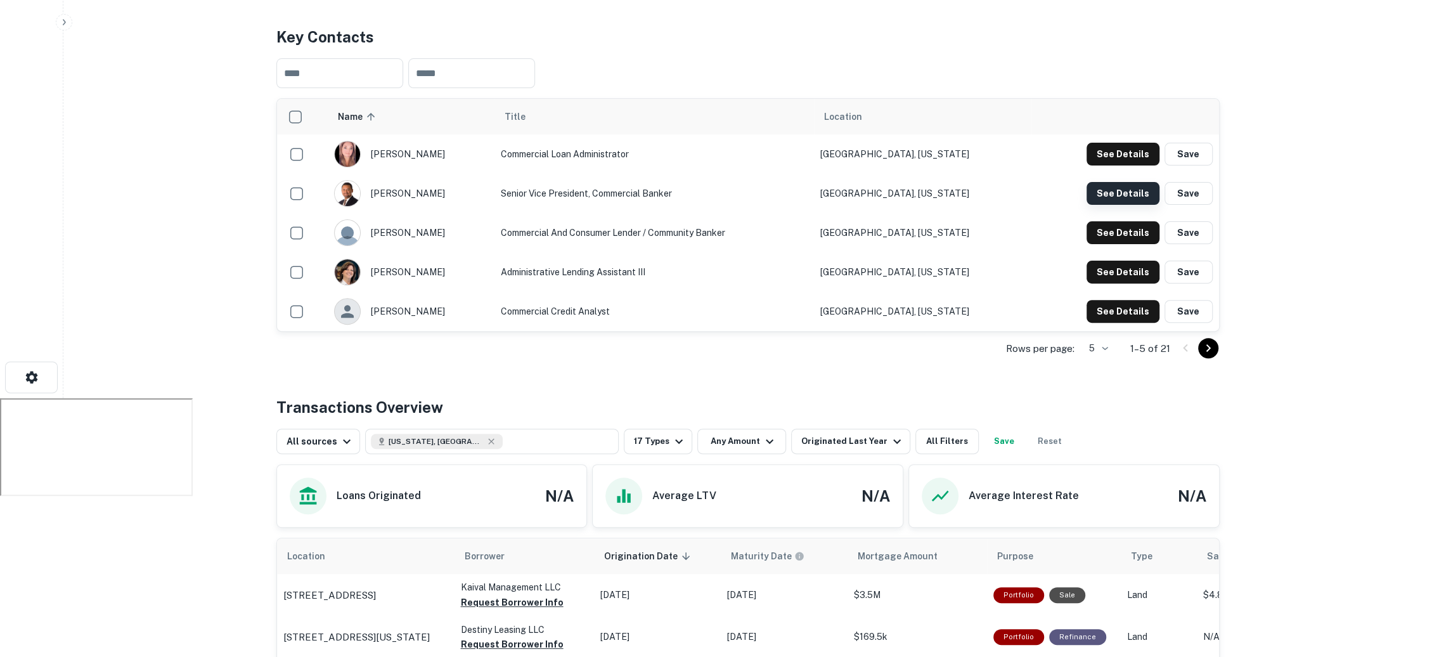
click at [1139, 187] on button "See Details" at bounding box center [1123, 193] width 73 height 23
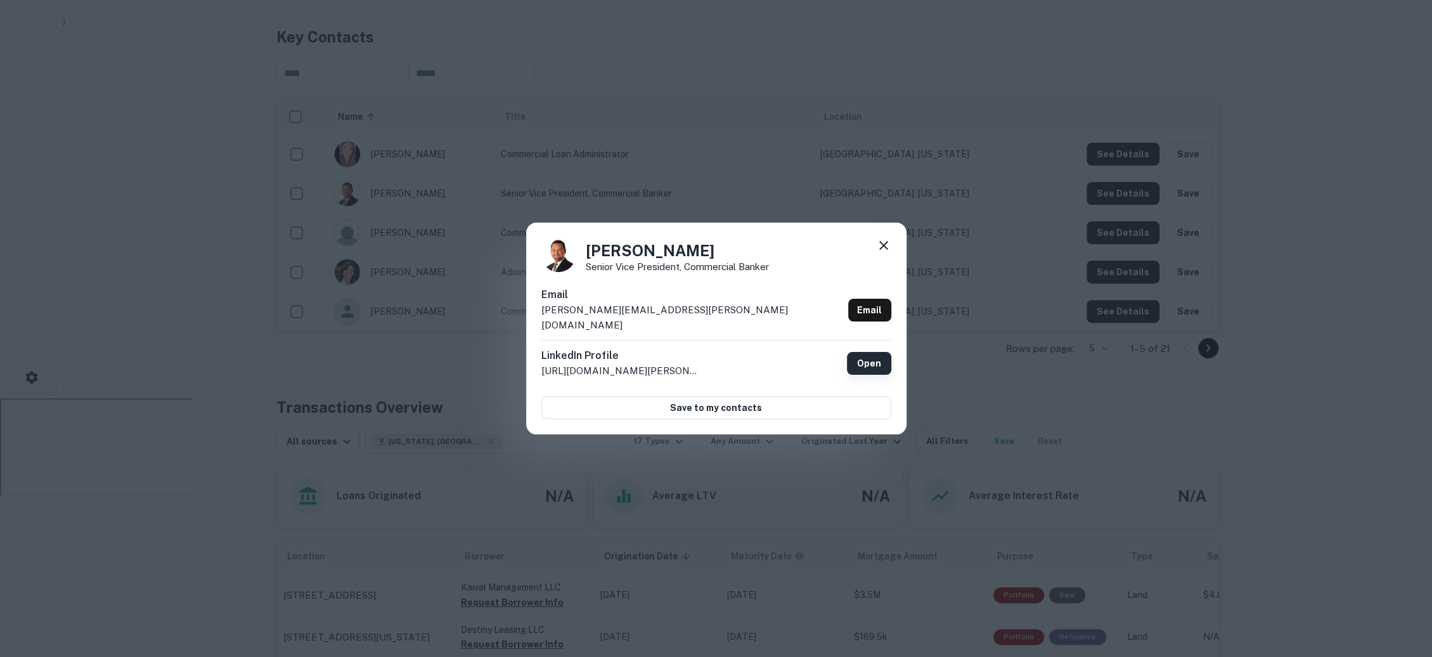
click at [868, 355] on link "Open" at bounding box center [869, 363] width 44 height 23
click at [730, 48] on div "John Sanchez Senior Vice President, Commercial Banker Email sanchez.john@ccbg.c…" at bounding box center [716, 328] width 1432 height 657
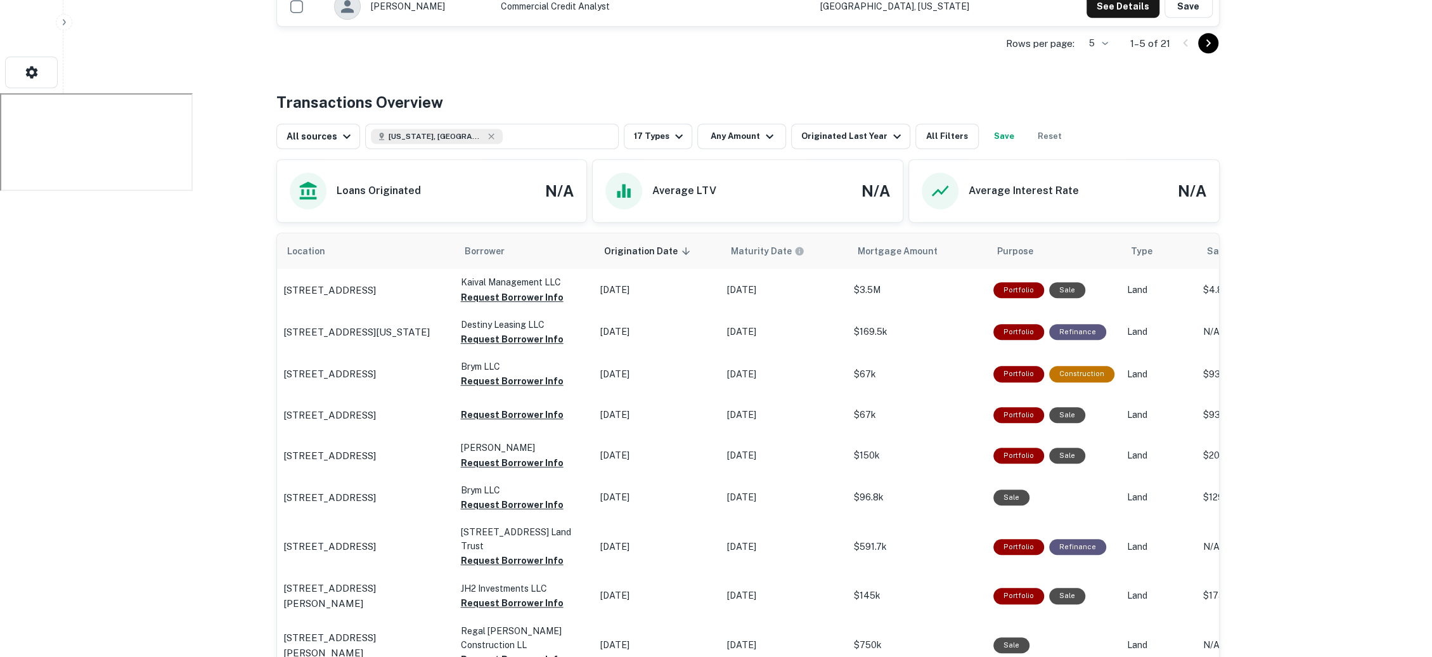
scroll to position [675, 0]
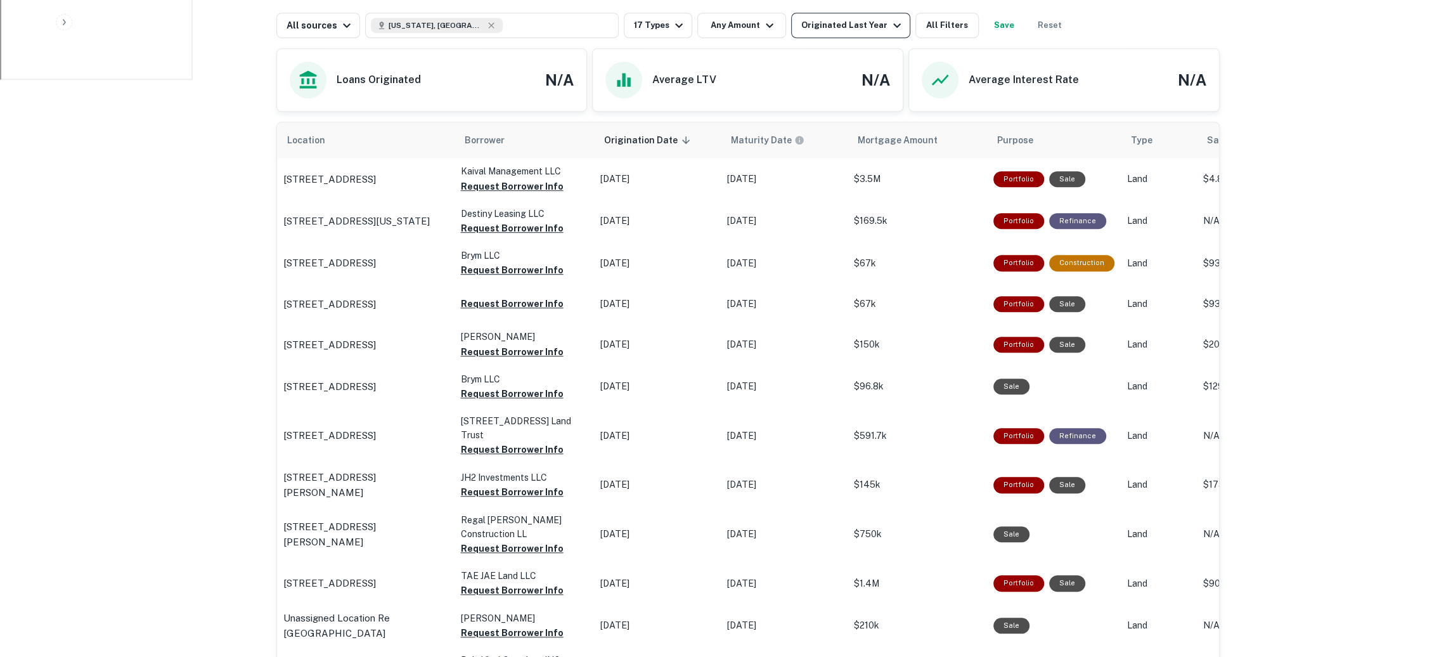
click at [890, 29] on icon "button" at bounding box center [897, 25] width 15 height 15
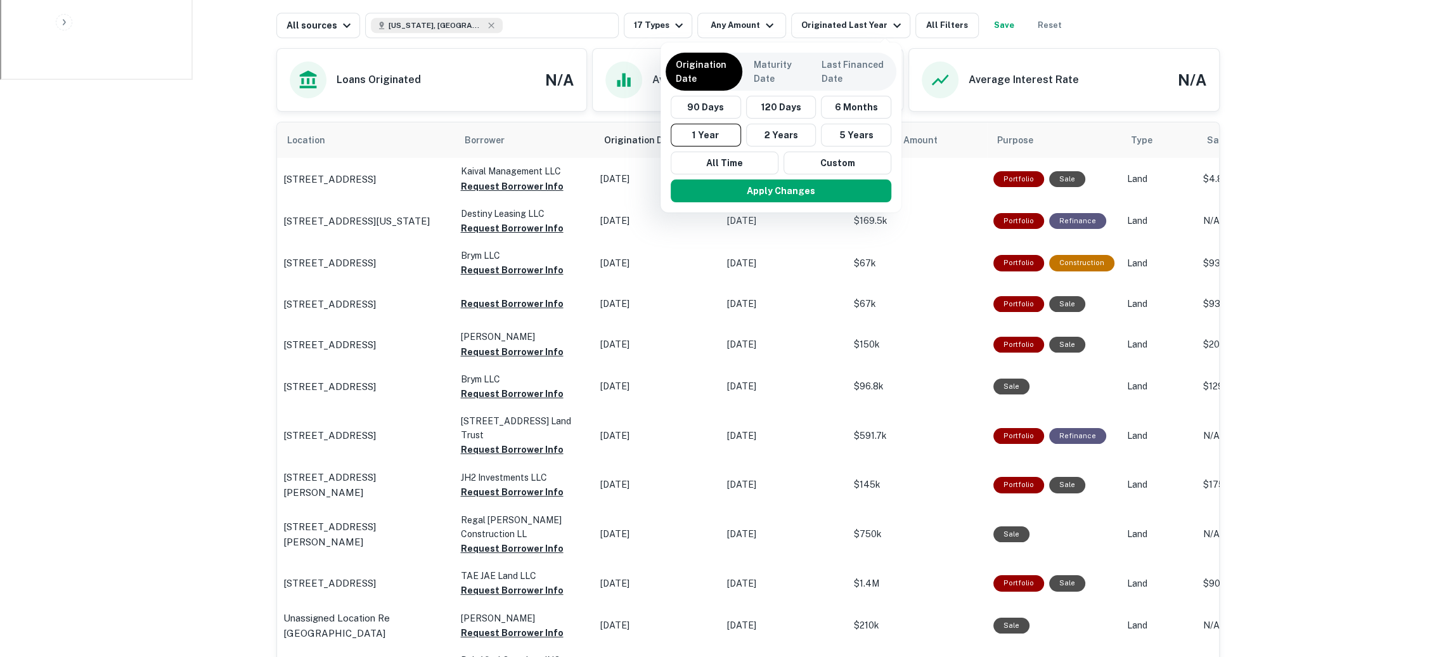
click at [1082, 28] on div at bounding box center [716, 328] width 1432 height 657
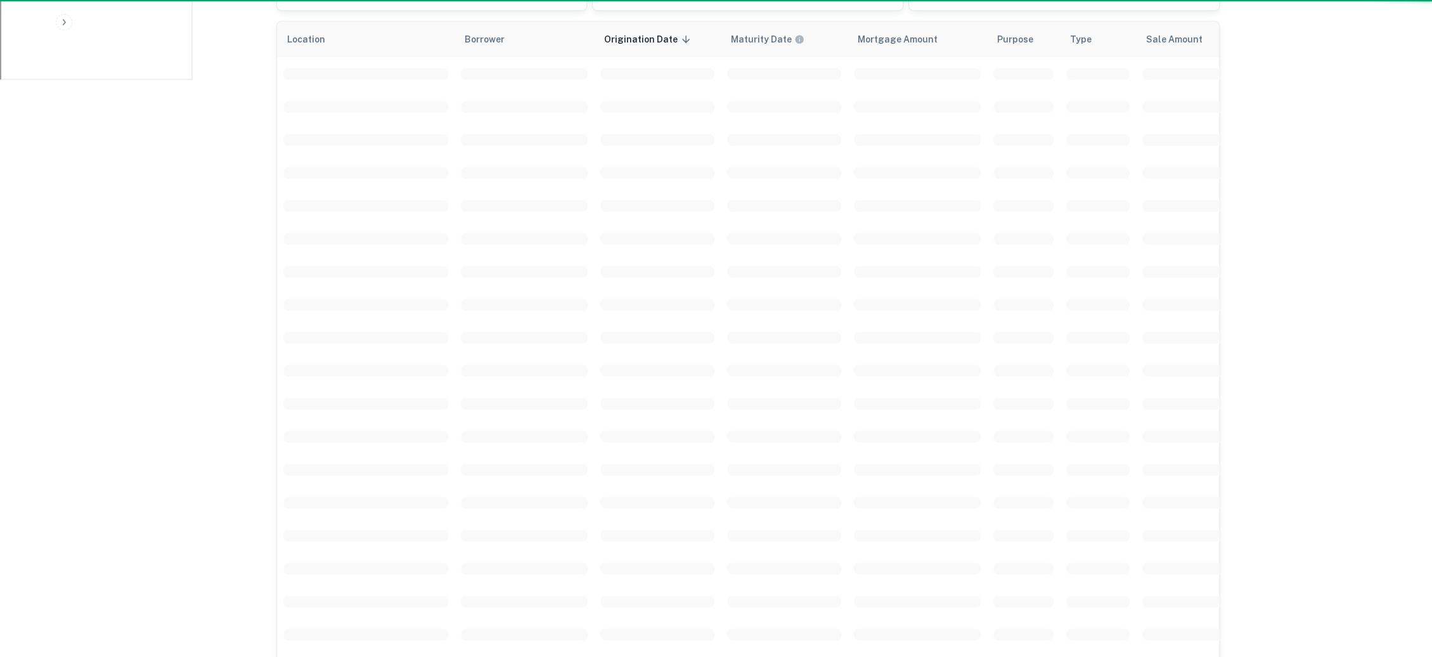
scroll to position [532, 0]
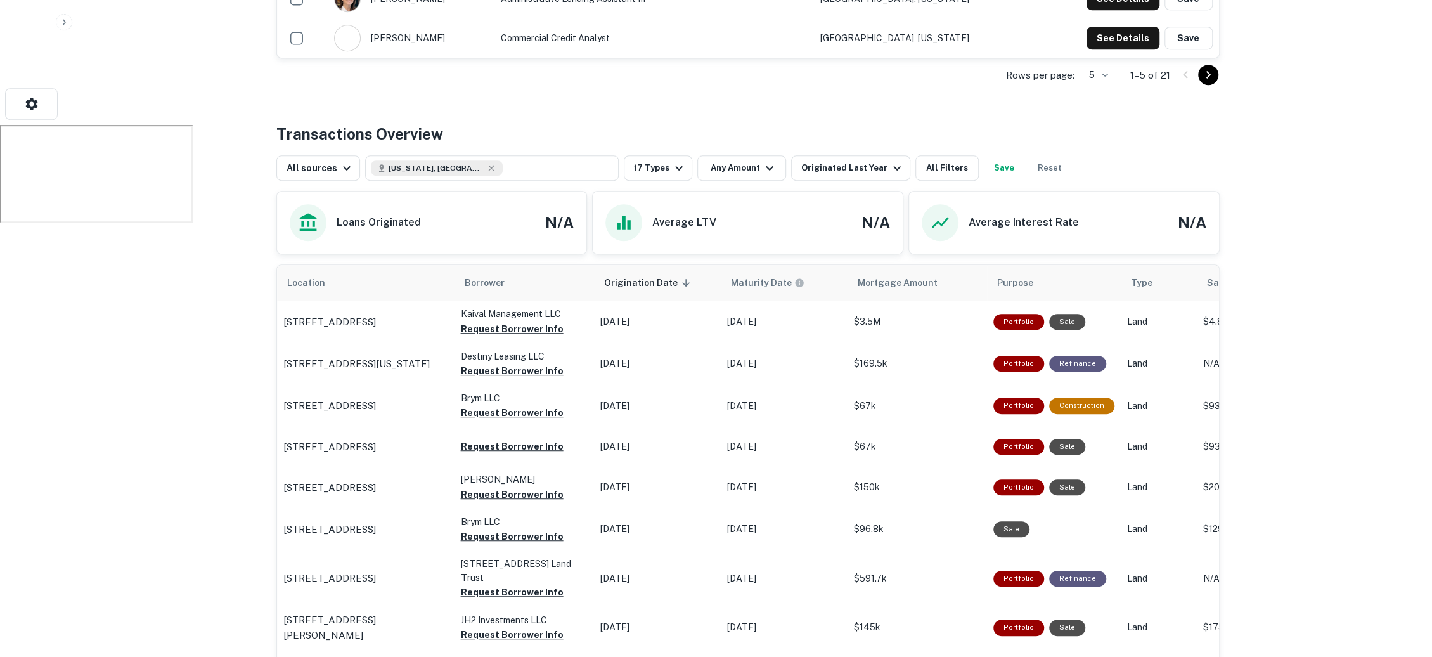
click at [1042, 62] on div "Rows per page: 5 * 1–5 of 21" at bounding box center [748, 75] width 944 height 34
click at [1043, 169] on button "Reset" at bounding box center [1050, 167] width 41 height 25
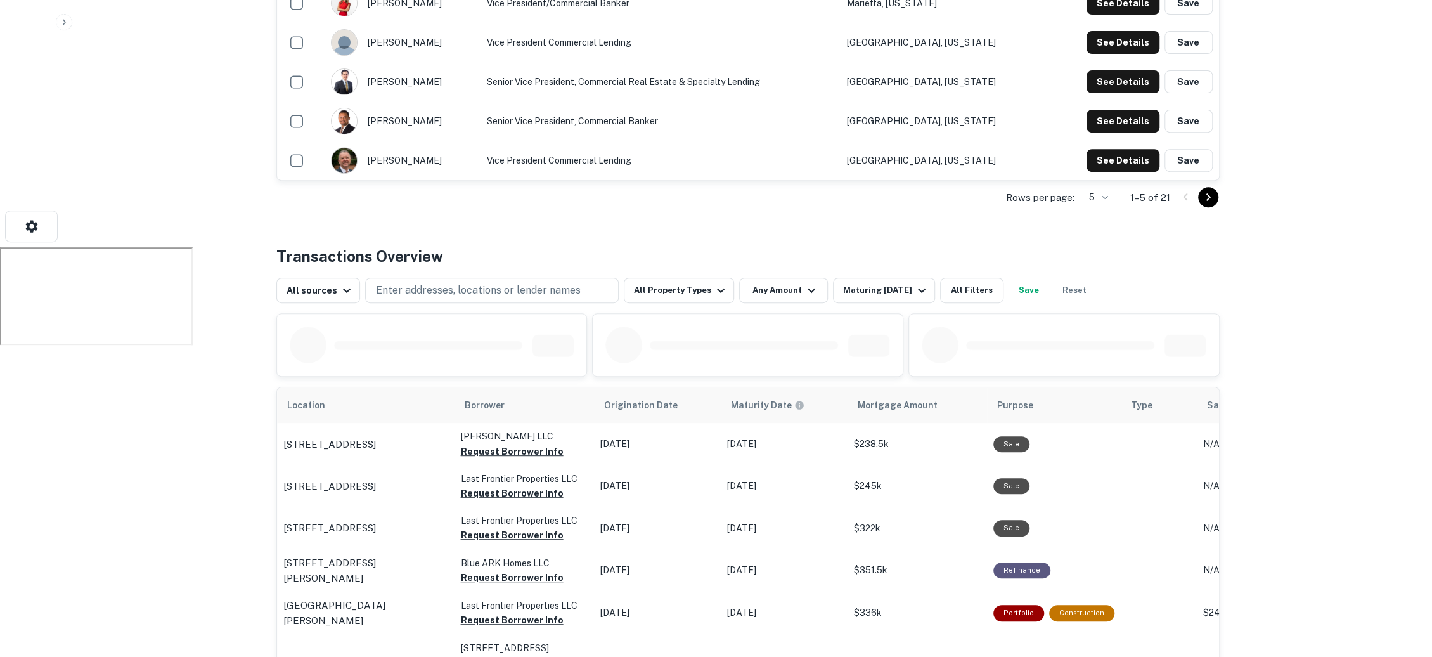
scroll to position [426, 0]
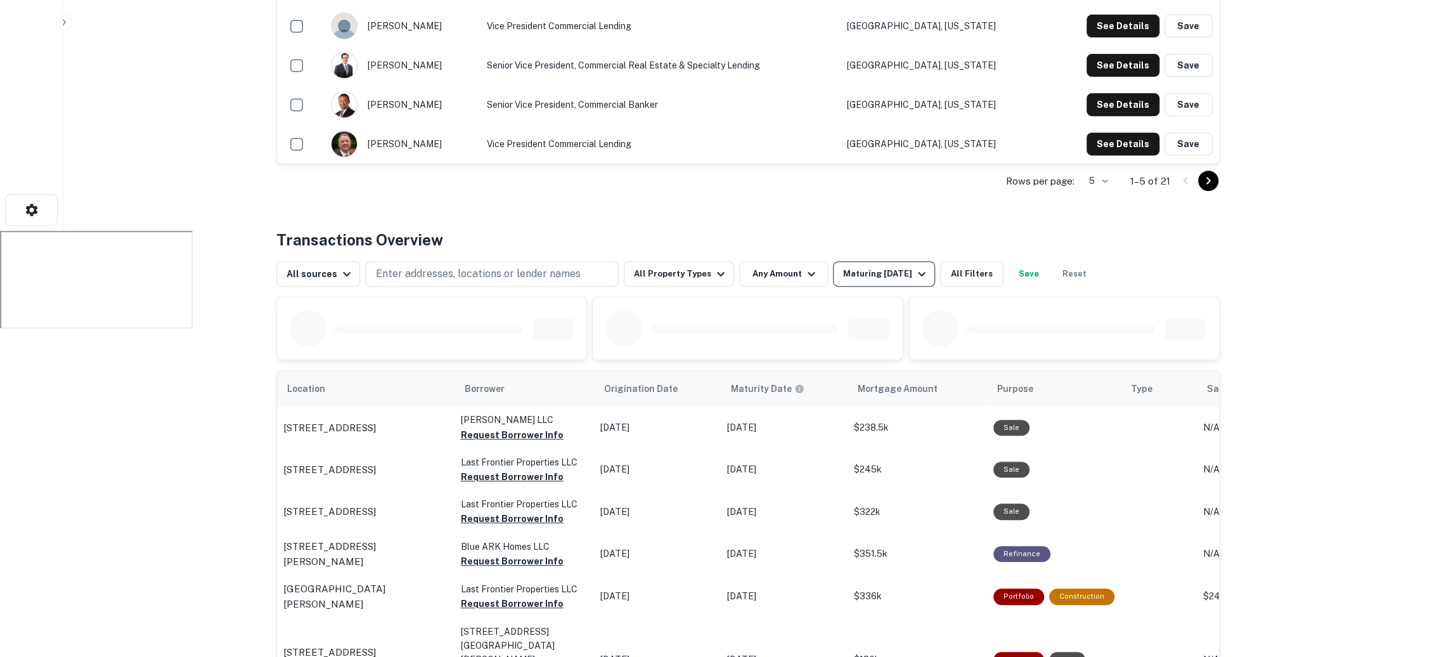
click at [903, 273] on div "Maturing [DATE]" at bounding box center [886, 273] width 86 height 15
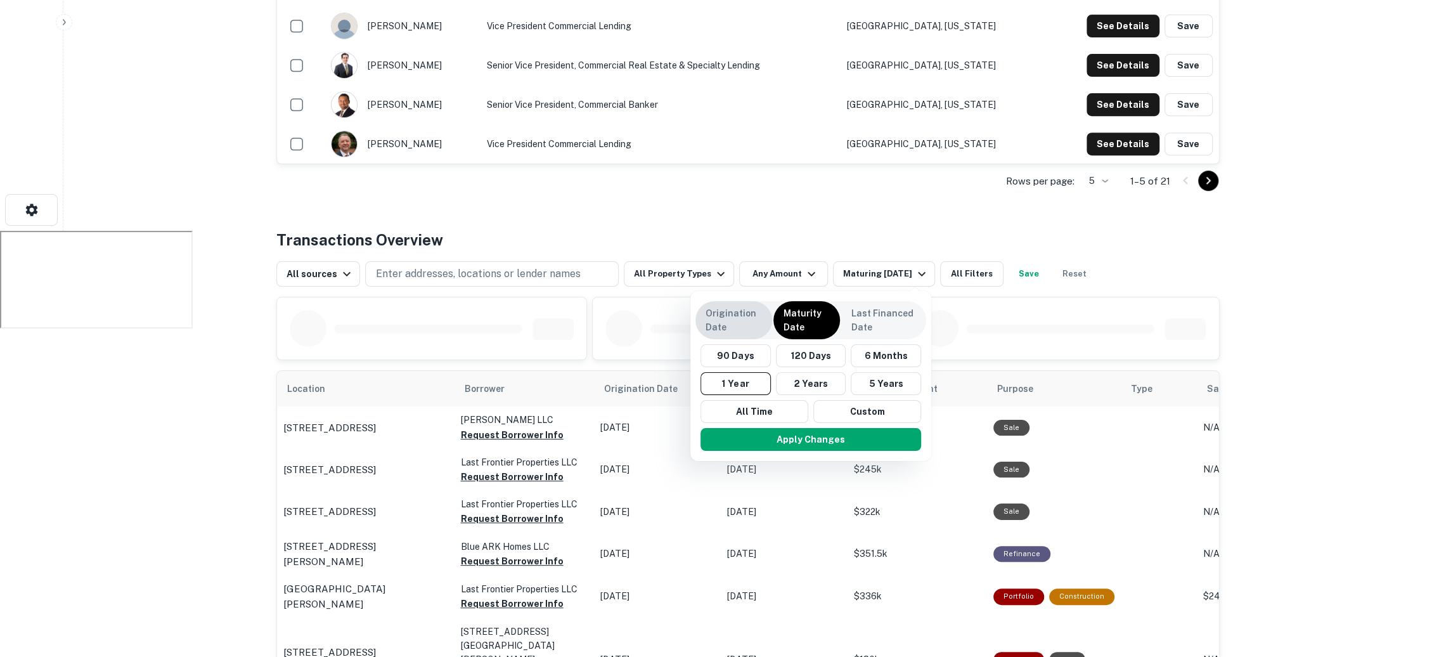
click at [749, 327] on p "Origination Date" at bounding box center [734, 320] width 56 height 28
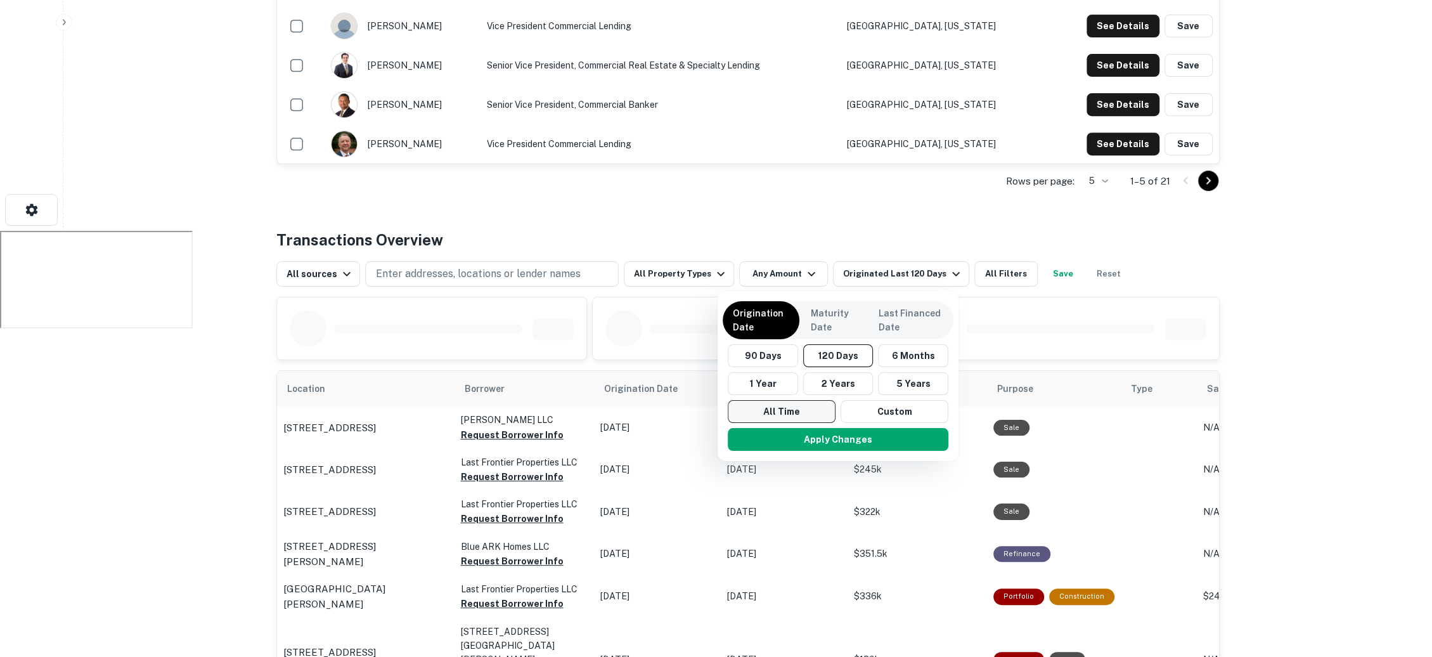
click at [807, 411] on button "All Time" at bounding box center [782, 411] width 108 height 23
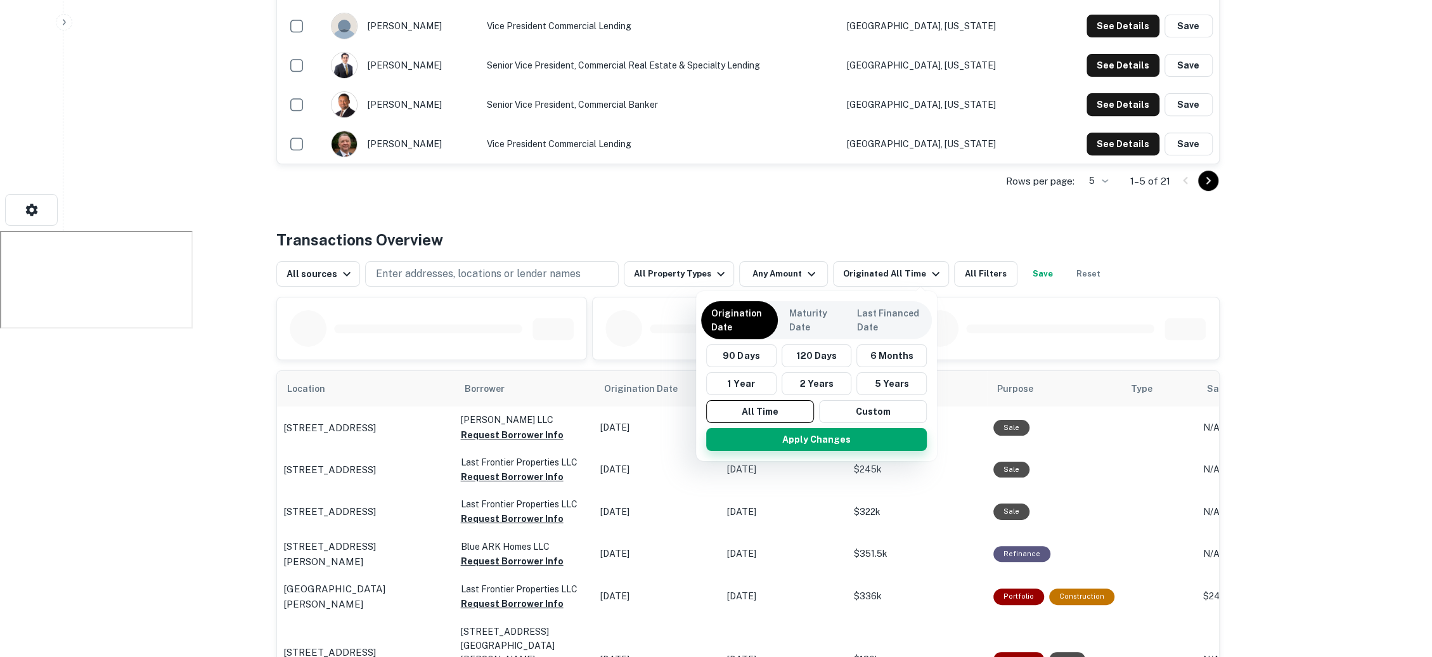
click at [815, 437] on button "Apply Changes" at bounding box center [816, 439] width 221 height 23
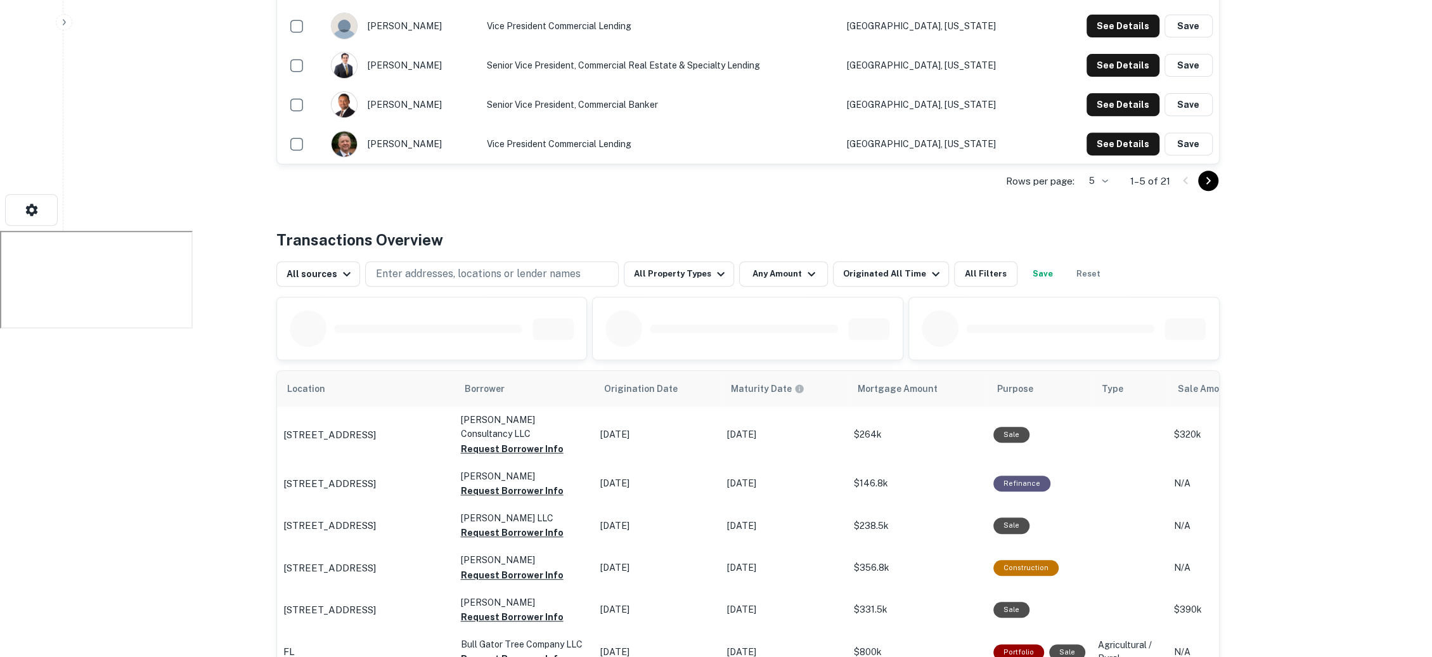
scroll to position [458, 0]
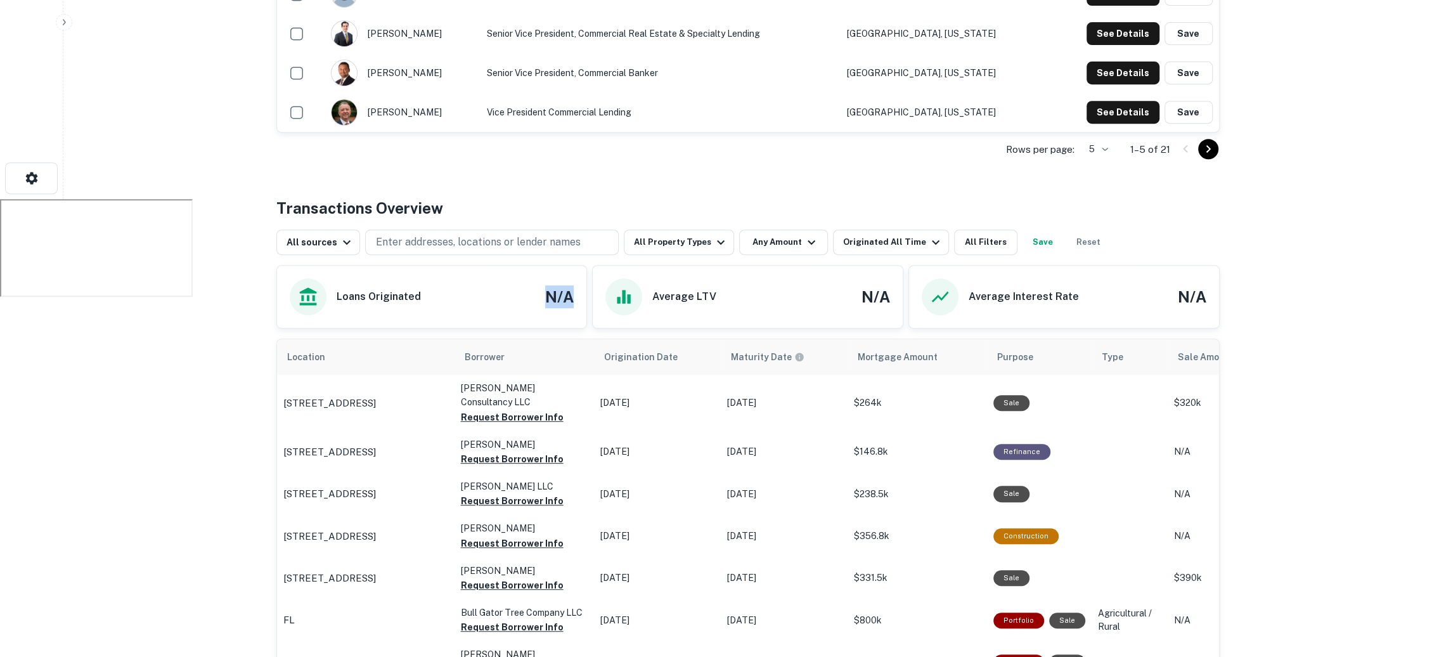
drag, startPoint x: 543, startPoint y: 293, endPoint x: 592, endPoint y: 293, distance: 48.8
click at [592, 293] on div "Loans Originated N/A Average LTV N/A Average Interest Rate N/A" at bounding box center [748, 296] width 944 height 63
click at [736, 281] on div "Average LTV N/A" at bounding box center [748, 296] width 285 height 37
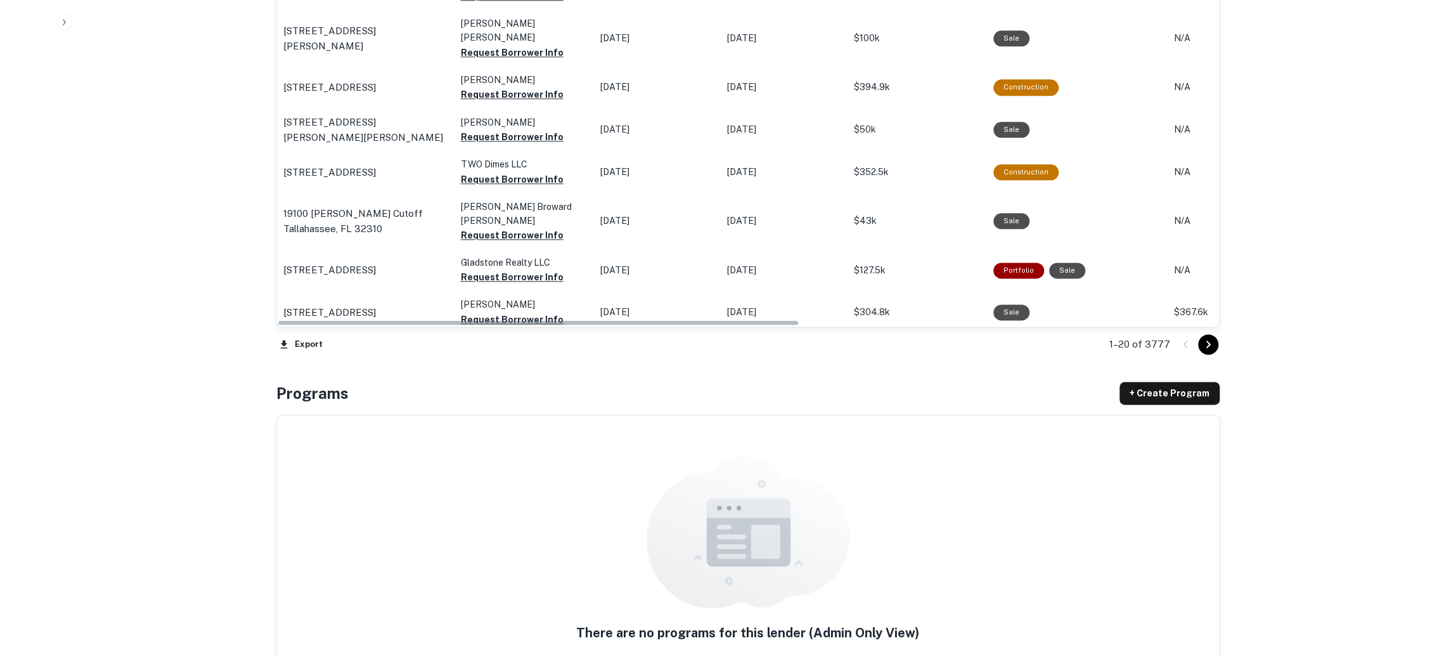
scroll to position [1540, 0]
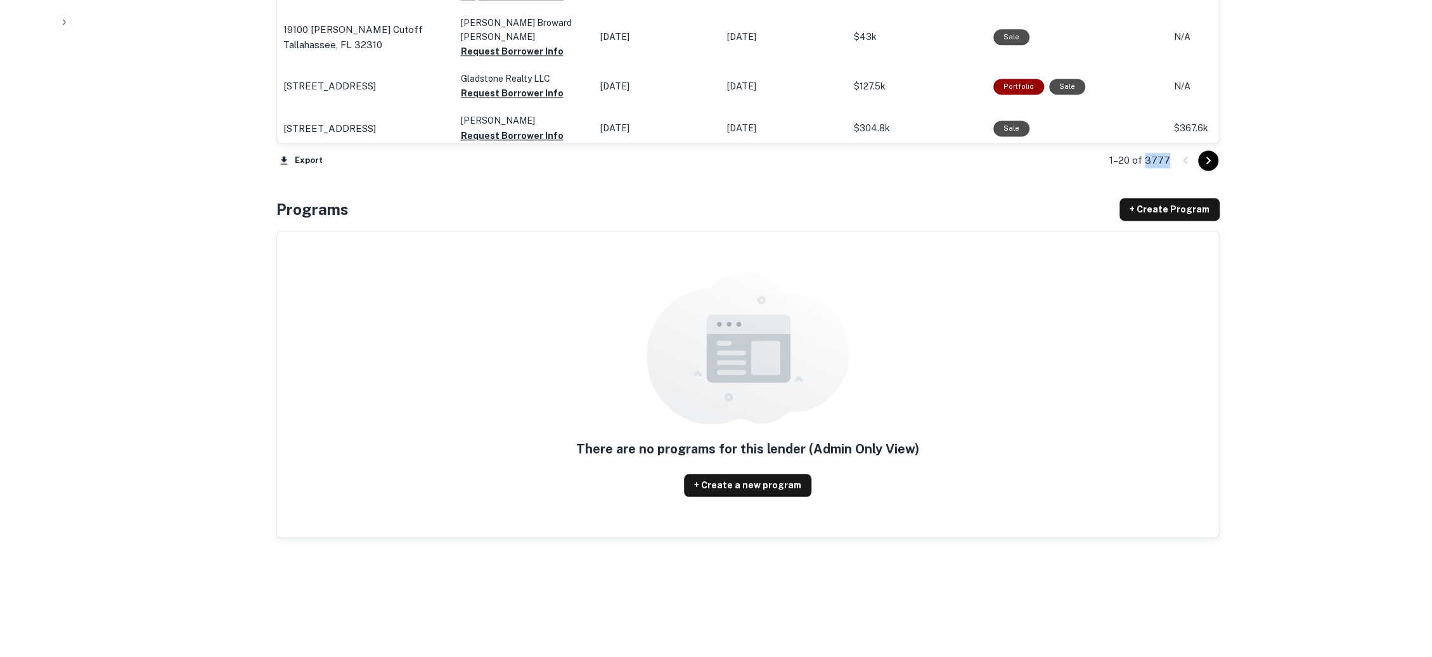
drag, startPoint x: 1169, startPoint y: 156, endPoint x: 1146, endPoint y: 157, distance: 22.9
click at [1146, 157] on p "1–20 of 3777" at bounding box center [1140, 160] width 61 height 15
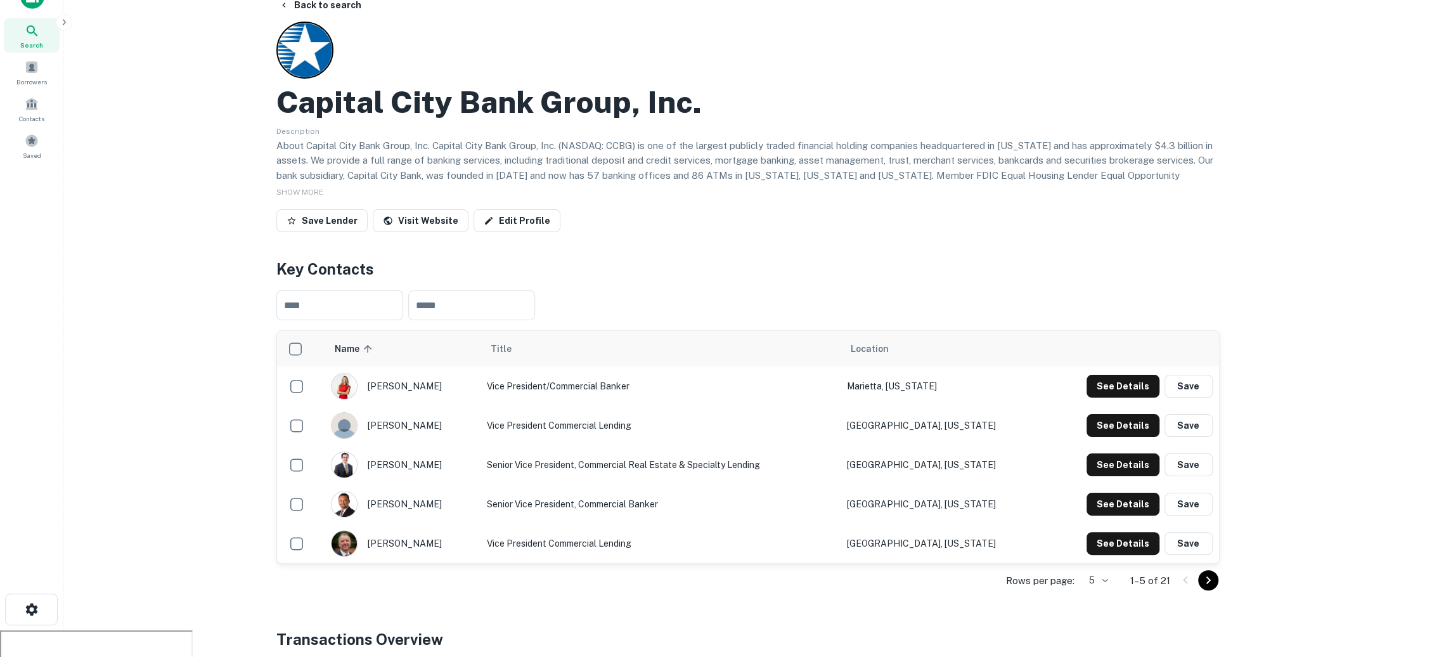
scroll to position [0, 0]
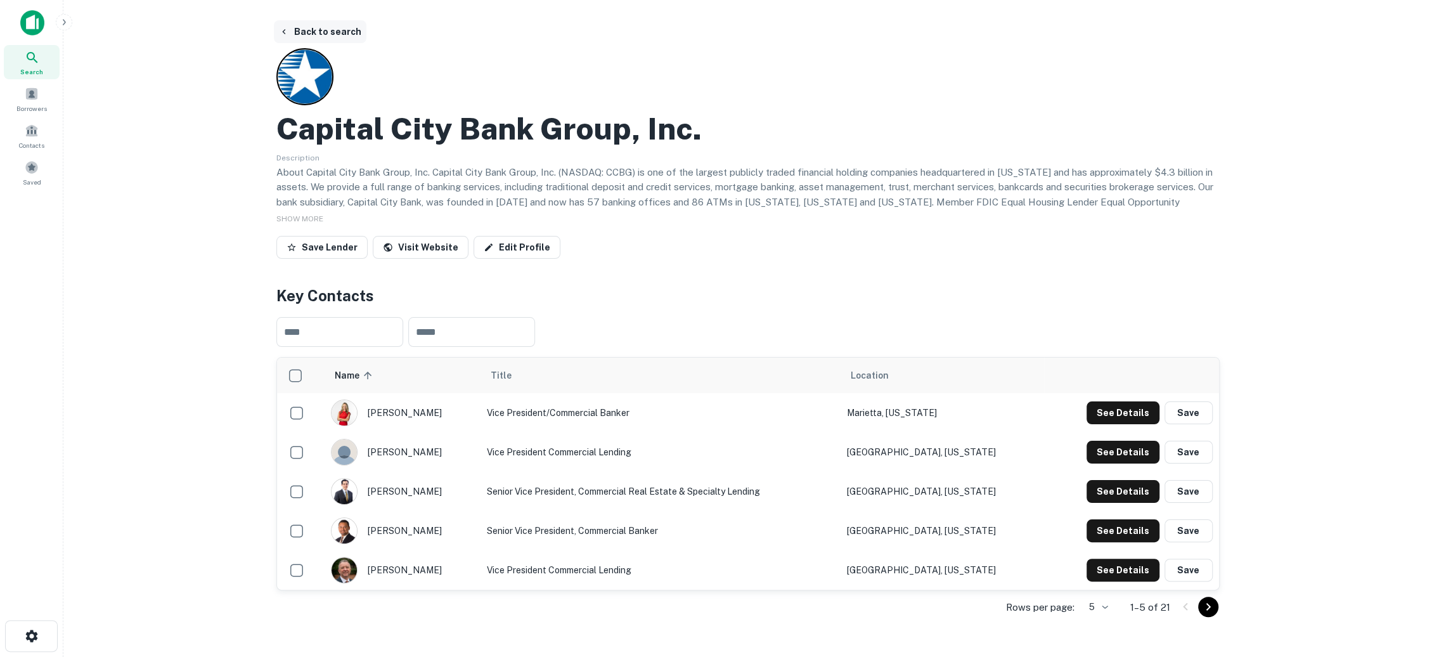
click at [314, 29] on button "Back to search" at bounding box center [320, 31] width 93 height 23
click at [43, 63] on div "Search" at bounding box center [32, 62] width 56 height 34
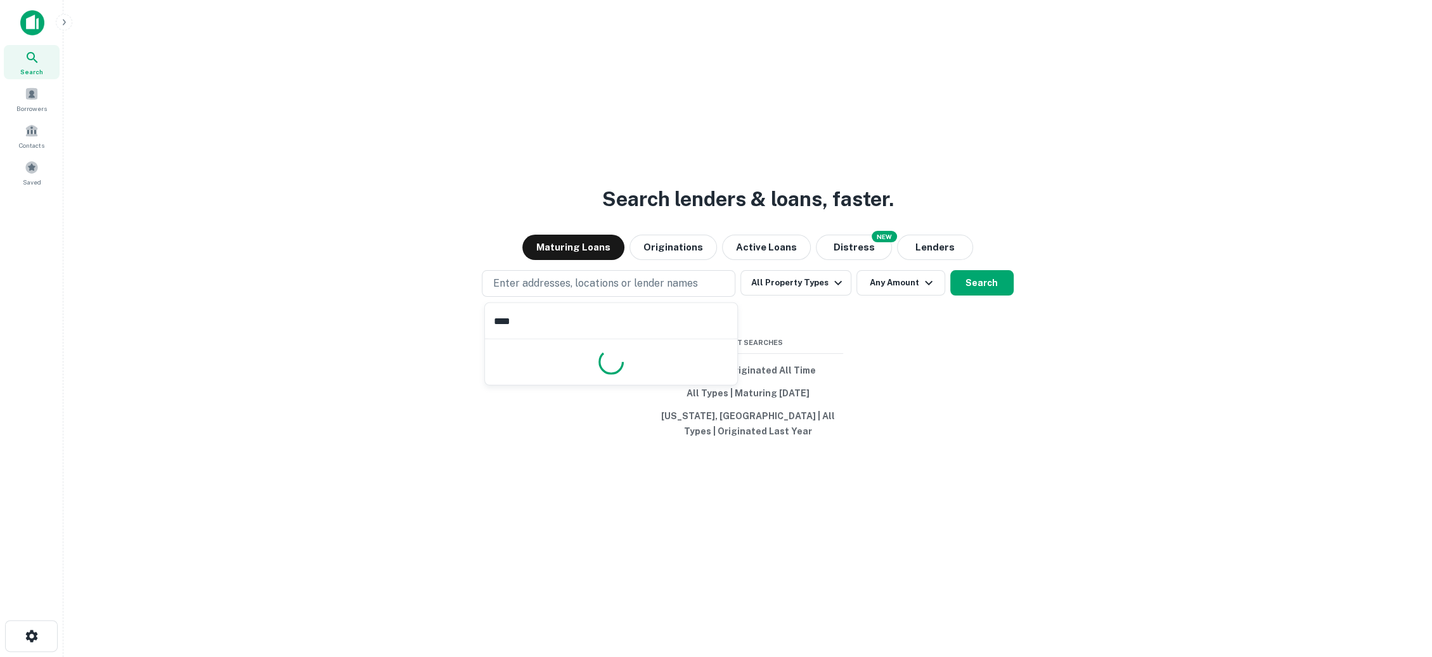
type input "*****"
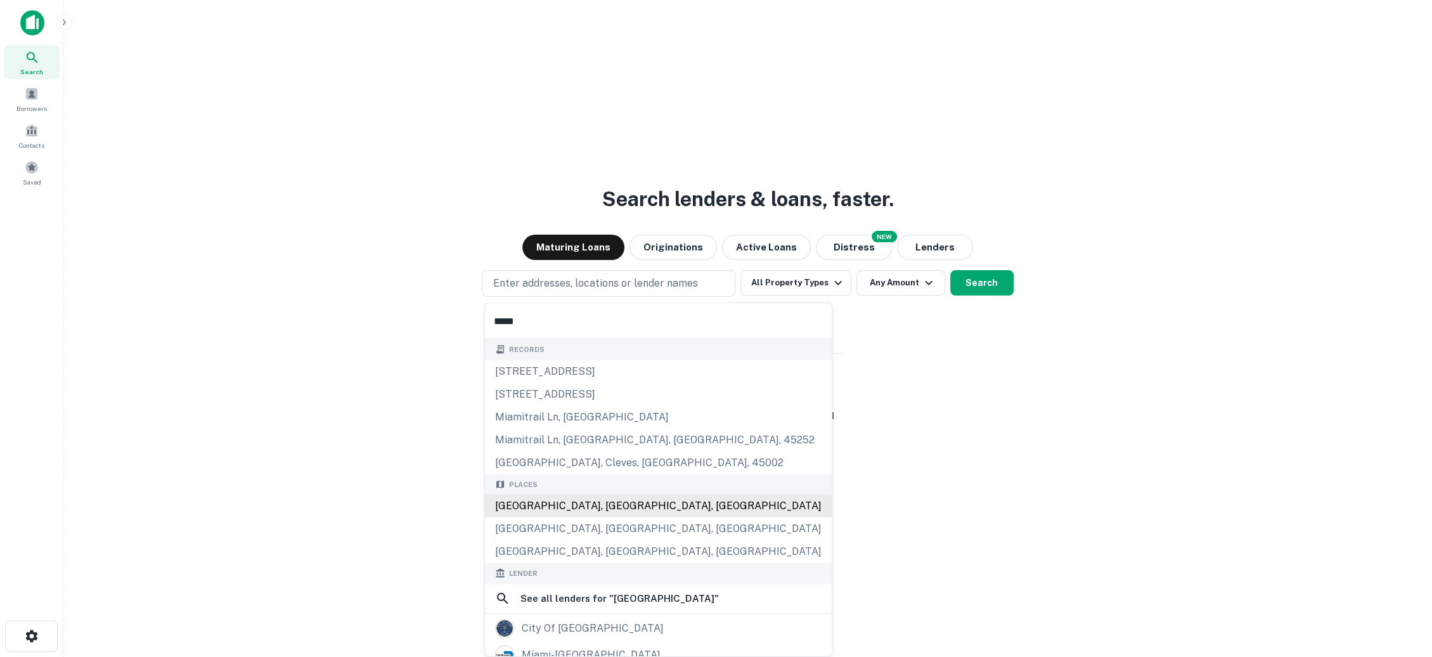
click at [618, 504] on div "[GEOGRAPHIC_DATA], [GEOGRAPHIC_DATA], [GEOGRAPHIC_DATA]" at bounding box center [658, 506] width 347 height 23
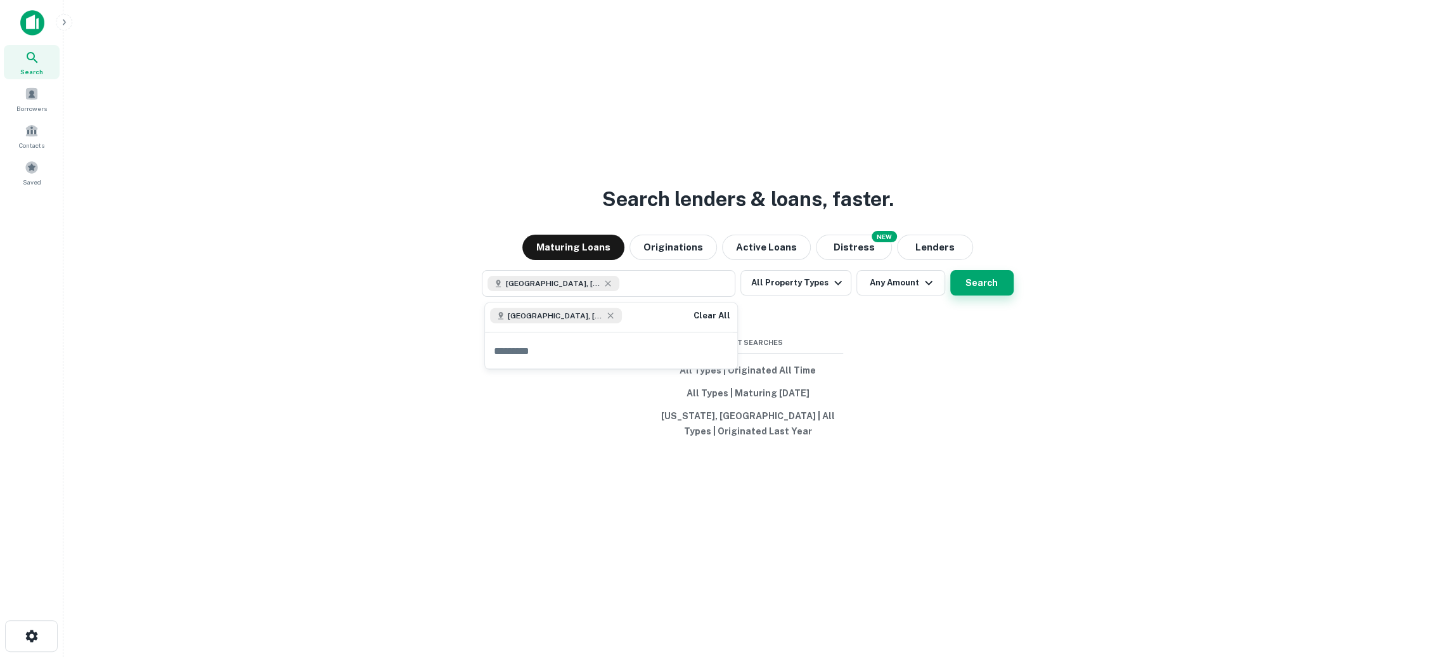
click at [970, 289] on button "Search" at bounding box center [982, 282] width 63 height 25
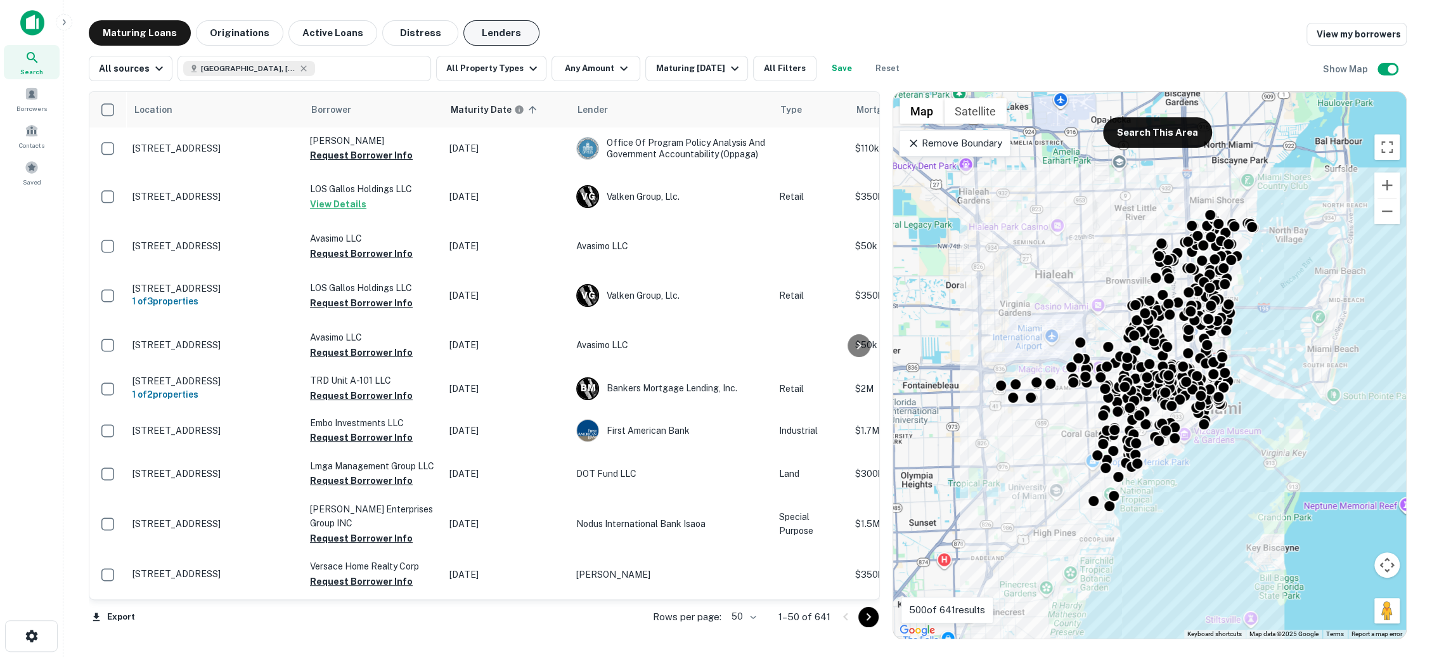
click at [508, 32] on button "Lenders" at bounding box center [502, 32] width 76 height 25
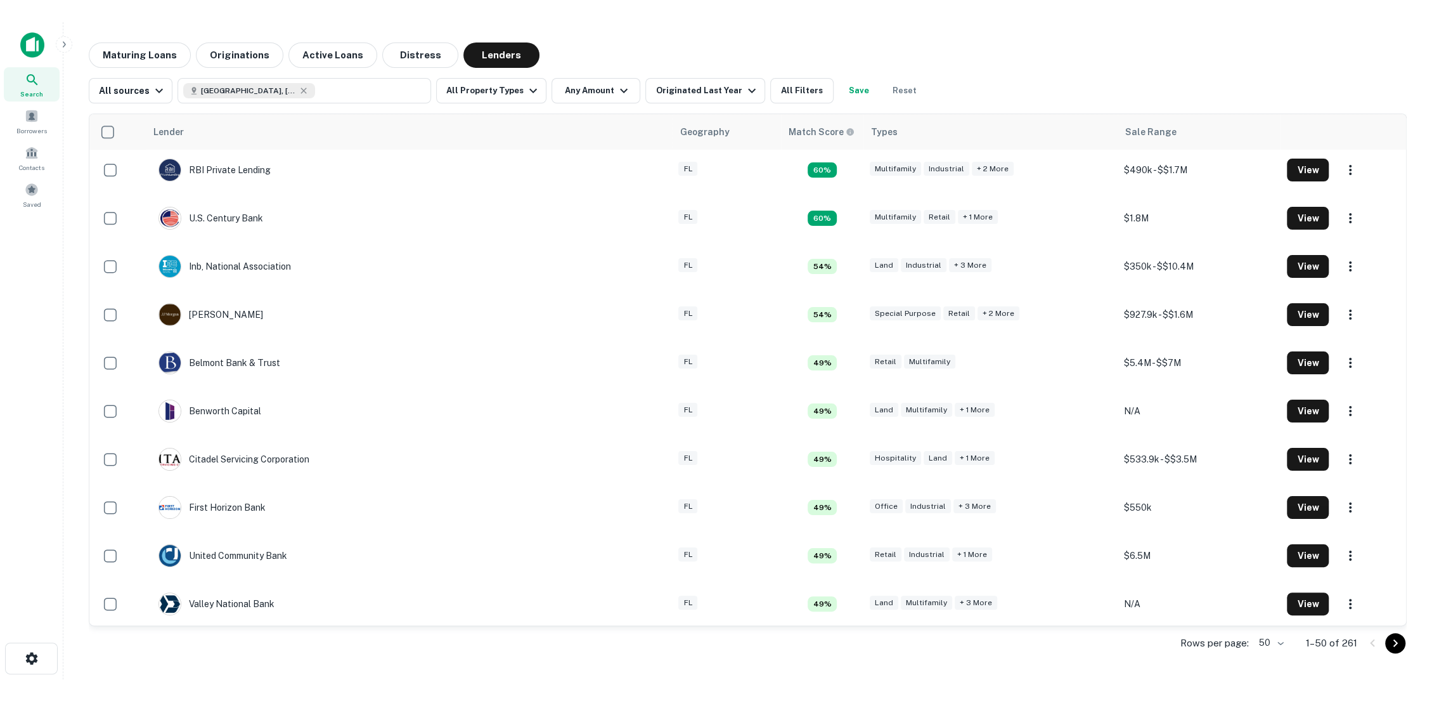
scroll to position [341, 0]
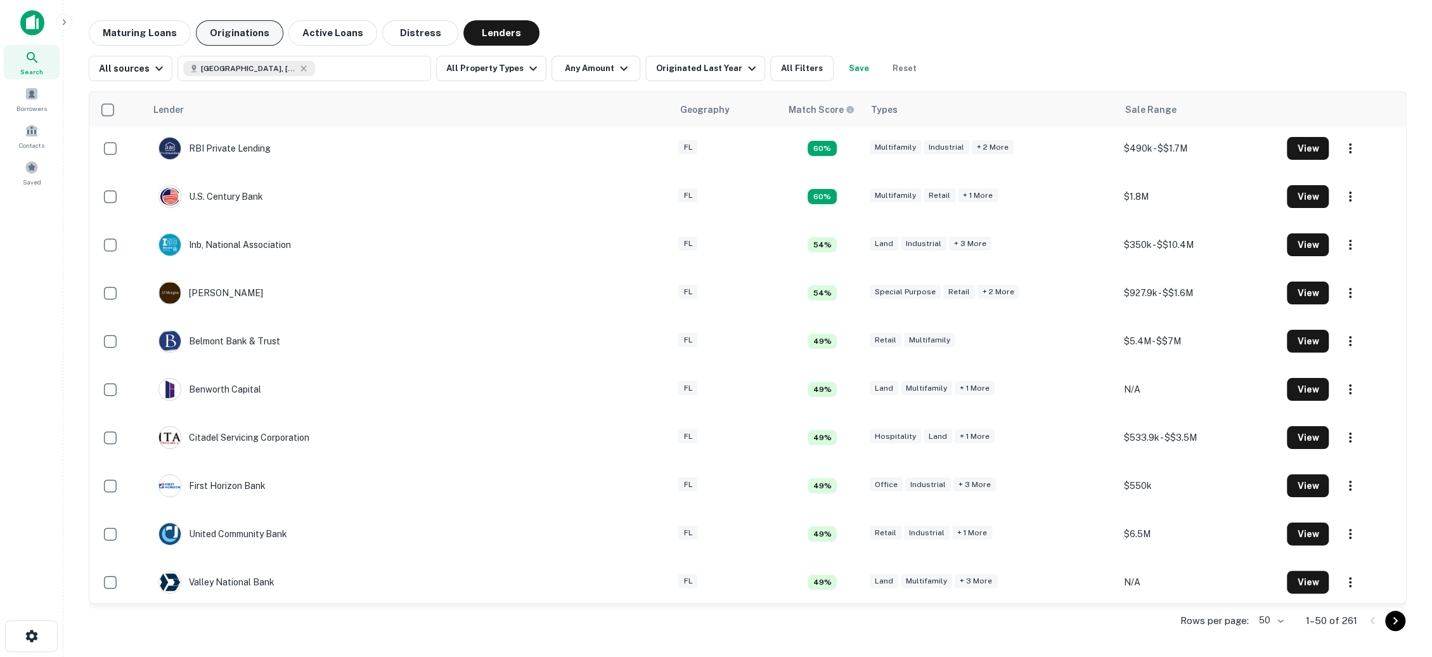
click at [236, 31] on button "Originations" at bounding box center [240, 32] width 88 height 25
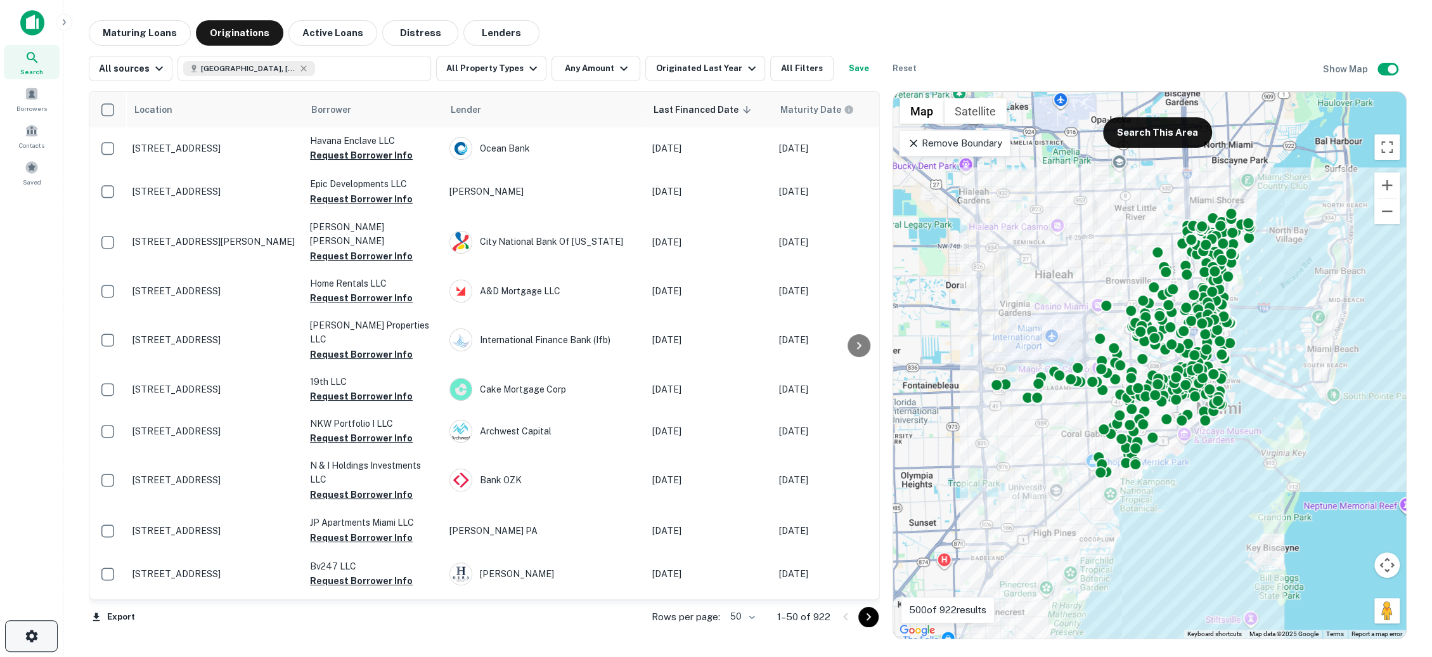
click at [31, 631] on icon "button" at bounding box center [31, 636] width 12 height 12
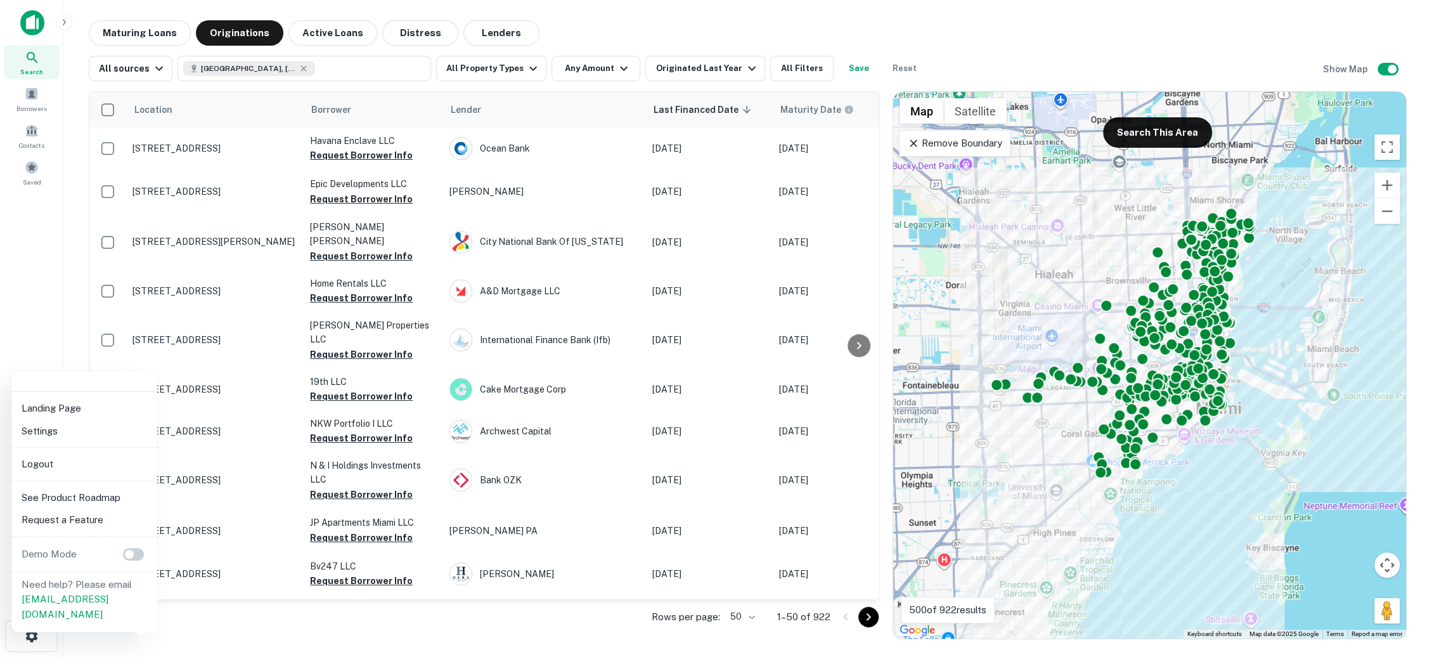
click at [83, 457] on li "Logout" at bounding box center [84, 464] width 136 height 23
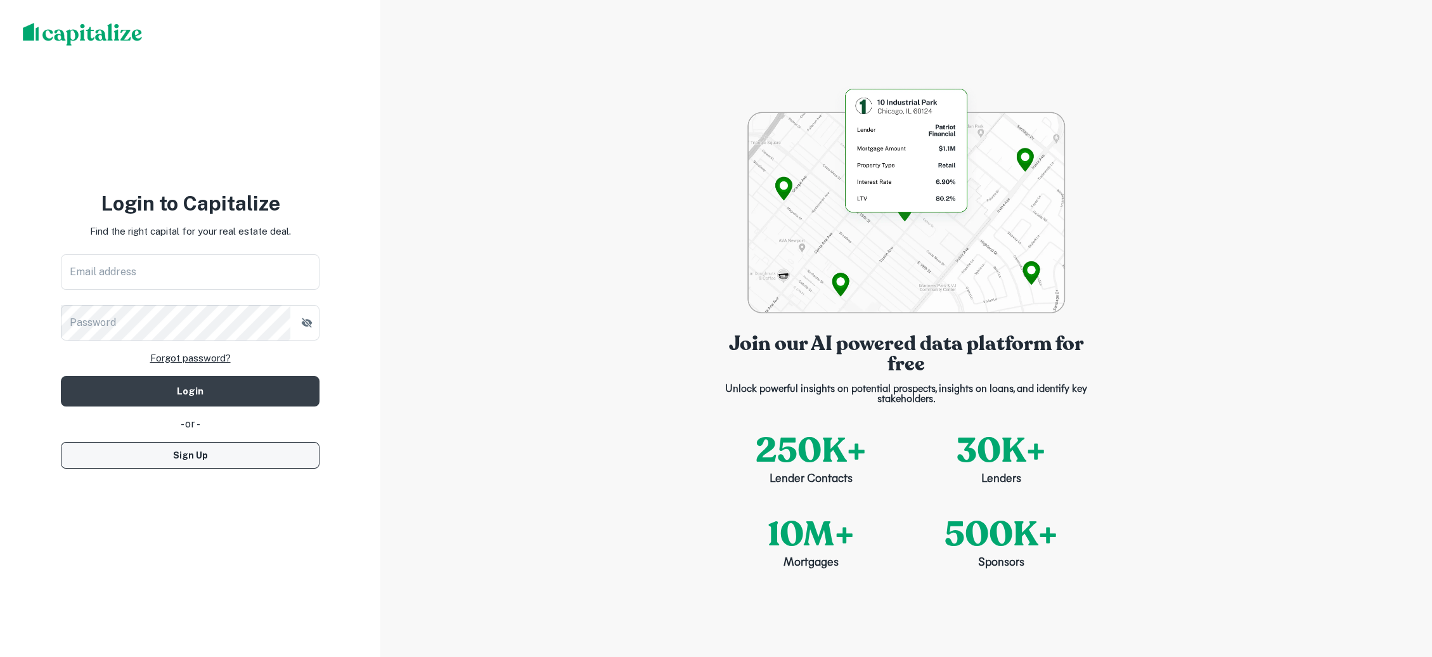
click at [212, 457] on button "Sign Up" at bounding box center [190, 455] width 259 height 27
select select "**"
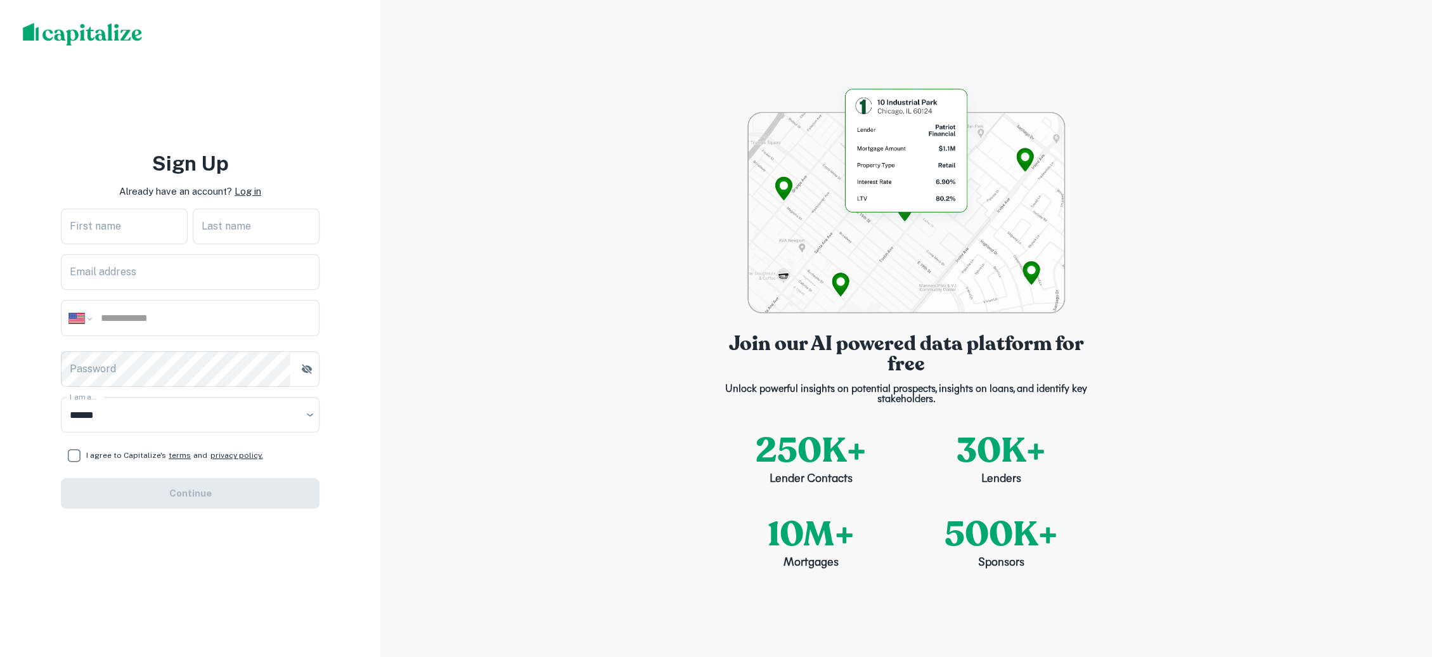
click at [249, 185] on p "Log in" at bounding box center [248, 191] width 27 height 15
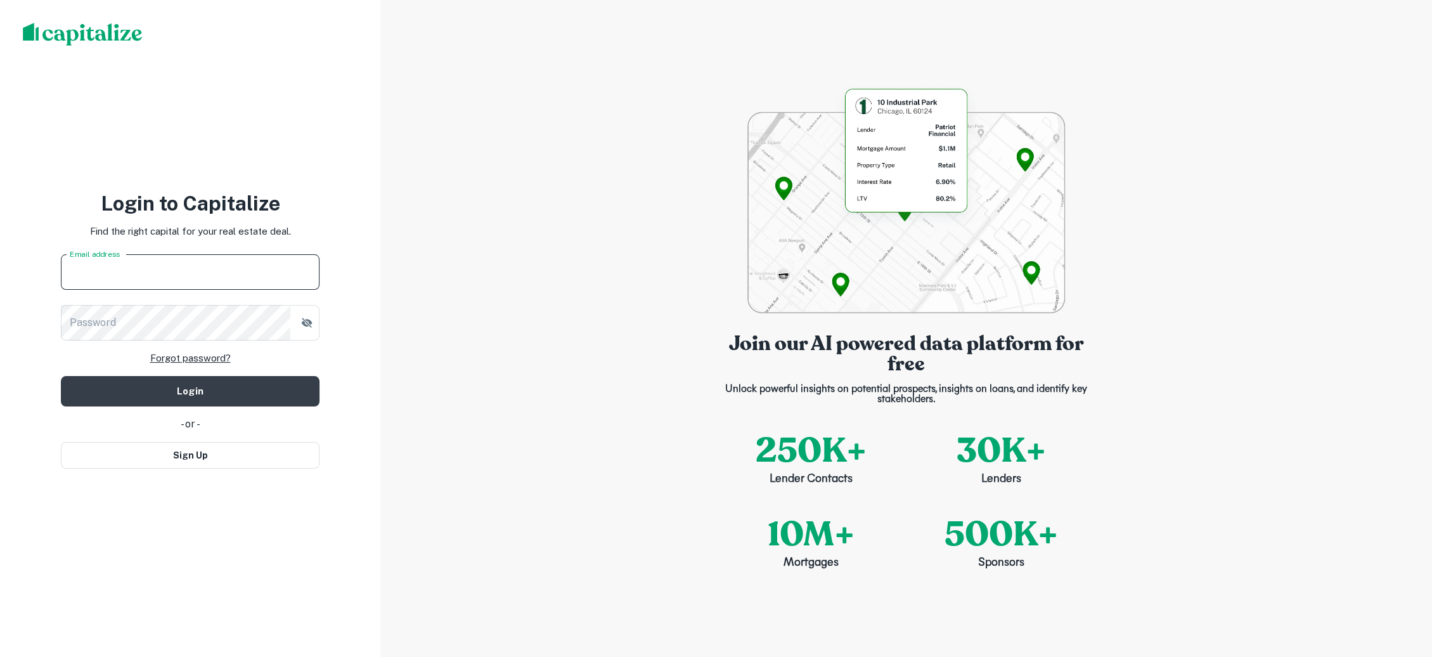
click at [251, 273] on input "Email address" at bounding box center [190, 272] width 259 height 36
type input "**********"
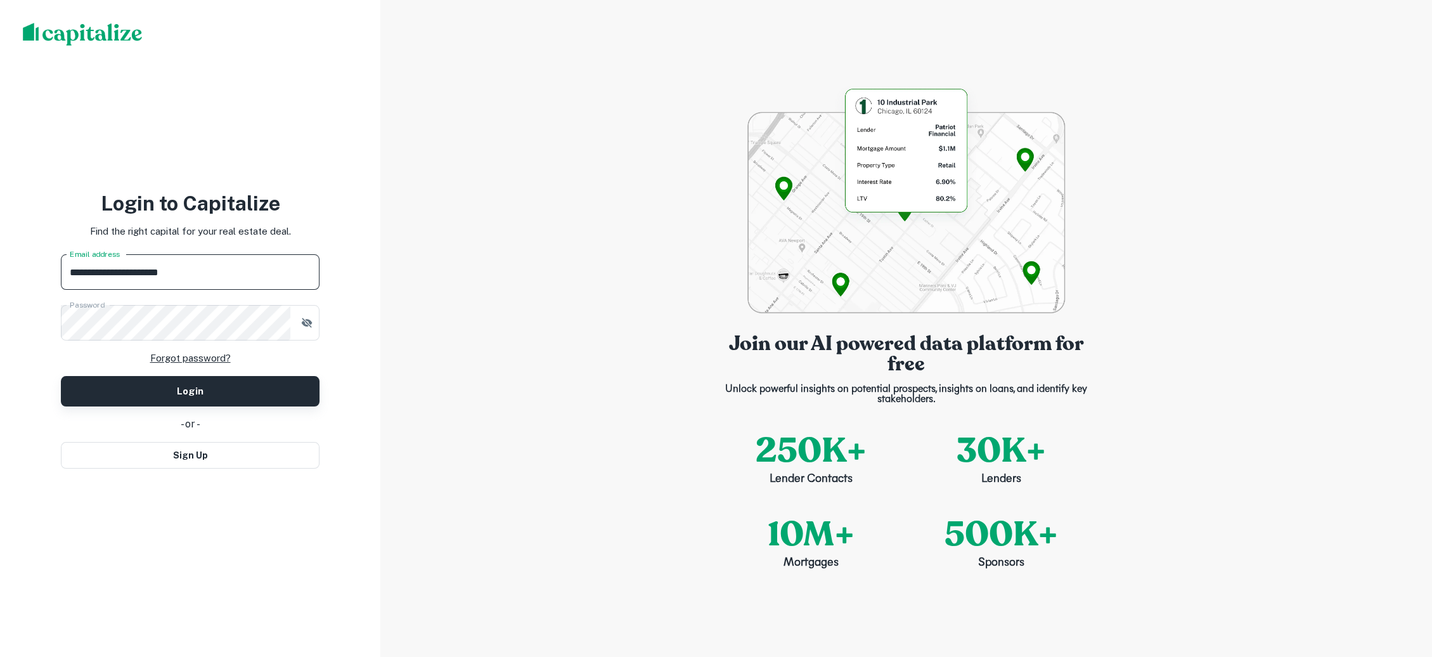
click at [235, 386] on button "Login" at bounding box center [190, 391] width 259 height 30
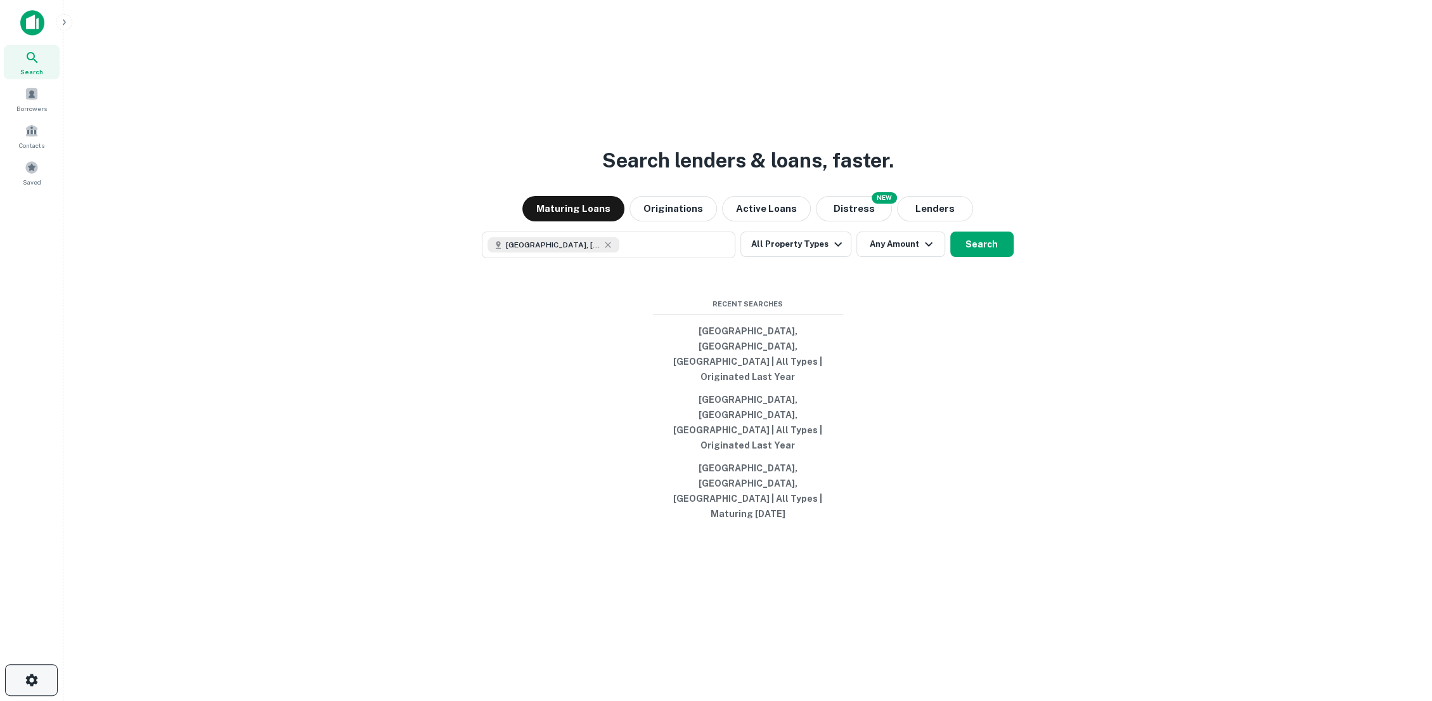
click at [31, 656] on icon "button" at bounding box center [31, 679] width 15 height 15
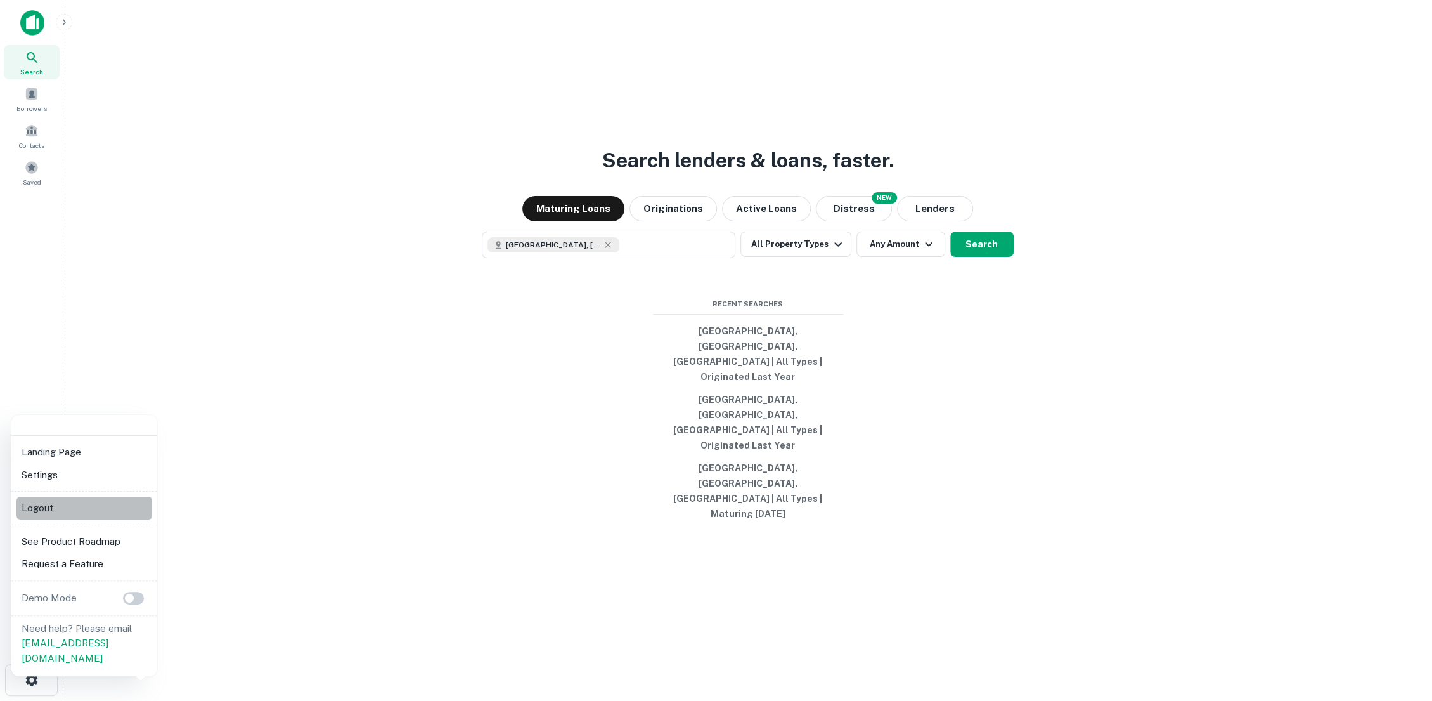
click at [75, 500] on li "Logout" at bounding box center [84, 507] width 136 height 23
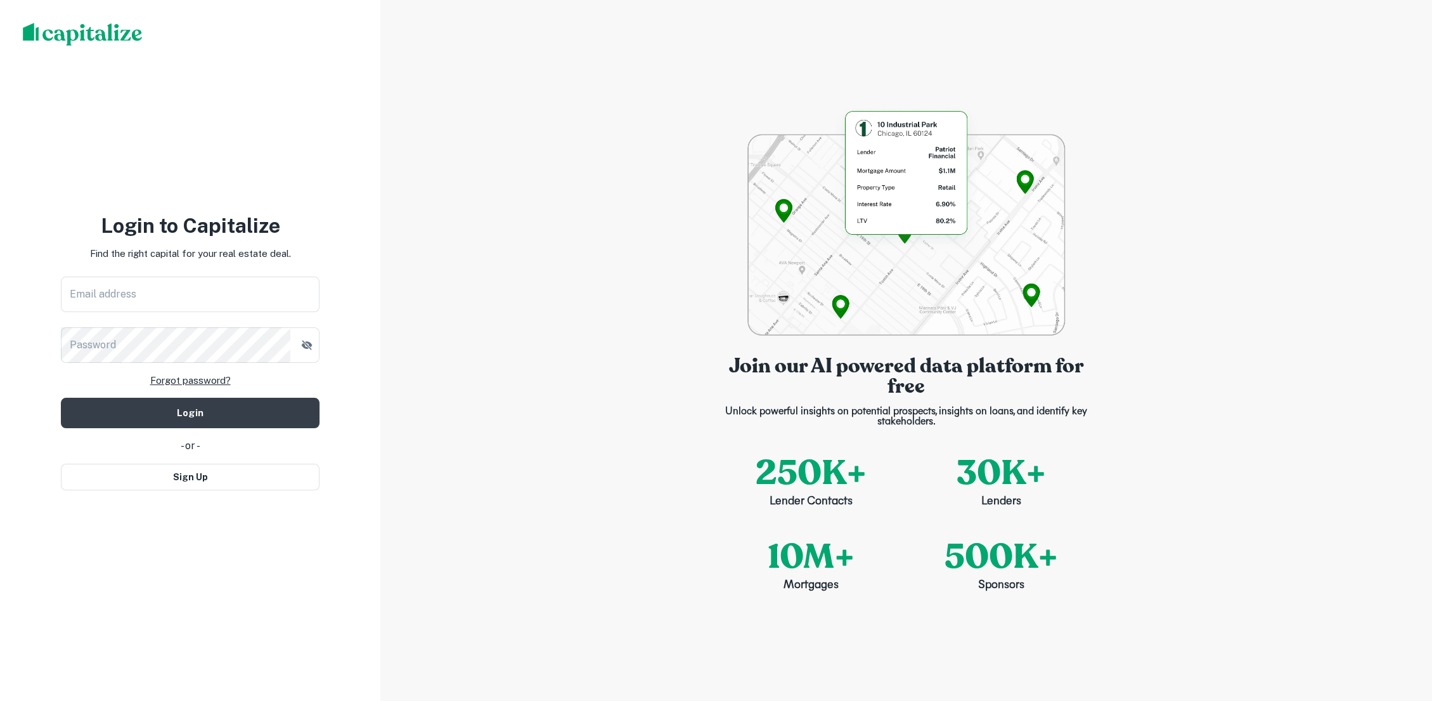
click at [105, 26] on img at bounding box center [83, 34] width 120 height 23
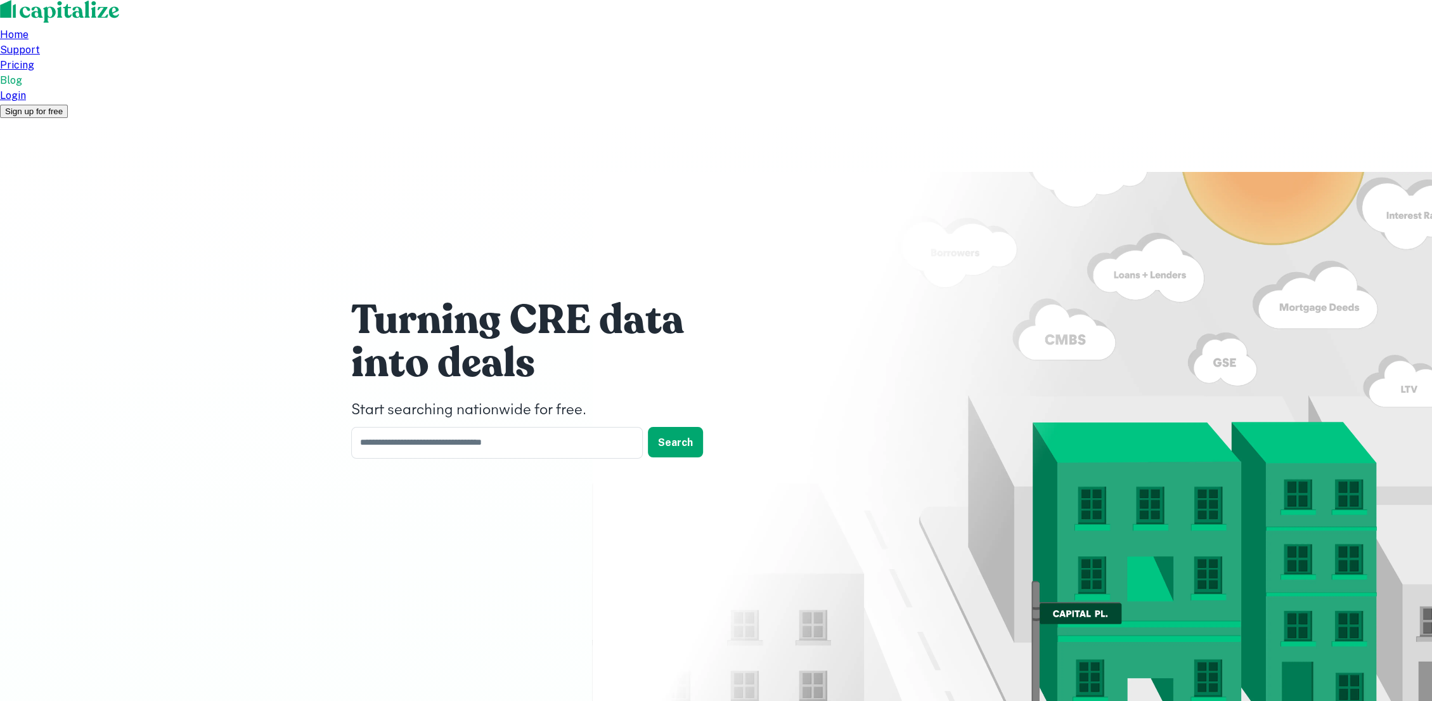
click at [1025, 88] on div "Login" at bounding box center [716, 95] width 1432 height 15
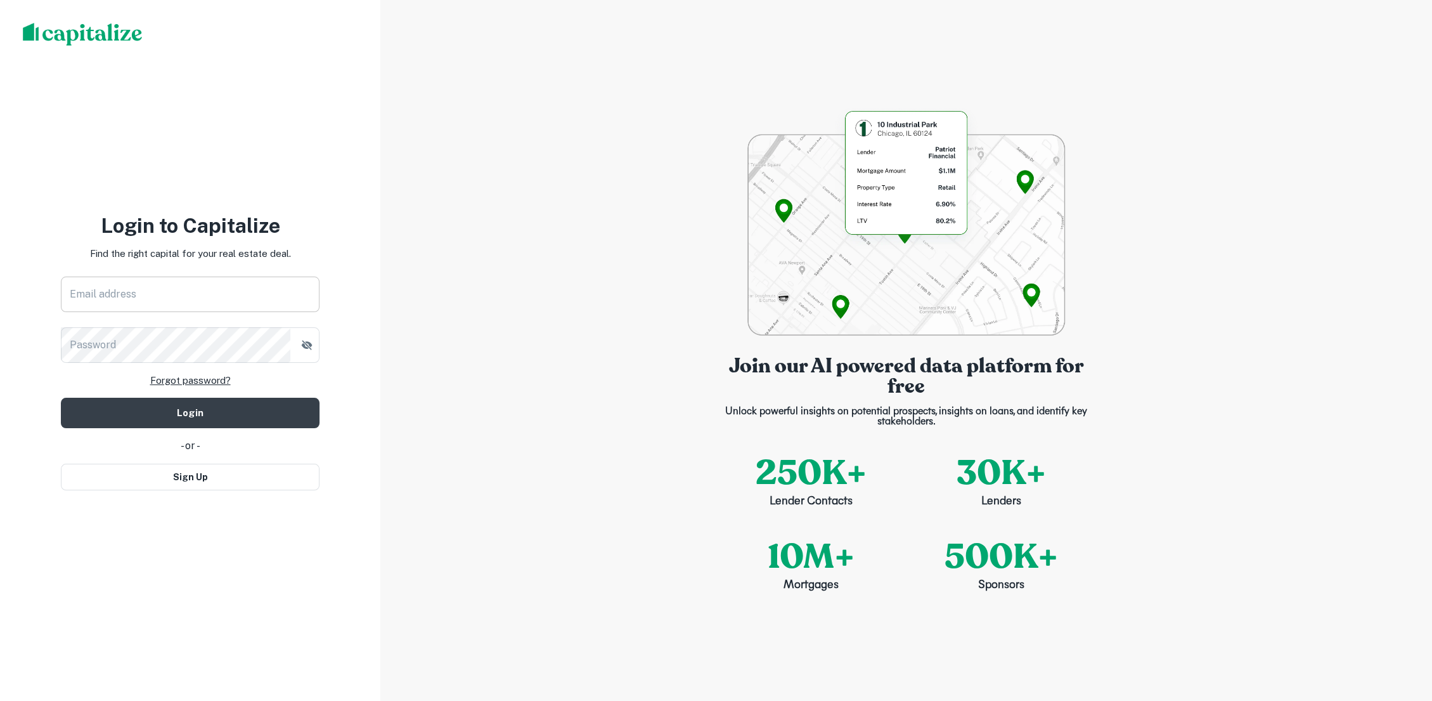
click at [202, 289] on input "Email address" at bounding box center [190, 294] width 259 height 36
type input "**********"
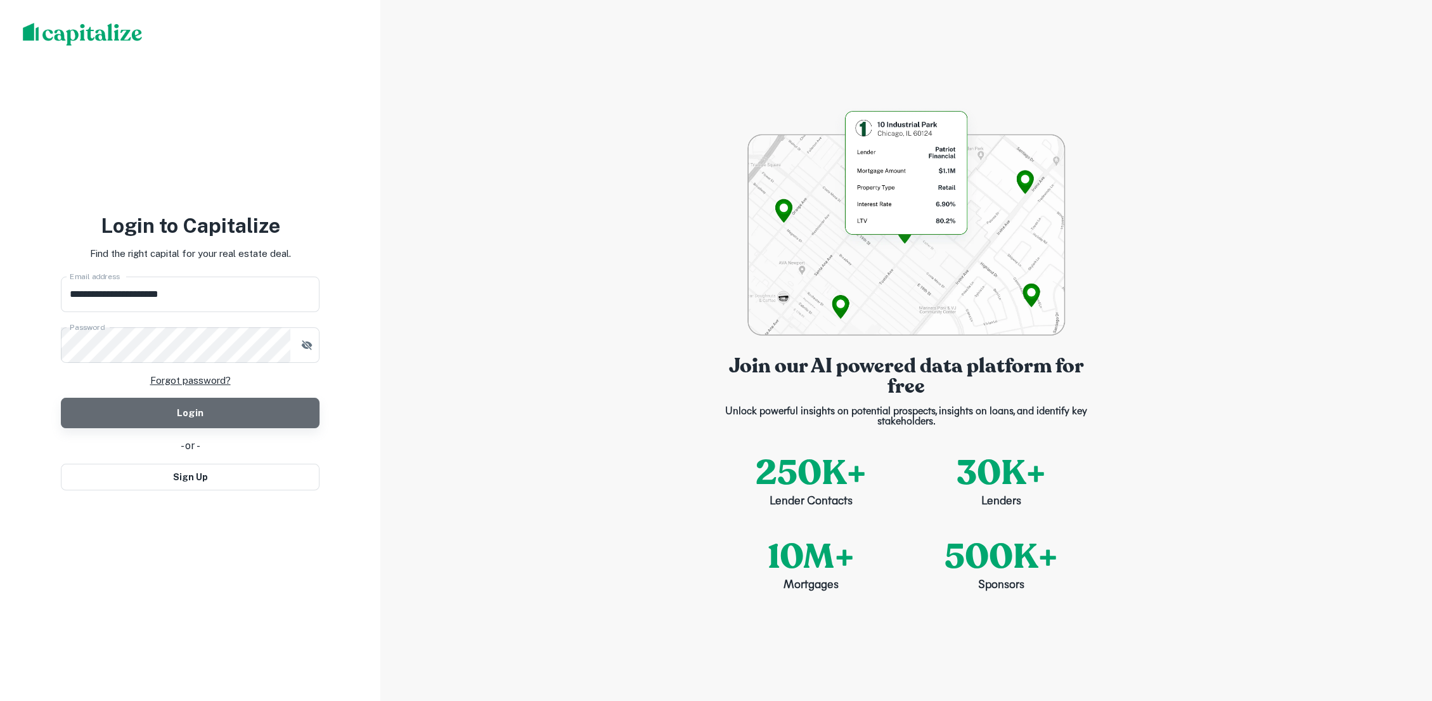
click at [246, 420] on button "Login" at bounding box center [190, 413] width 259 height 30
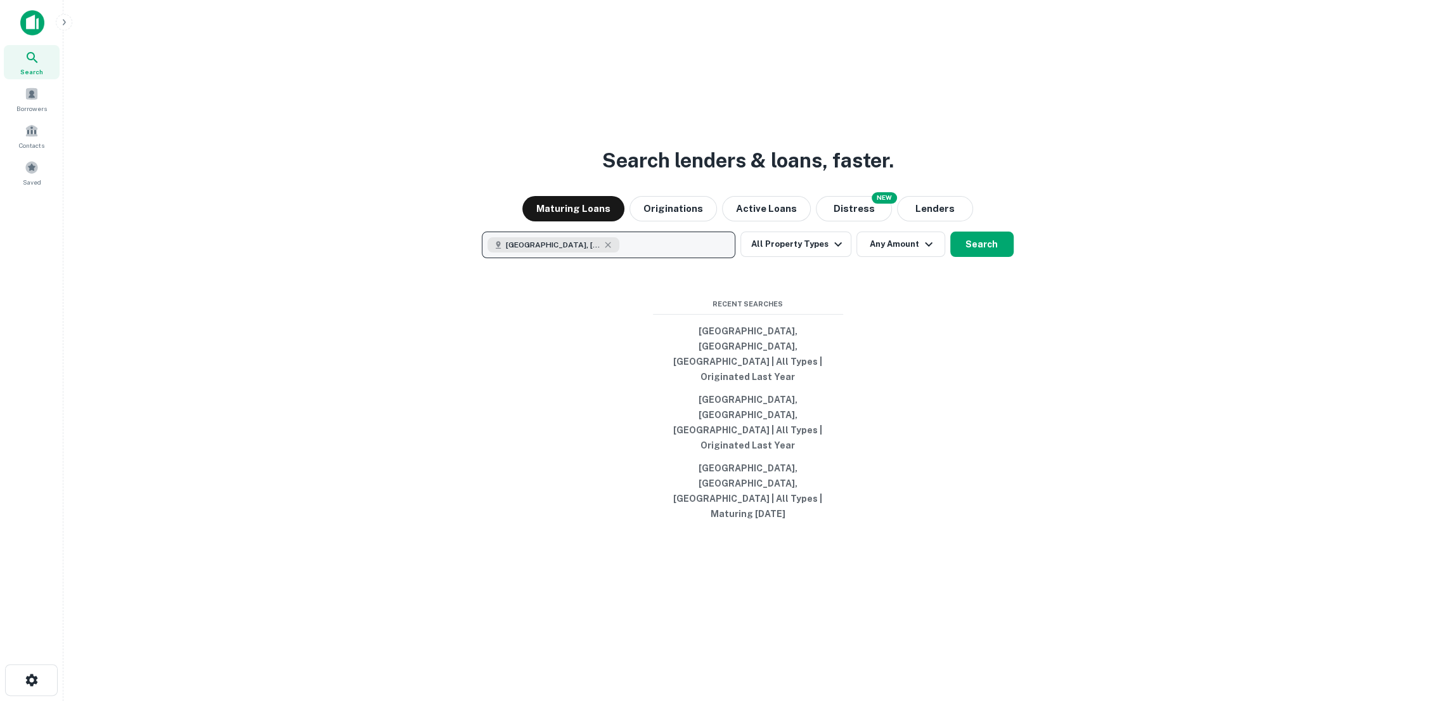
drag, startPoint x: 988, startPoint y: 299, endPoint x: 698, endPoint y: 282, distance: 290.3
click at [698, 258] on div "[GEOGRAPHIC_DATA], [GEOGRAPHIC_DATA], [GEOGRAPHIC_DATA] All Property Types Any …" at bounding box center [748, 244] width 1349 height 27
click at [698, 258] on button "[GEOGRAPHIC_DATA], [GEOGRAPHIC_DATA], [GEOGRAPHIC_DATA]" at bounding box center [609, 244] width 254 height 27
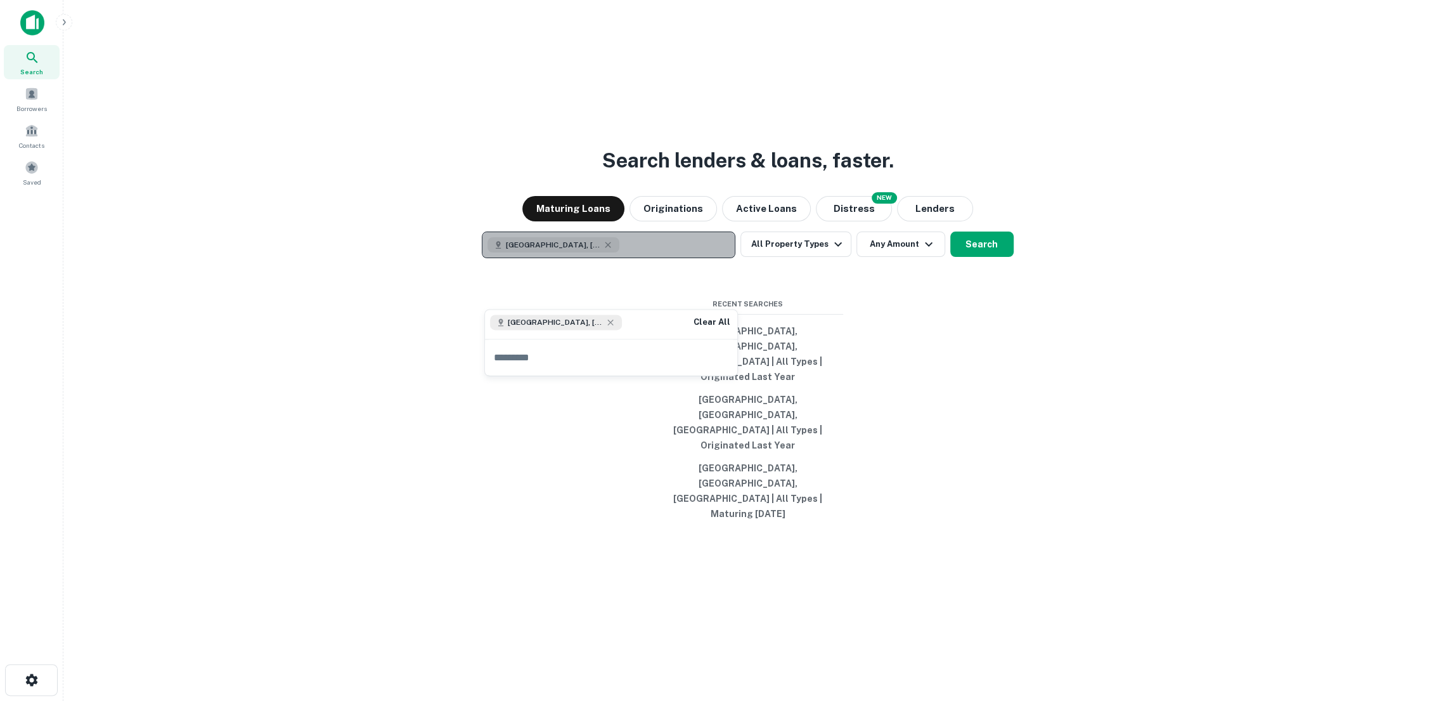
click at [698, 258] on button "[GEOGRAPHIC_DATA], [GEOGRAPHIC_DATA], [GEOGRAPHIC_DATA]" at bounding box center [609, 244] width 254 height 27
click at [603, 250] on icon "button" at bounding box center [608, 245] width 10 height 10
click at [576, 252] on p "Enter addresses, locations or lender names" at bounding box center [595, 244] width 205 height 15
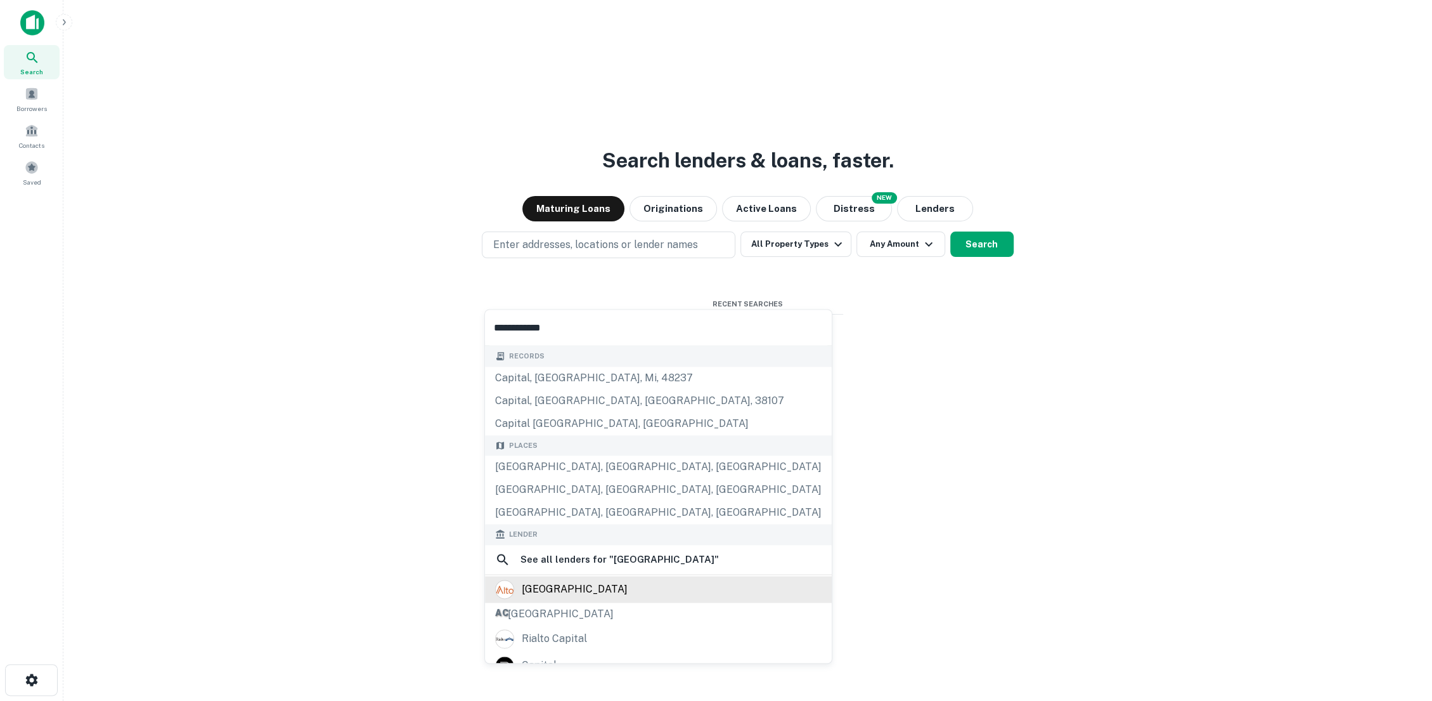
type input "**********"
click at [577, 591] on div "[GEOGRAPHIC_DATA]" at bounding box center [575, 589] width 106 height 19
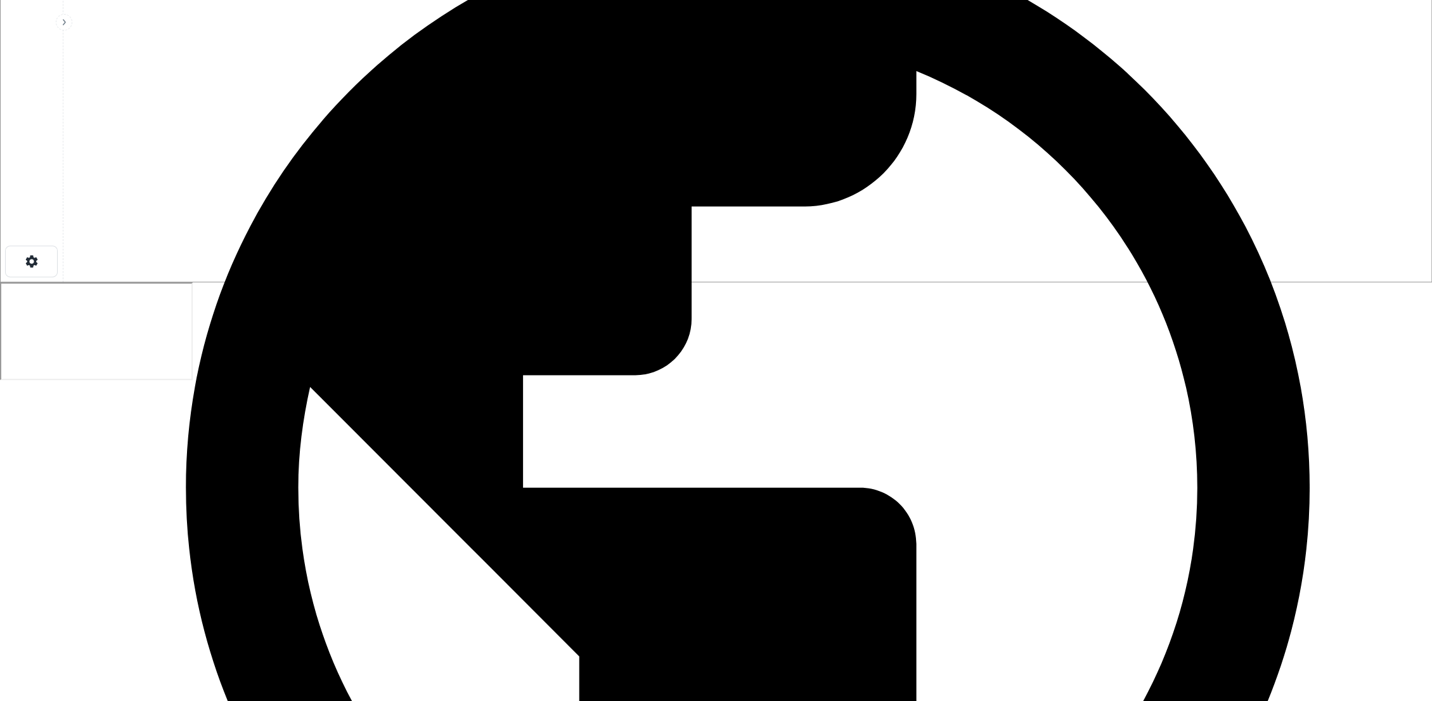
scroll to position [435, 0]
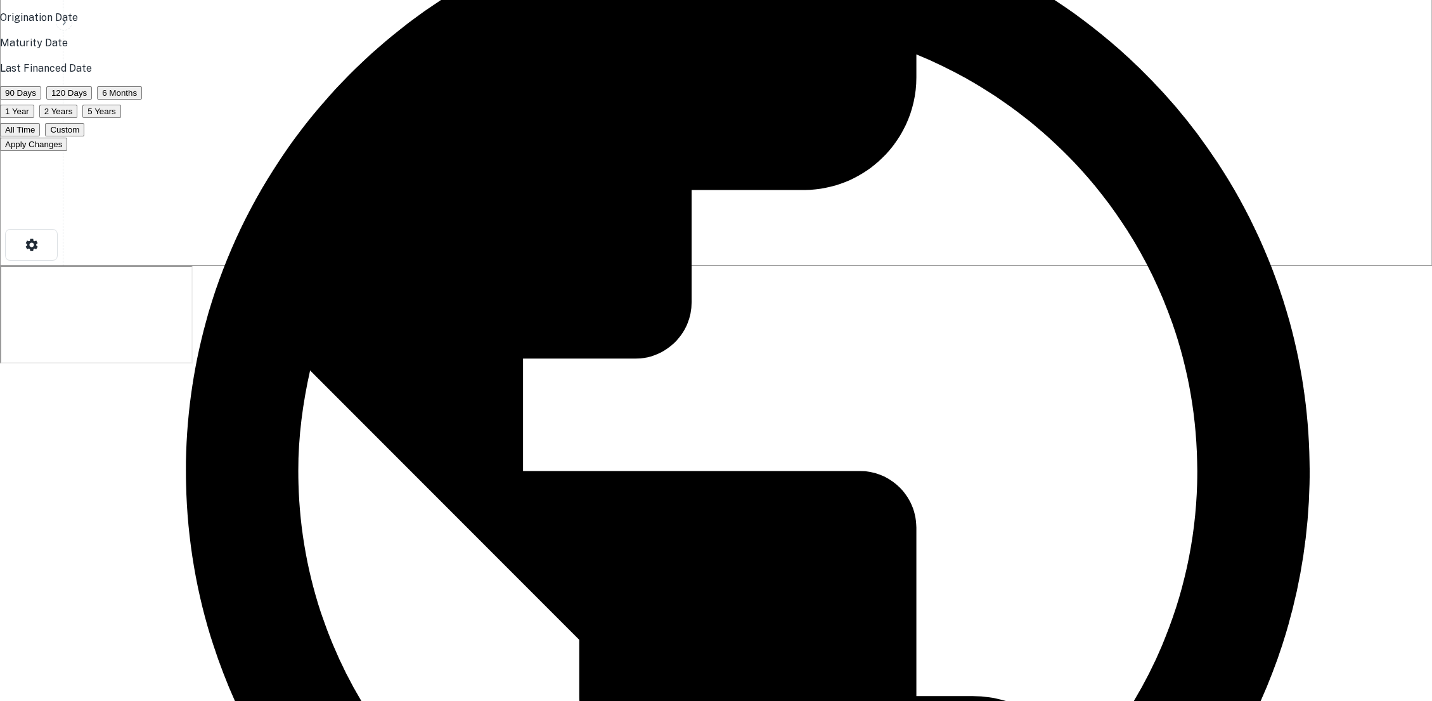
click at [762, 25] on div "Origination Date" at bounding box center [716, 17] width 1432 height 15
click at [40, 136] on button "All Time" at bounding box center [20, 129] width 40 height 13
click at [67, 151] on button "Apply Changes" at bounding box center [33, 144] width 67 height 13
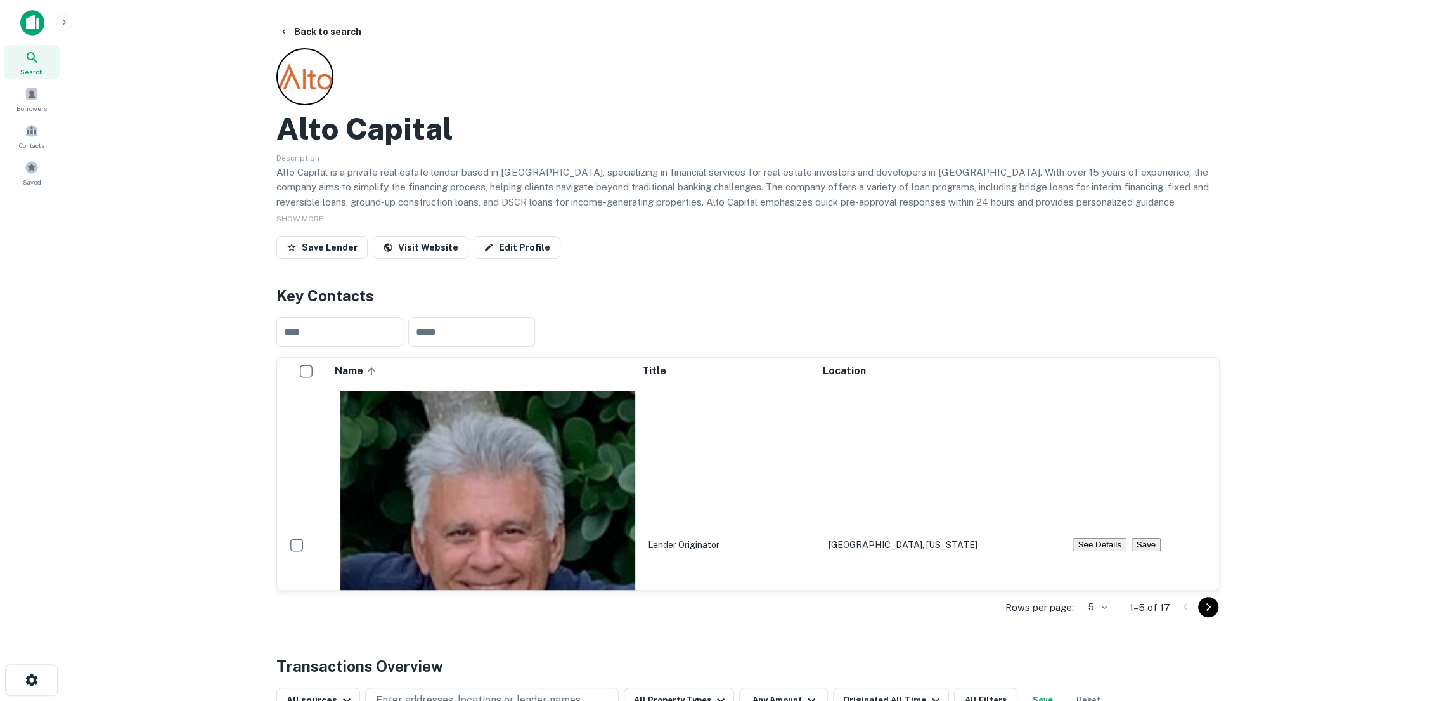
click at [60, 19] on icon "button" at bounding box center [64, 22] width 10 height 10
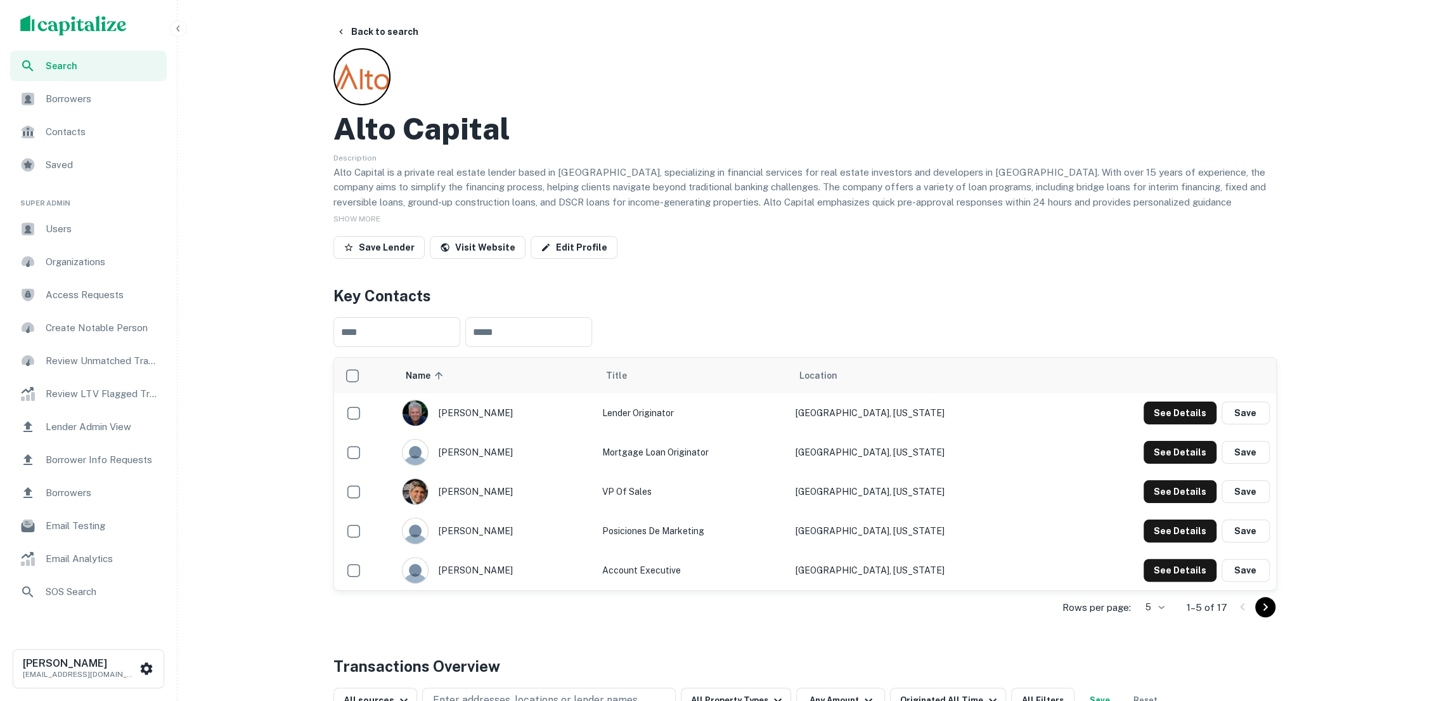
click at [106, 426] on span "Lender Admin View" at bounding box center [103, 426] width 114 height 15
